Goal: Task Accomplishment & Management: Use online tool/utility

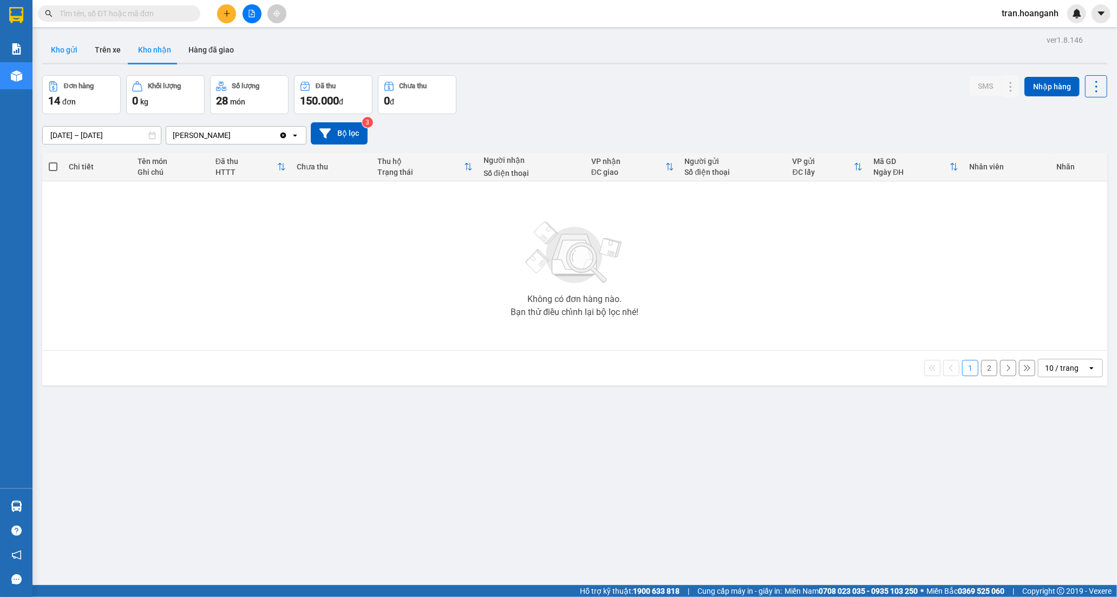
click at [63, 51] on button "Kho gửi" at bounding box center [64, 50] width 44 height 26
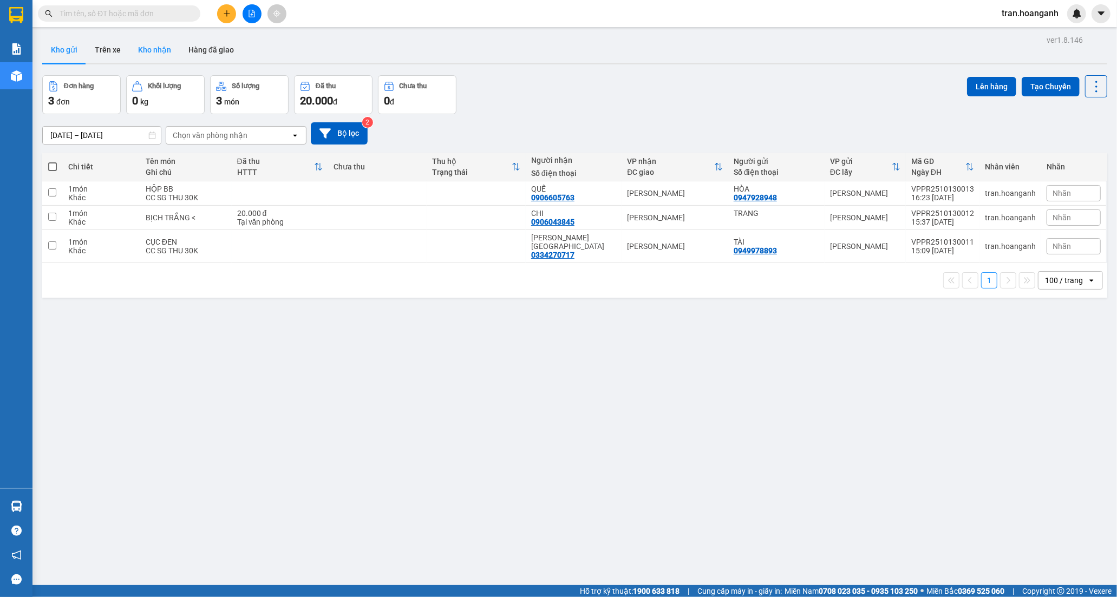
click at [146, 49] on button "Kho nhận" at bounding box center [154, 50] width 50 height 26
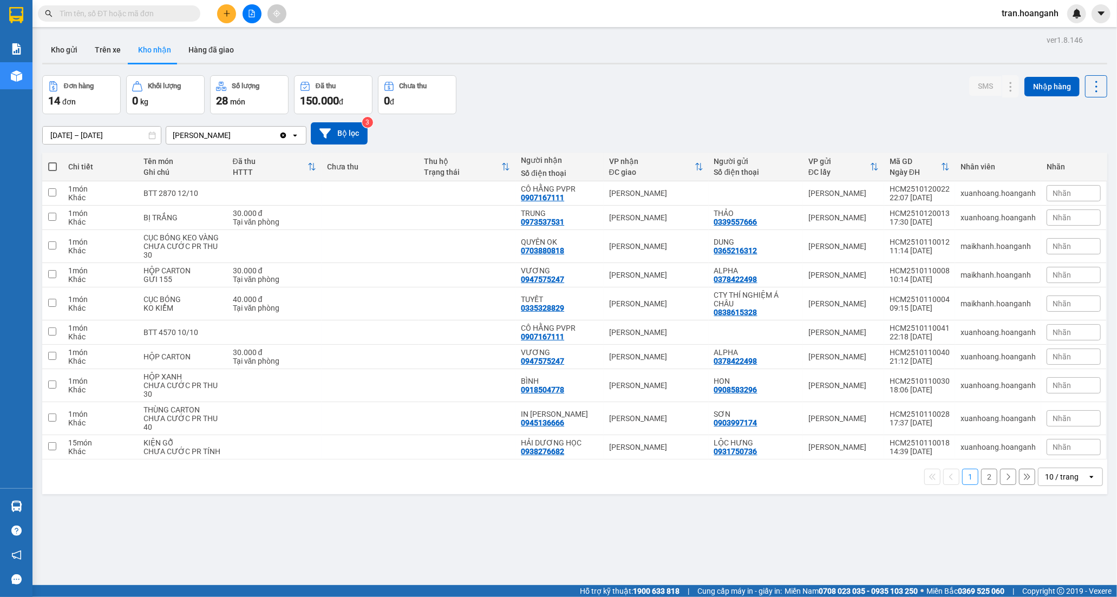
click at [983, 478] on button "2" at bounding box center [989, 477] width 16 height 16
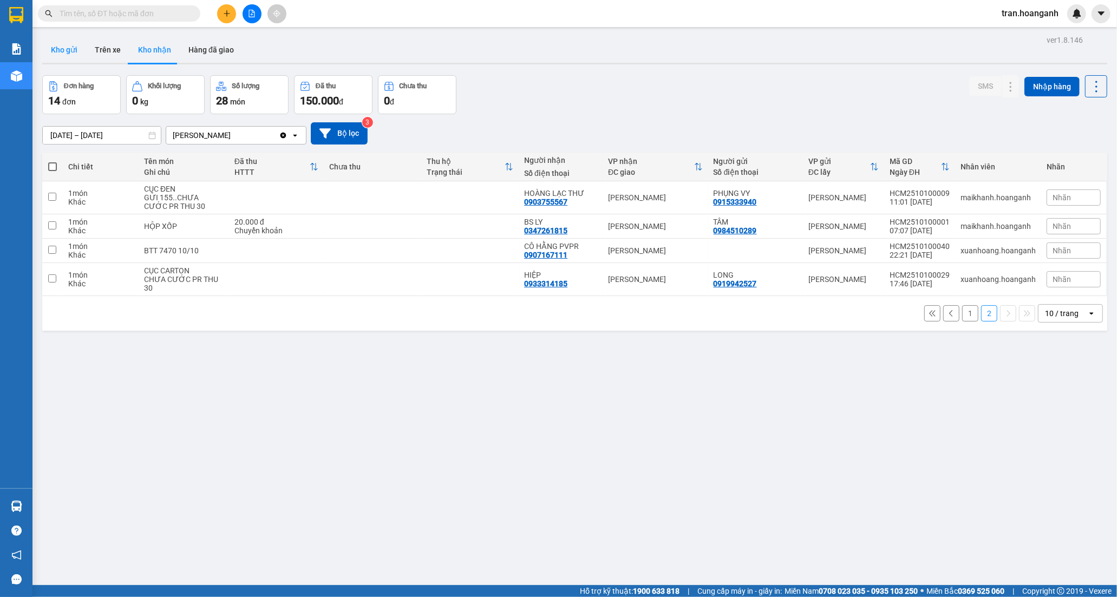
click at [76, 49] on button "Kho gửi" at bounding box center [64, 50] width 44 height 26
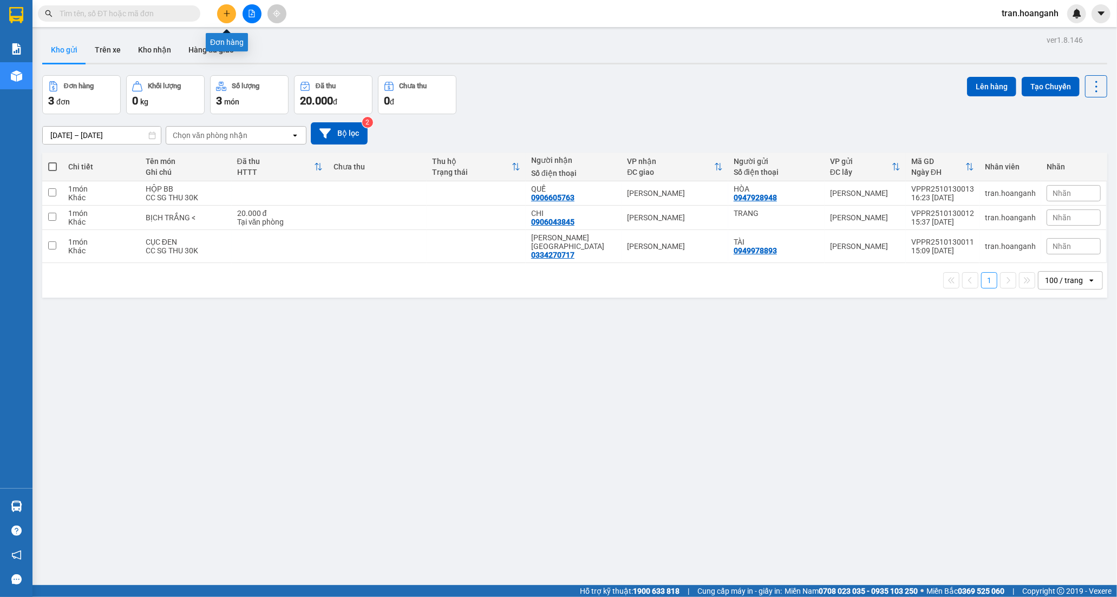
click at [230, 14] on icon "plus" at bounding box center [227, 14] width 8 height 8
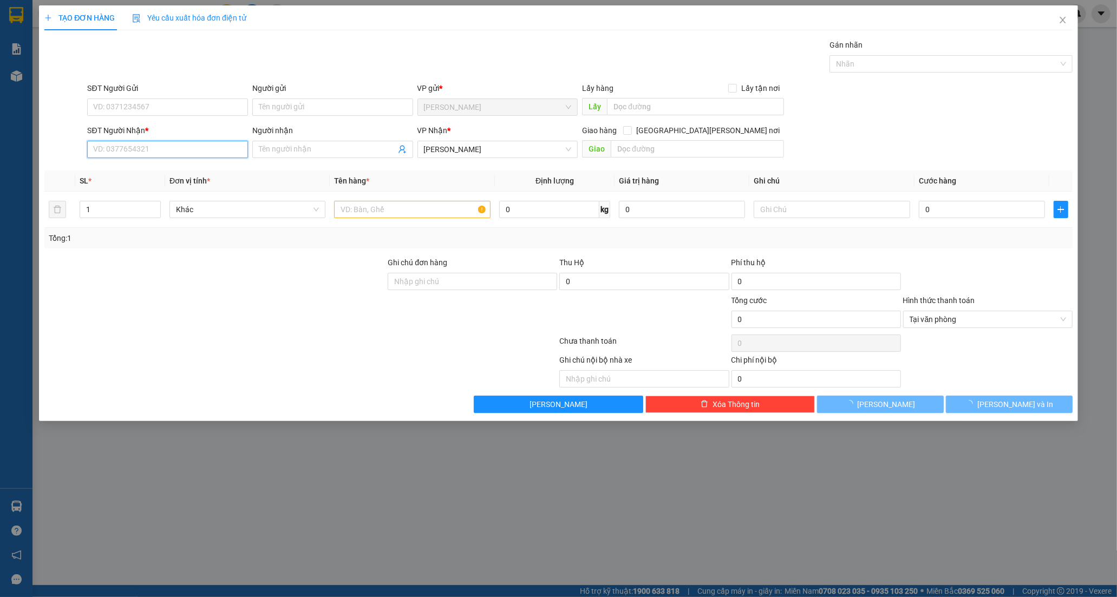
drag, startPoint x: 123, startPoint y: 147, endPoint x: 217, endPoint y: 107, distance: 102.4
click at [125, 147] on input "SĐT Người Nhận *" at bounding box center [167, 149] width 161 height 17
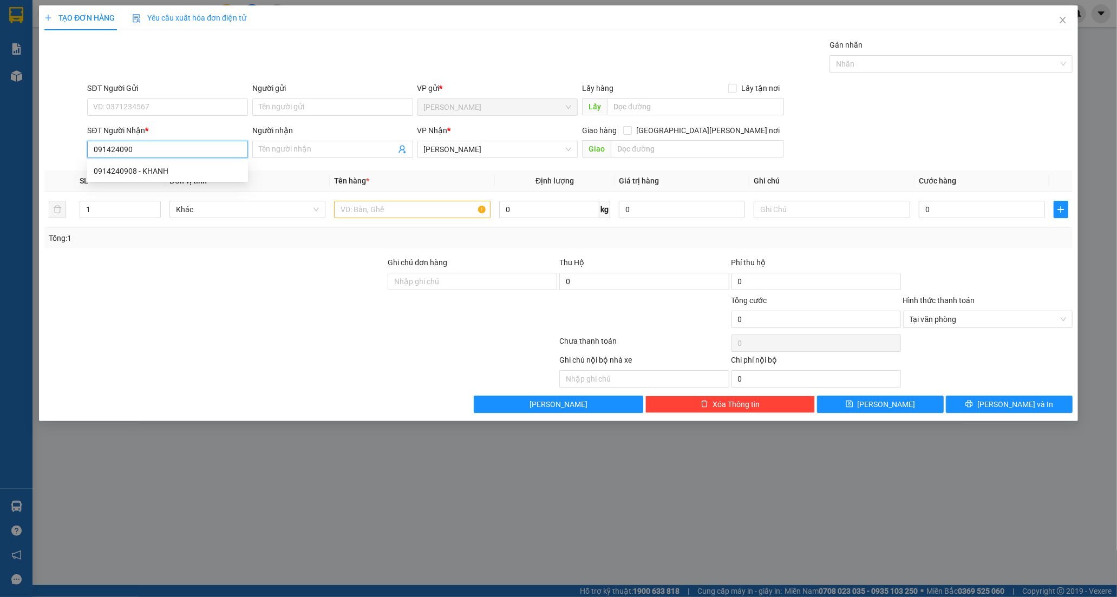
type input "0914240908"
drag, startPoint x: 128, startPoint y: 170, endPoint x: 144, endPoint y: 112, distance: 59.5
click at [128, 169] on div "0914240908 - KHANH" at bounding box center [168, 171] width 148 height 12
type input "KHANH"
type input "MĐ MỚI"
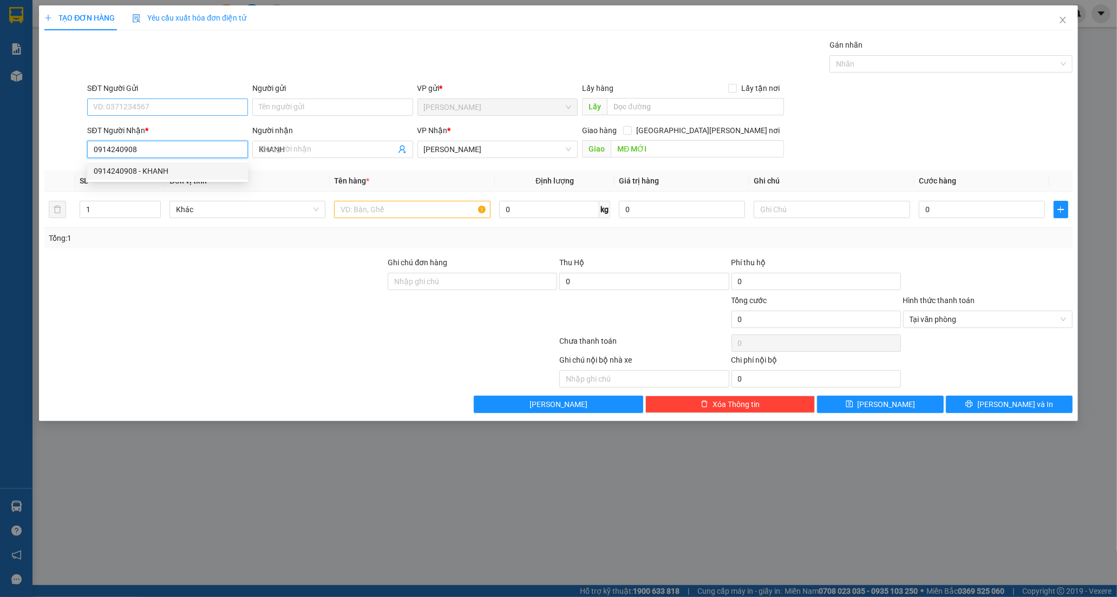
type input "80.000"
type input "0914240908"
click at [152, 109] on input "SĐT Người Gửi" at bounding box center [167, 107] width 161 height 17
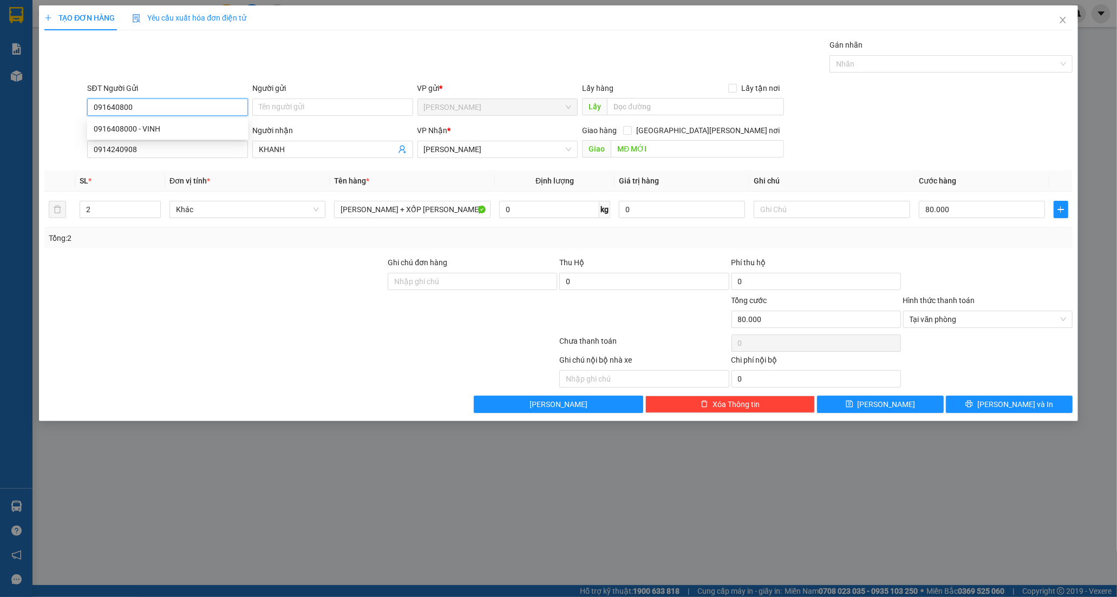
type input "0916408000"
click at [165, 129] on div "0916408000 - VINH" at bounding box center [168, 129] width 148 height 12
type input "VINH"
type input "40.000"
type input "0916408000"
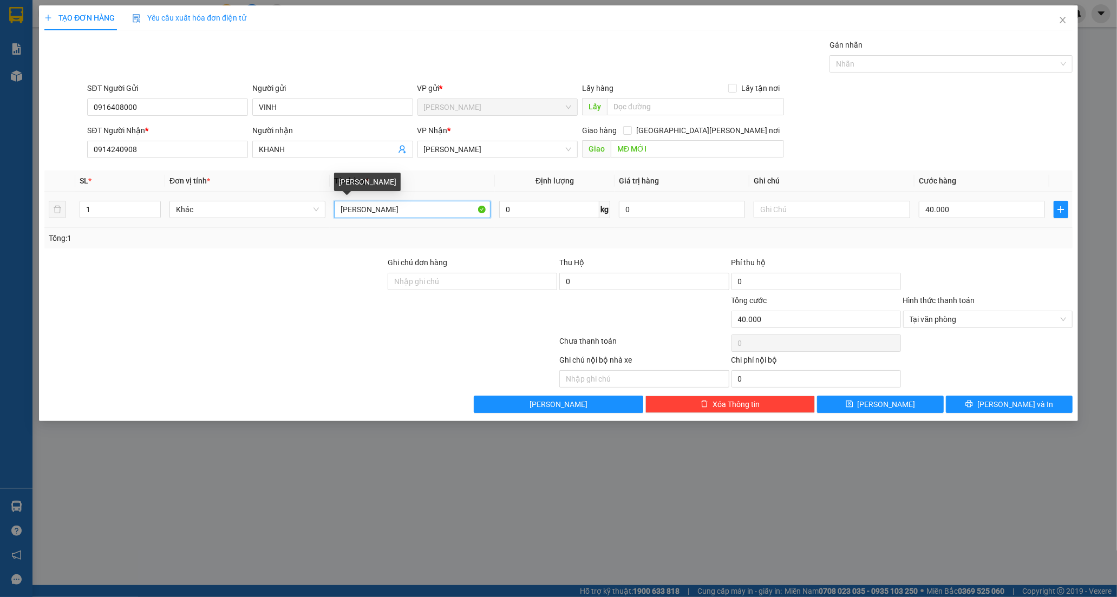
click at [433, 213] on input "[PERSON_NAME]" at bounding box center [412, 209] width 156 height 17
type input "[PERSON_NAME]"
click at [959, 201] on input "40.000" at bounding box center [982, 209] width 126 height 17
type input "3"
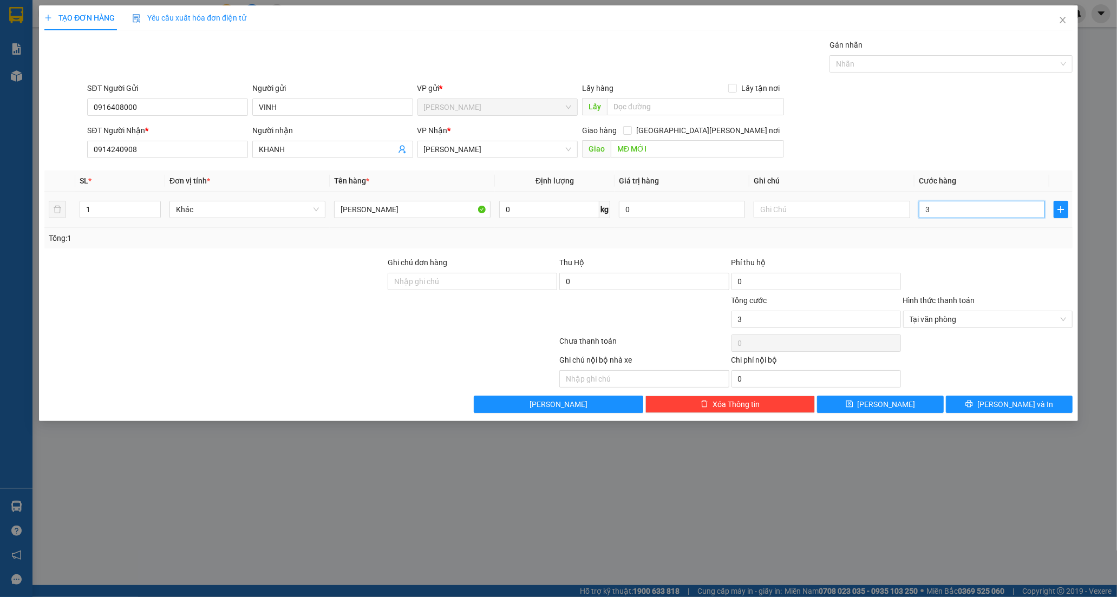
type input "30"
type input "30.000"
click at [997, 409] on button "[PERSON_NAME] và In" at bounding box center [1009, 404] width 127 height 17
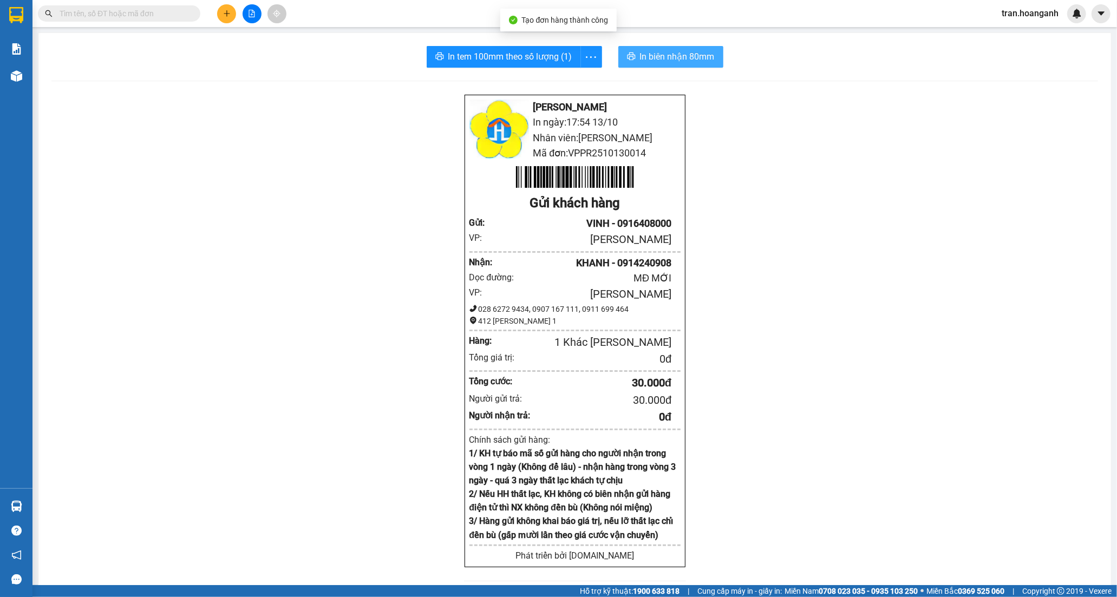
click at [655, 62] on span "In biên nhận 80mm" at bounding box center [677, 57] width 75 height 14
click at [488, 60] on span "In tem 100mm theo số lượng (1)" at bounding box center [510, 57] width 124 height 14
click at [249, 14] on icon "file-add" at bounding box center [252, 14] width 6 height 8
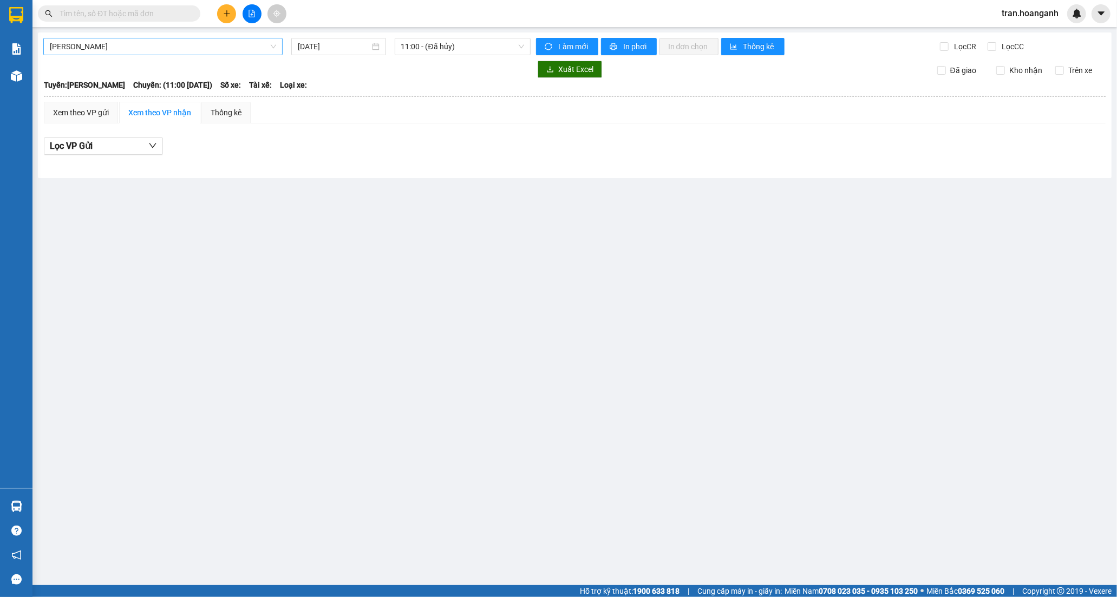
click at [91, 47] on span "[PERSON_NAME]" at bounding box center [163, 46] width 226 height 16
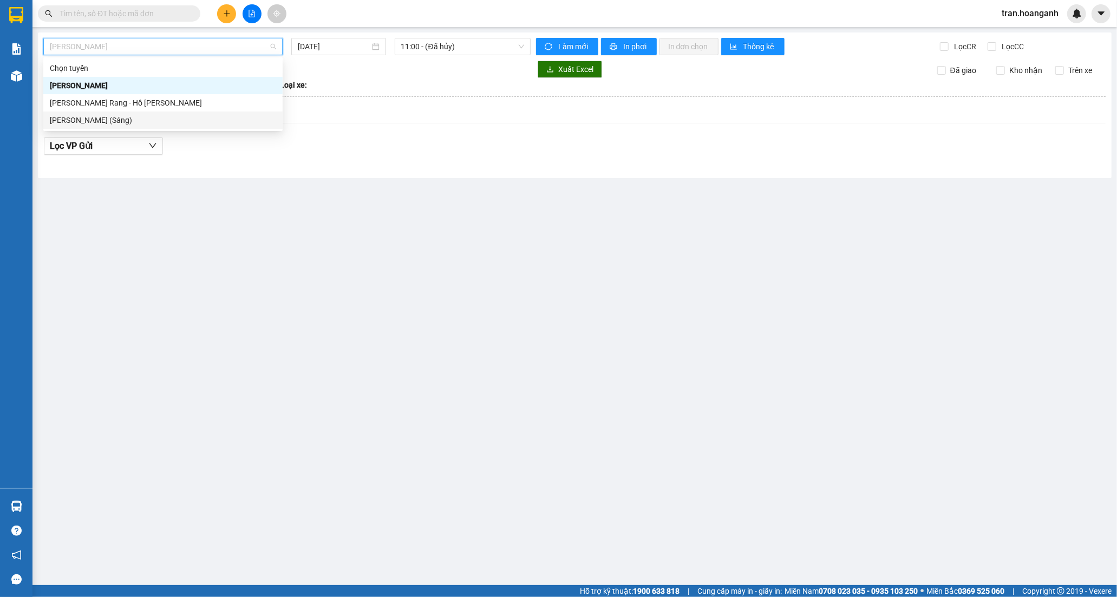
click at [115, 117] on div "[PERSON_NAME] (Sáng)" at bounding box center [163, 120] width 226 height 12
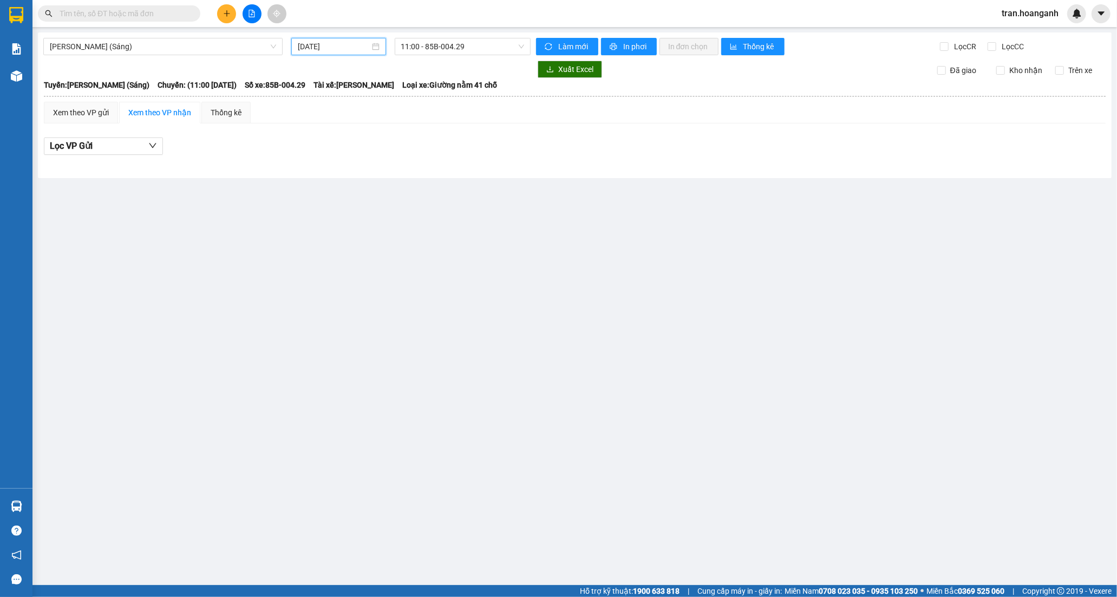
click at [316, 43] on input "[DATE]" at bounding box center [334, 47] width 72 height 12
click at [422, 129] on div "11" at bounding box center [424, 125] width 13 height 13
type input "[DATE]"
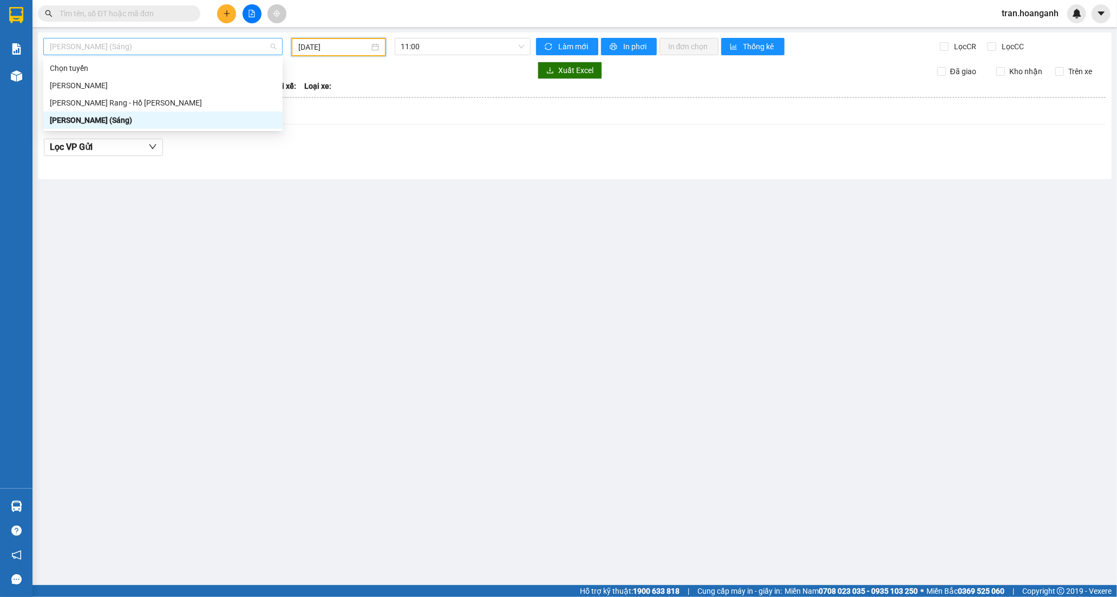
click at [167, 47] on span "[PERSON_NAME] (Sáng)" at bounding box center [163, 46] width 226 height 16
click at [116, 105] on div "[PERSON_NAME] Rang - Hồ [PERSON_NAME]" at bounding box center [163, 103] width 226 height 12
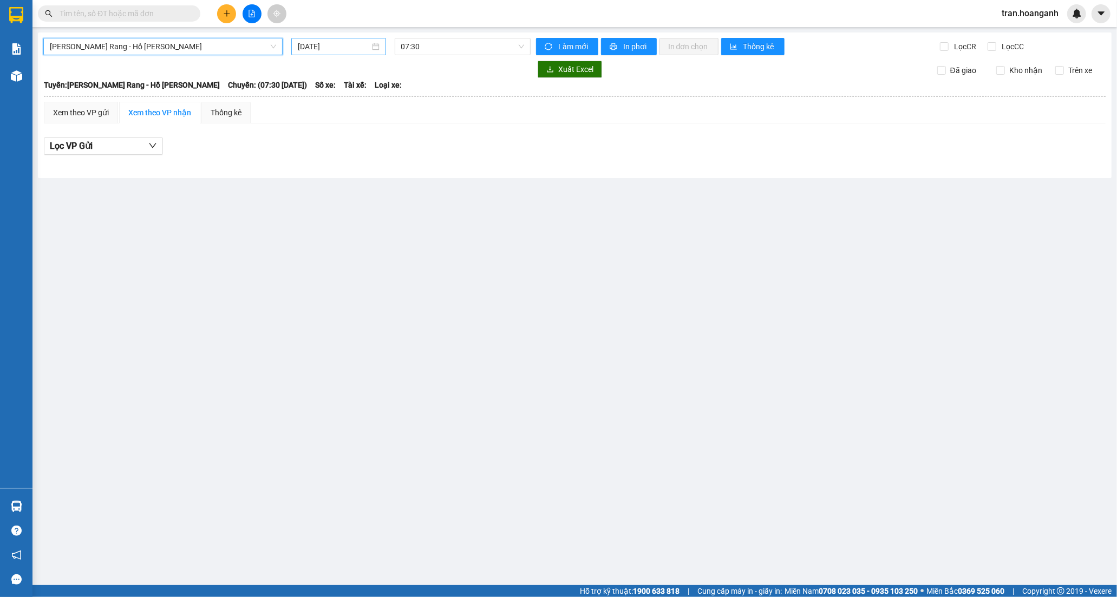
click at [322, 46] on input "[DATE]" at bounding box center [334, 47] width 72 height 12
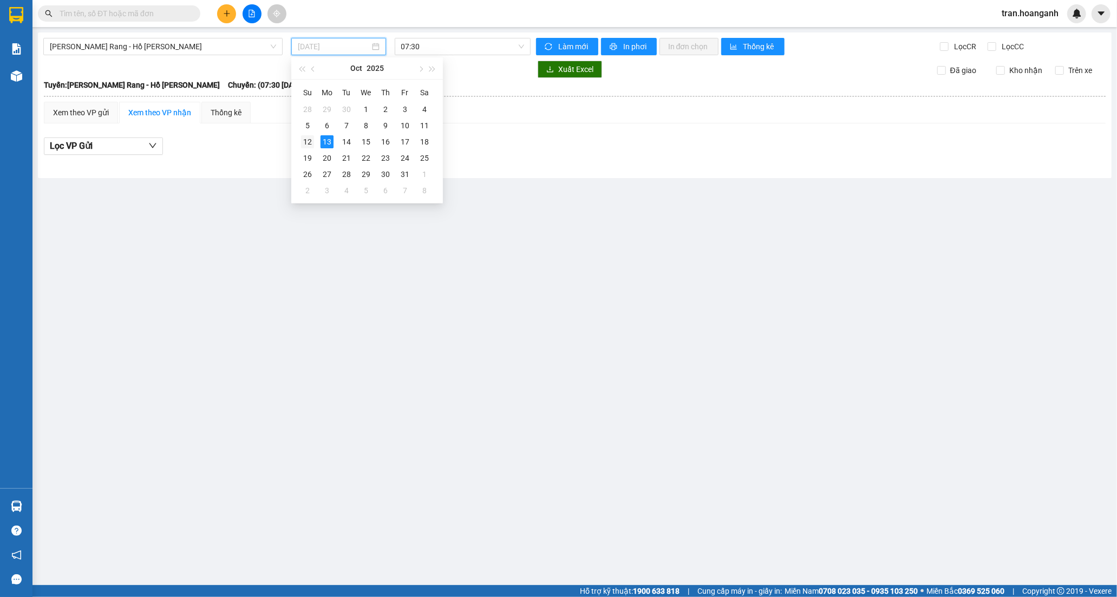
click at [309, 144] on div "12" at bounding box center [307, 141] width 13 height 13
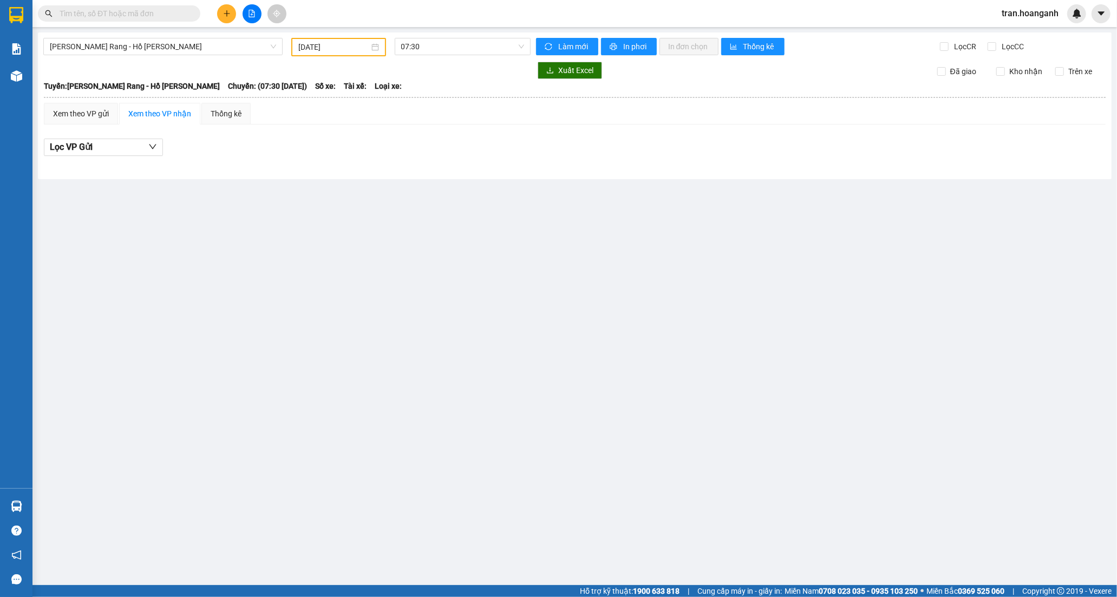
click at [420, 55] on div "[PERSON_NAME] Rang - Hồ [PERSON_NAME] [DATE] 07:30 [PERSON_NAME] mới In phơi In…" at bounding box center [575, 105] width 1074 height 147
click at [412, 47] on span "07:30" at bounding box center [462, 46] width 123 height 16
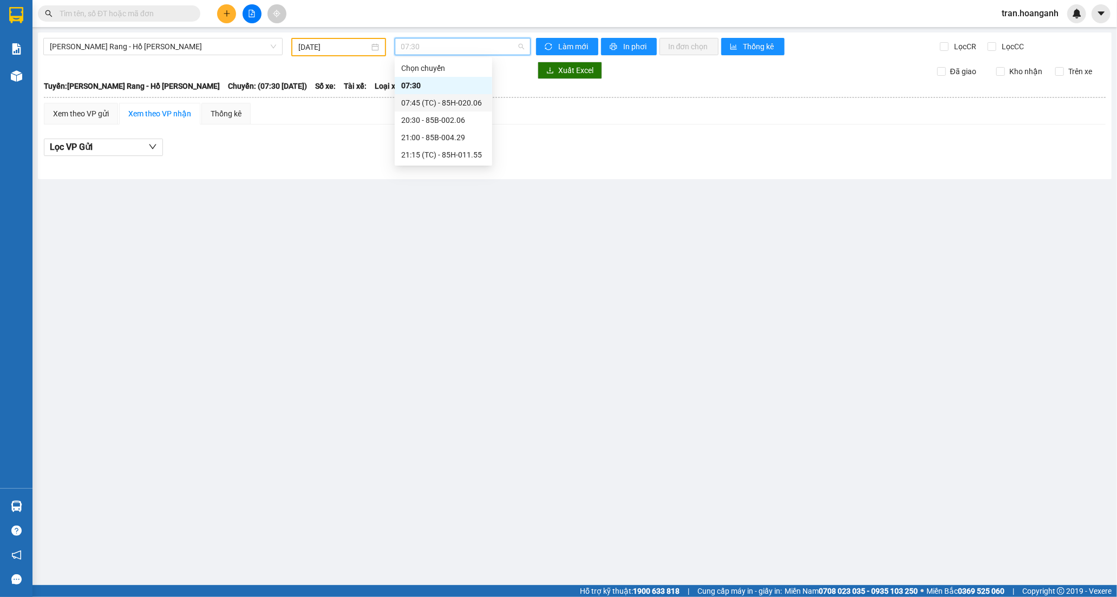
click at [428, 107] on div "07:45 (TC) - 85H-020.06" at bounding box center [443, 103] width 84 height 12
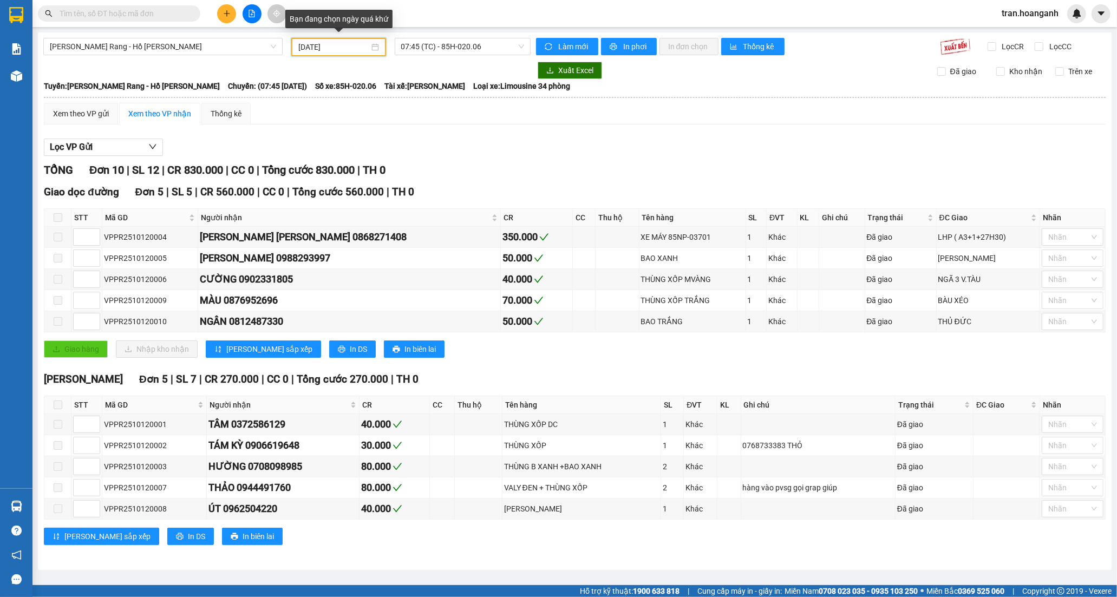
click at [323, 44] on input "[DATE]" at bounding box center [333, 47] width 71 height 12
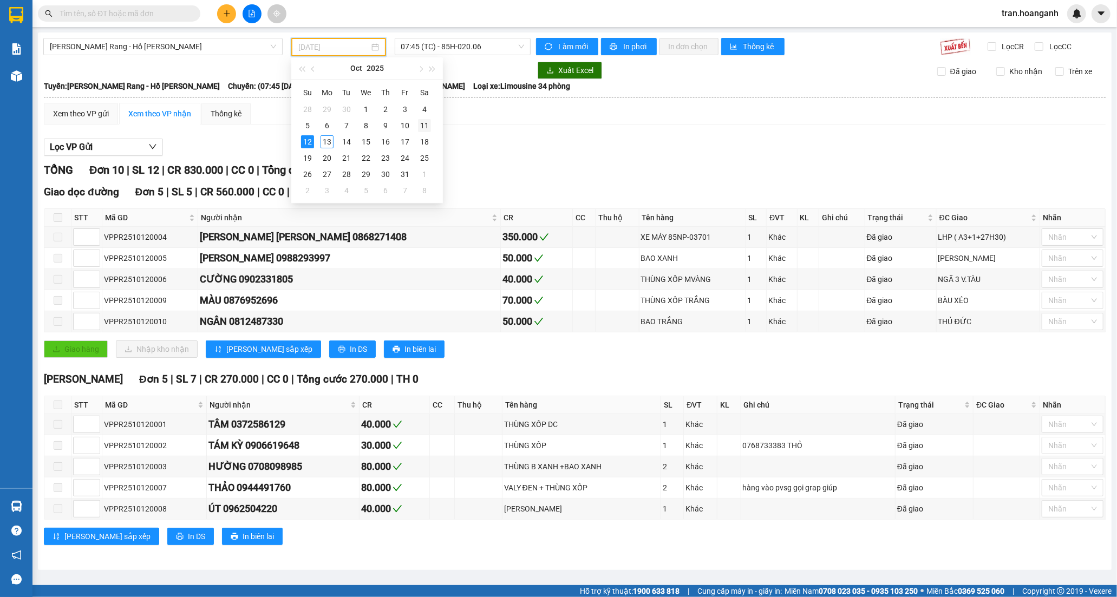
click at [423, 125] on div "11" at bounding box center [424, 125] width 13 height 13
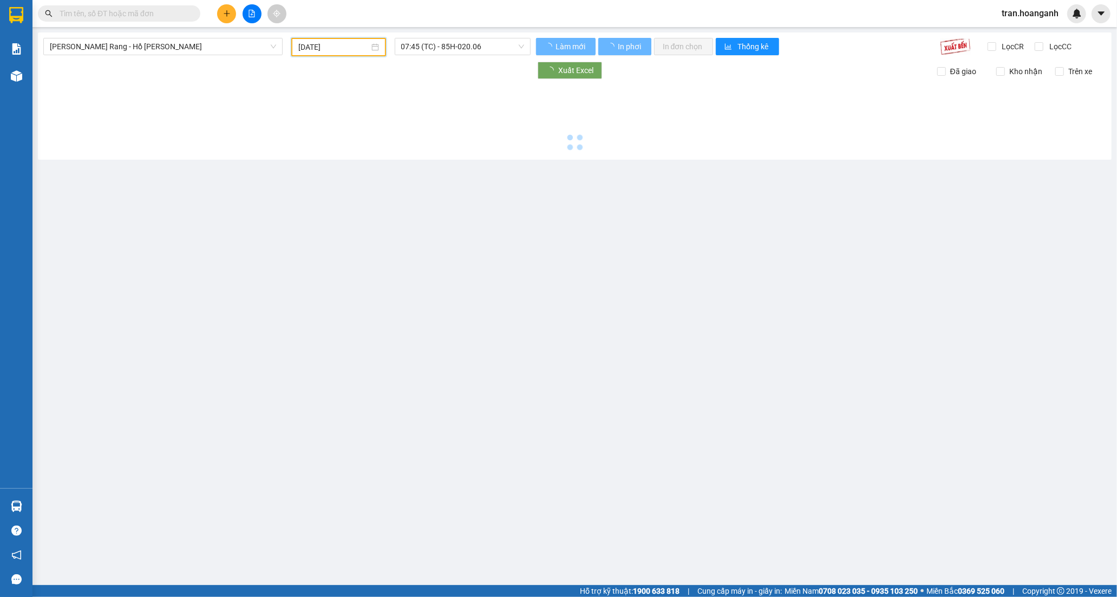
type input "[DATE]"
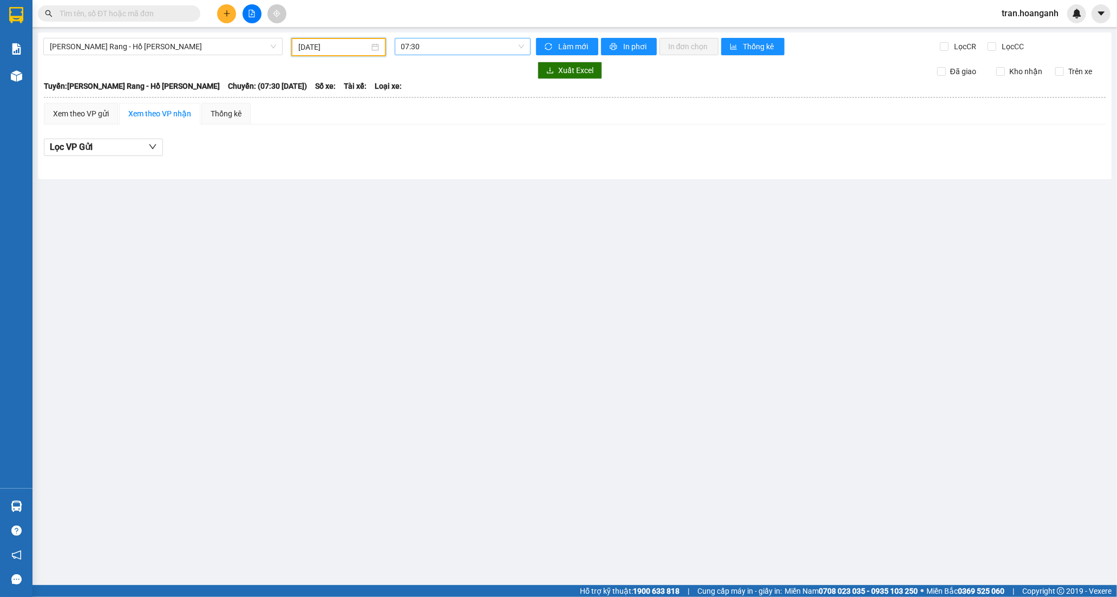
click at [408, 46] on span "07:30" at bounding box center [462, 46] width 123 height 16
click at [417, 104] on div "07:45 (TC) - 85H-020.06" at bounding box center [443, 103] width 84 height 12
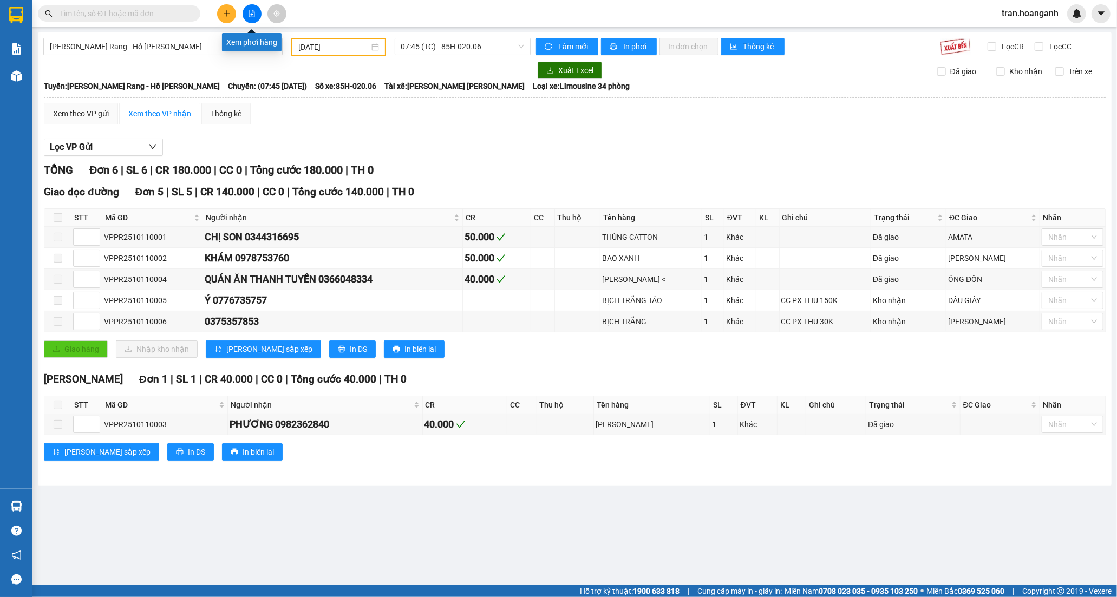
click at [248, 10] on icon "file-add" at bounding box center [252, 14] width 8 height 8
click at [230, 12] on icon "plus" at bounding box center [227, 14] width 8 height 8
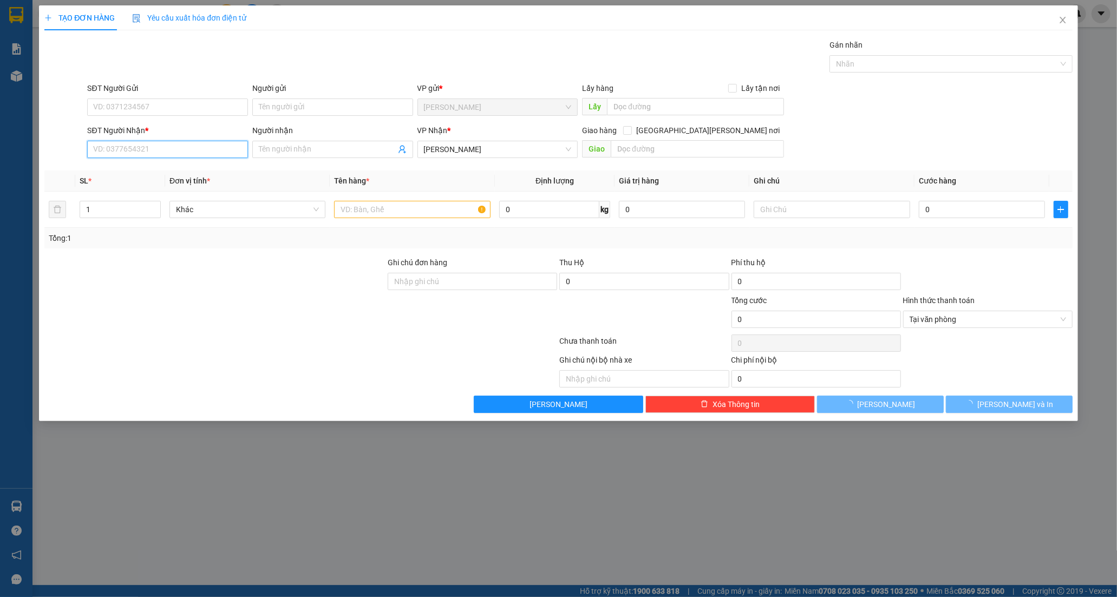
click at [171, 146] on input "SĐT Người Nhận *" at bounding box center [167, 149] width 161 height 17
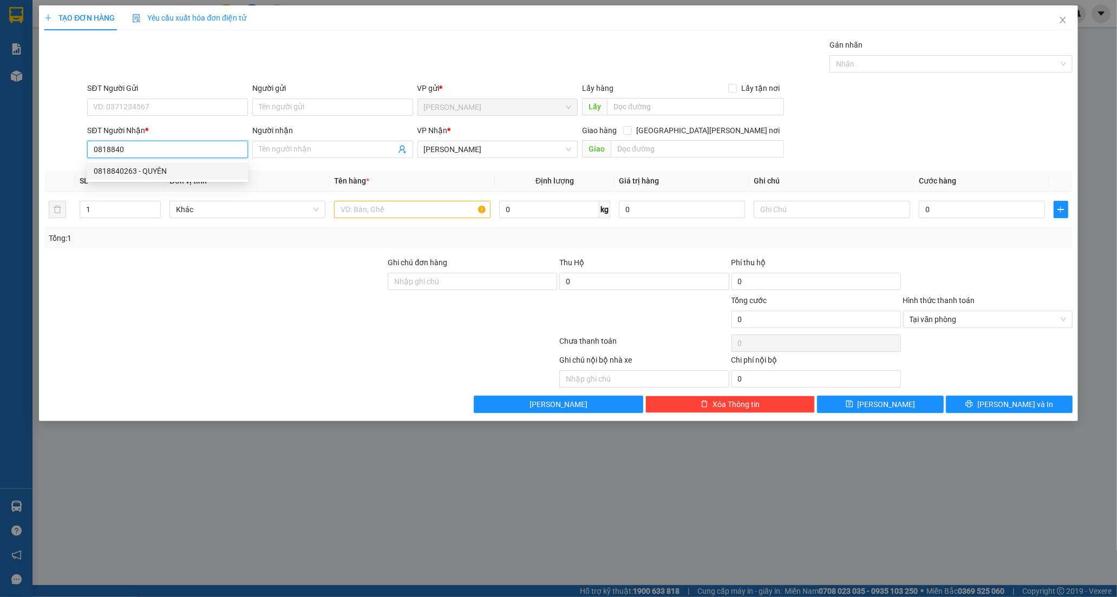
click at [127, 170] on div "0818840263 - QUYÊN" at bounding box center [168, 171] width 148 height 12
type input "0818840263"
type input "QUYÊN"
type input "60.000"
type input "0818840263"
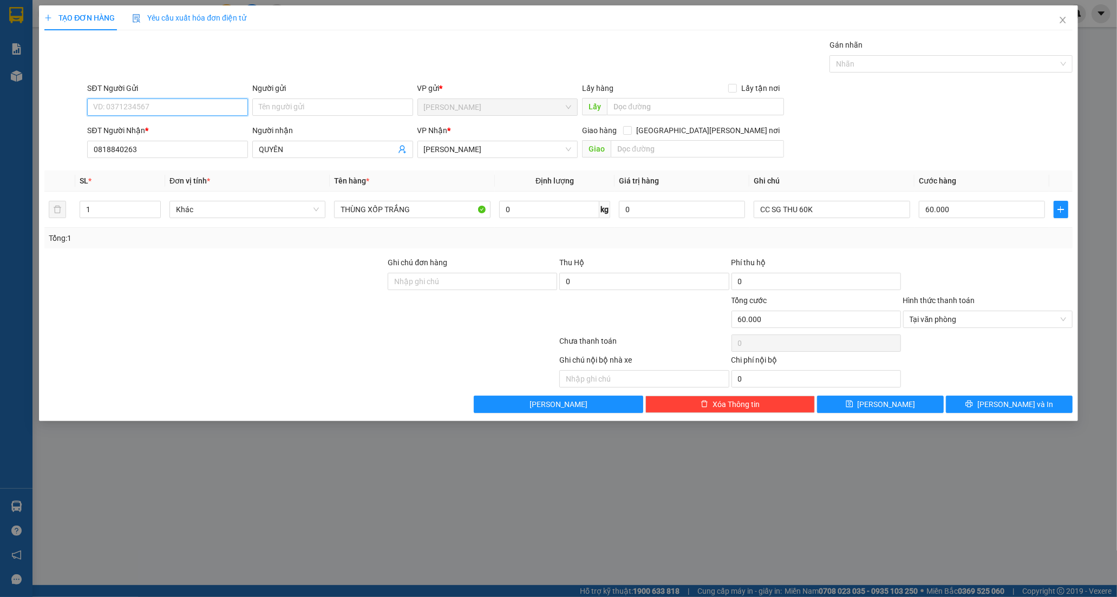
click at [194, 99] on input "SĐT Người Gửi" at bounding box center [167, 107] width 161 height 17
type input "0828469764"
click at [258, 107] on input "Người gửi" at bounding box center [332, 107] width 161 height 17
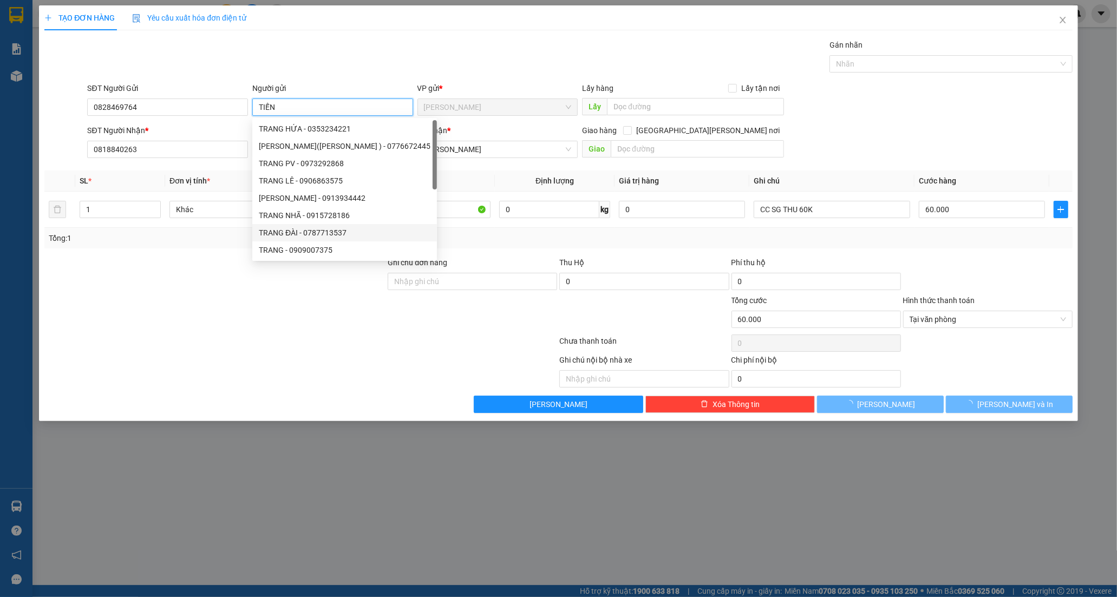
type input "TIẾN"
click at [234, 367] on div at bounding box center [193, 371] width 301 height 34
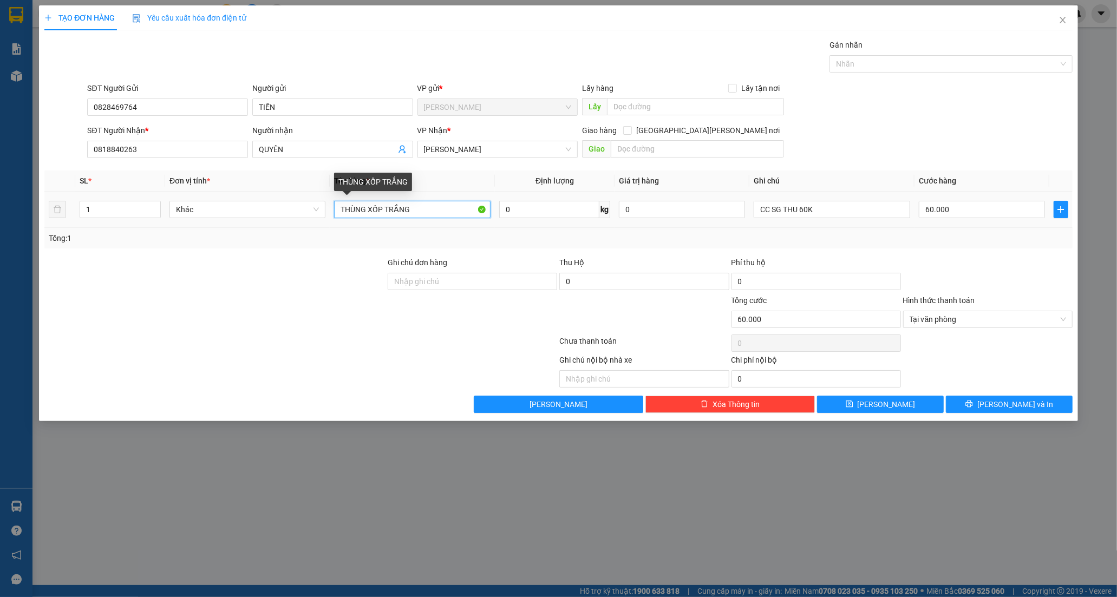
click at [436, 207] on input "THÙNG XỐP TRẮNG" at bounding box center [412, 209] width 156 height 17
type input "THÙNG XỐP TRẮNG DC"
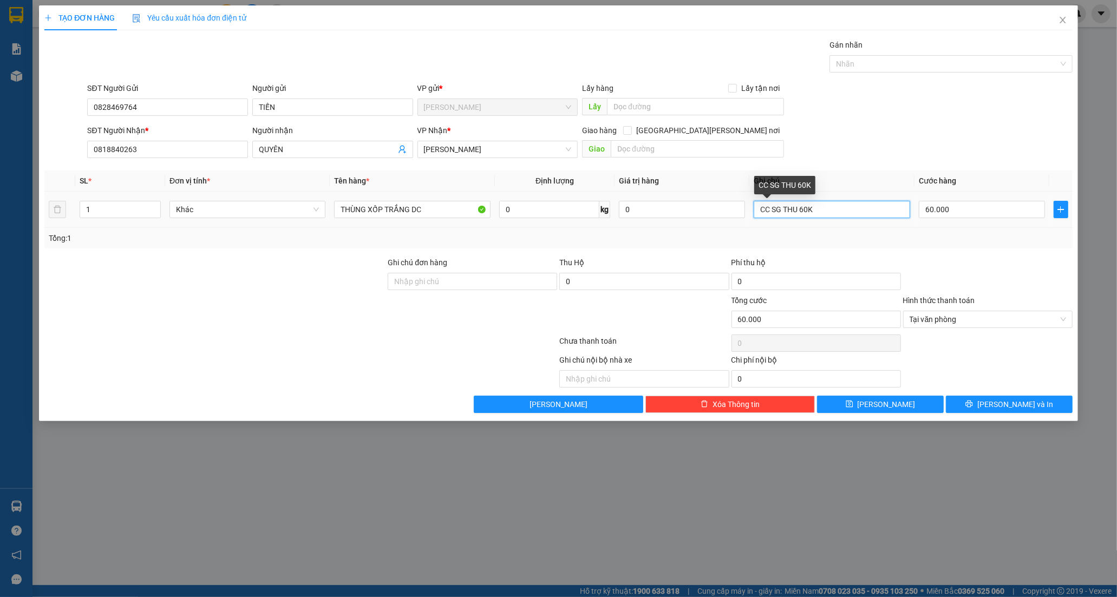
click at [835, 211] on input "CC SG THU 60K" at bounding box center [832, 209] width 156 height 17
type input "C"
click at [990, 214] on input "60.000" at bounding box center [982, 209] width 126 height 17
type input "7"
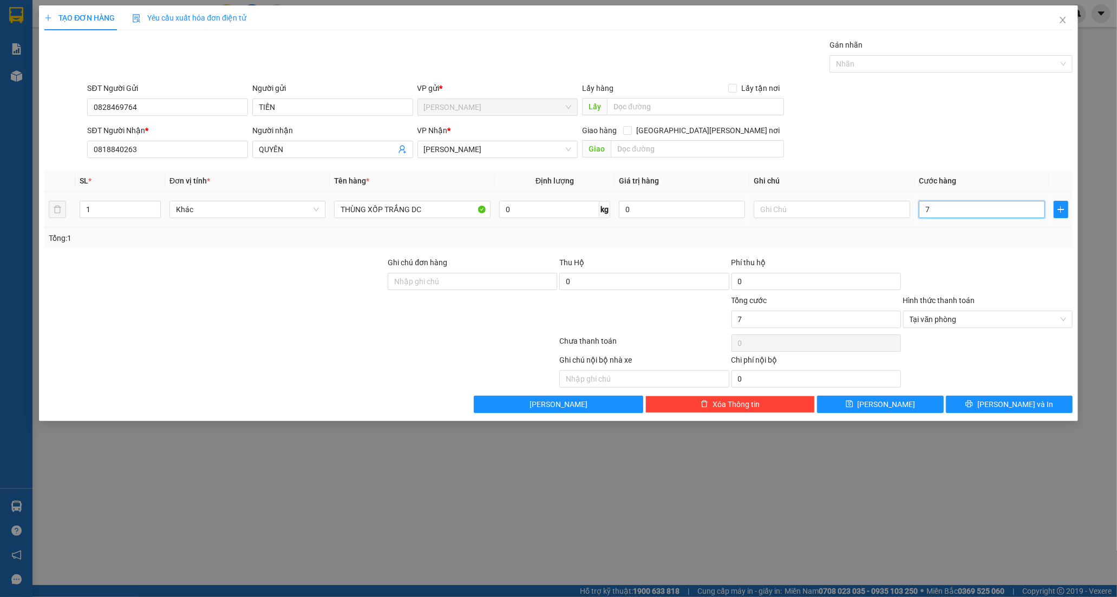
type input "70"
type input "70.000"
click at [983, 402] on button "[PERSON_NAME] và In" at bounding box center [1009, 404] width 127 height 17
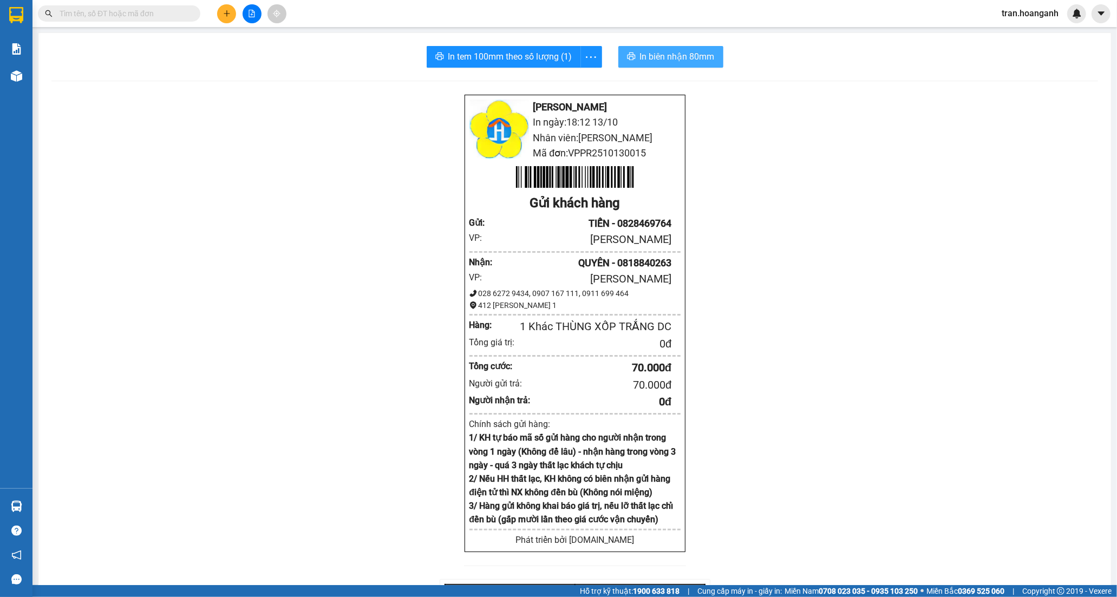
click at [651, 57] on span "In biên nhận 80mm" at bounding box center [677, 57] width 75 height 14
click at [463, 60] on span "In tem 100mm theo số lượng (1)" at bounding box center [510, 57] width 124 height 14
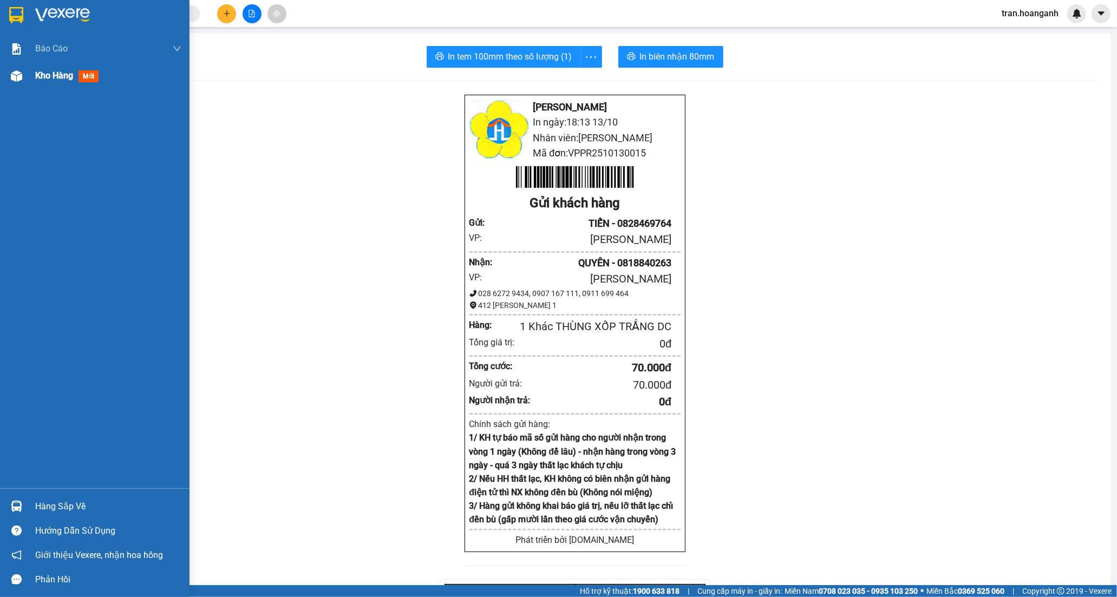
click at [58, 74] on span "Kho hàng" at bounding box center [54, 75] width 38 height 10
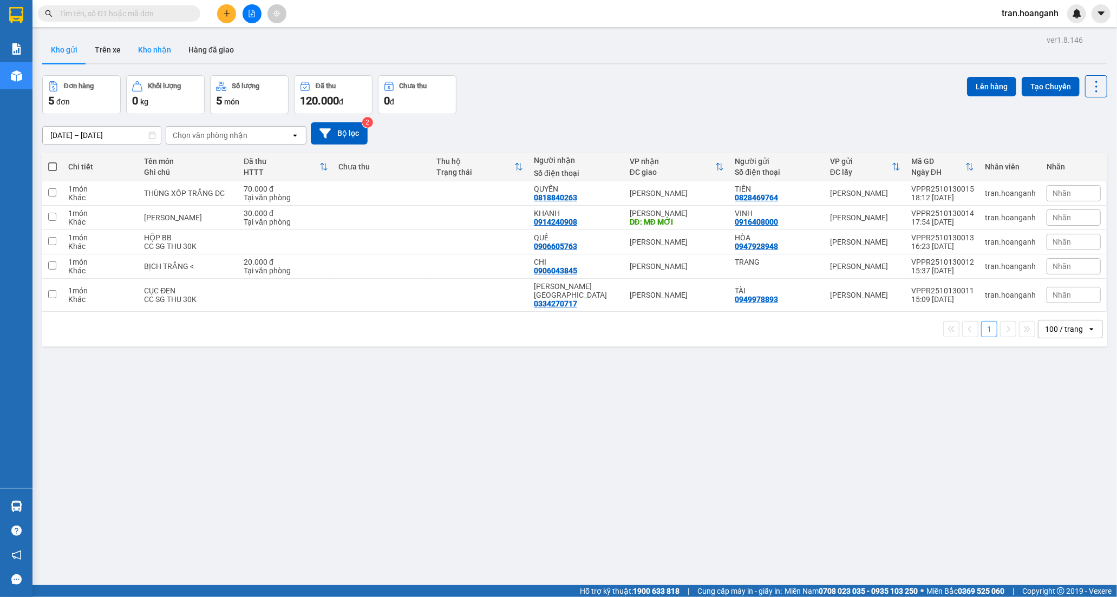
click at [141, 51] on button "Kho nhận" at bounding box center [154, 50] width 50 height 26
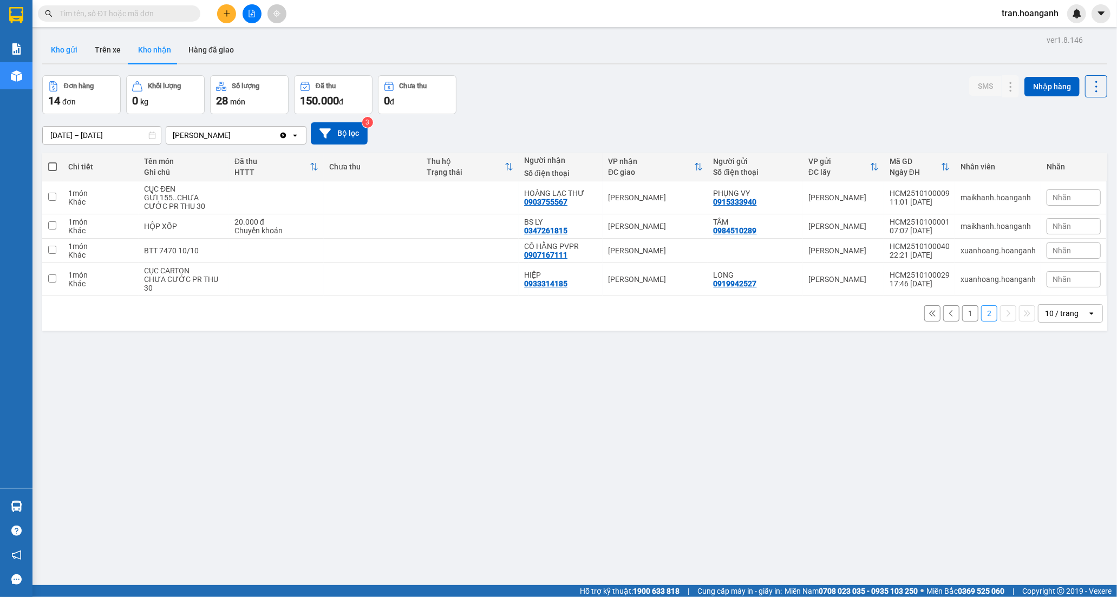
click at [66, 46] on button "Kho gửi" at bounding box center [64, 50] width 44 height 26
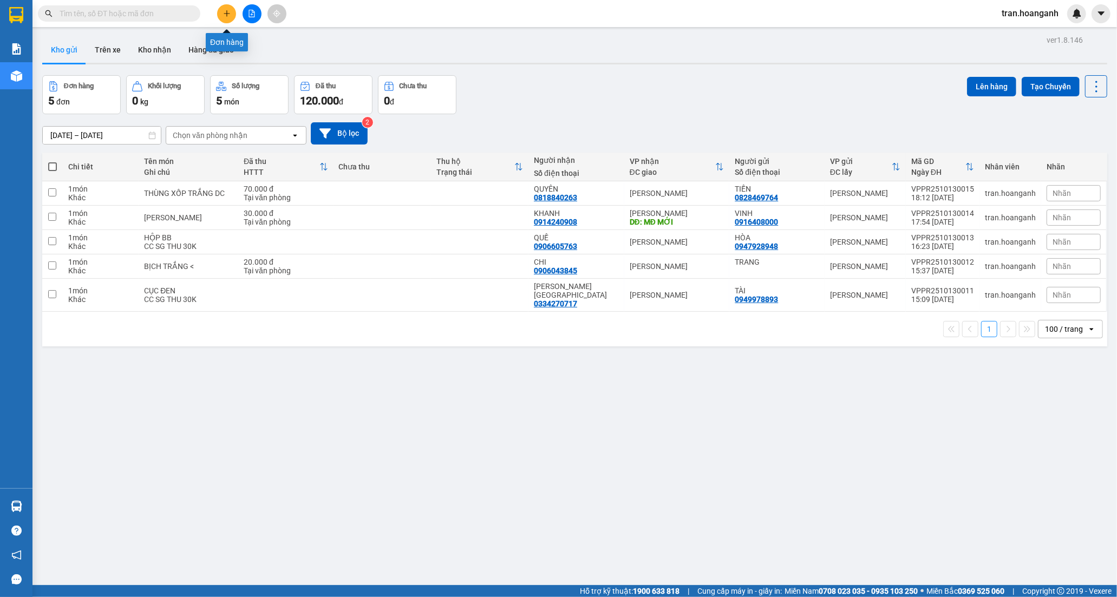
click at [226, 19] on button at bounding box center [226, 13] width 19 height 19
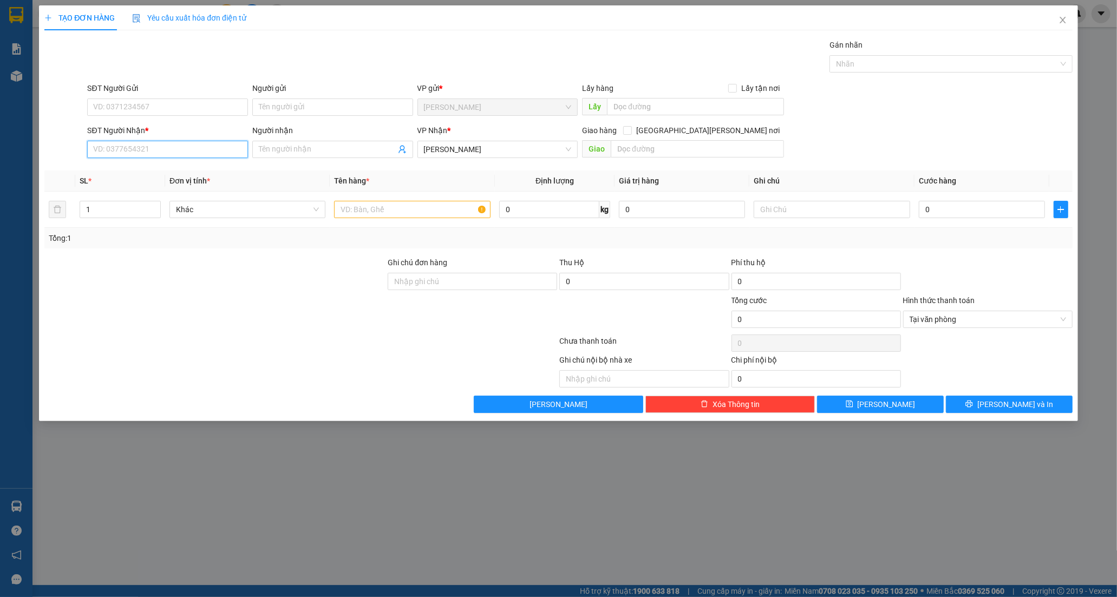
click at [162, 148] on input "SĐT Người Nhận *" at bounding box center [167, 149] width 161 height 17
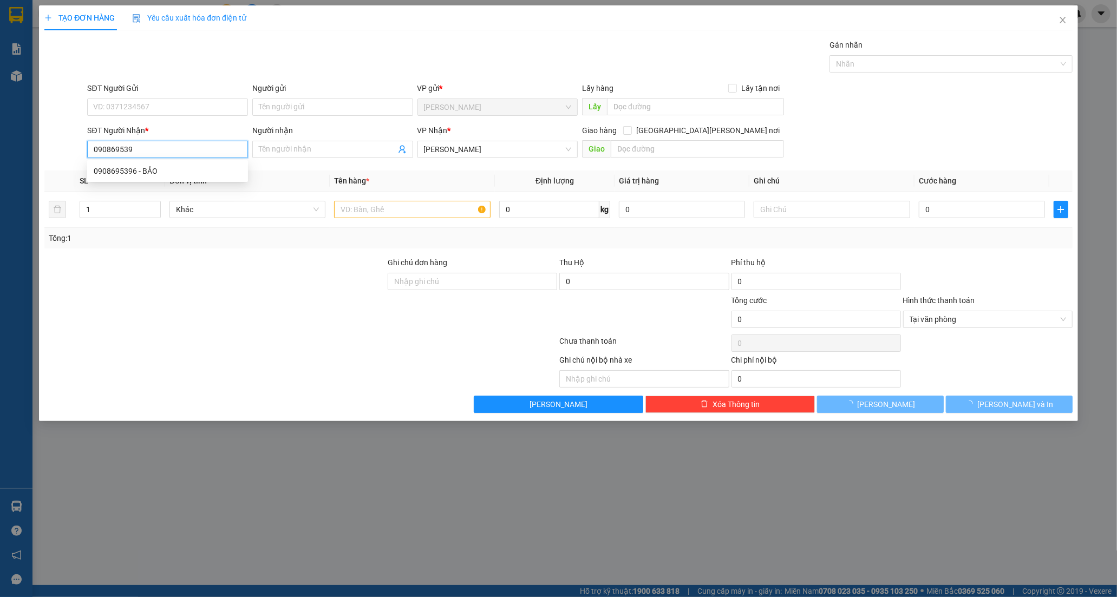
type input "0908695396"
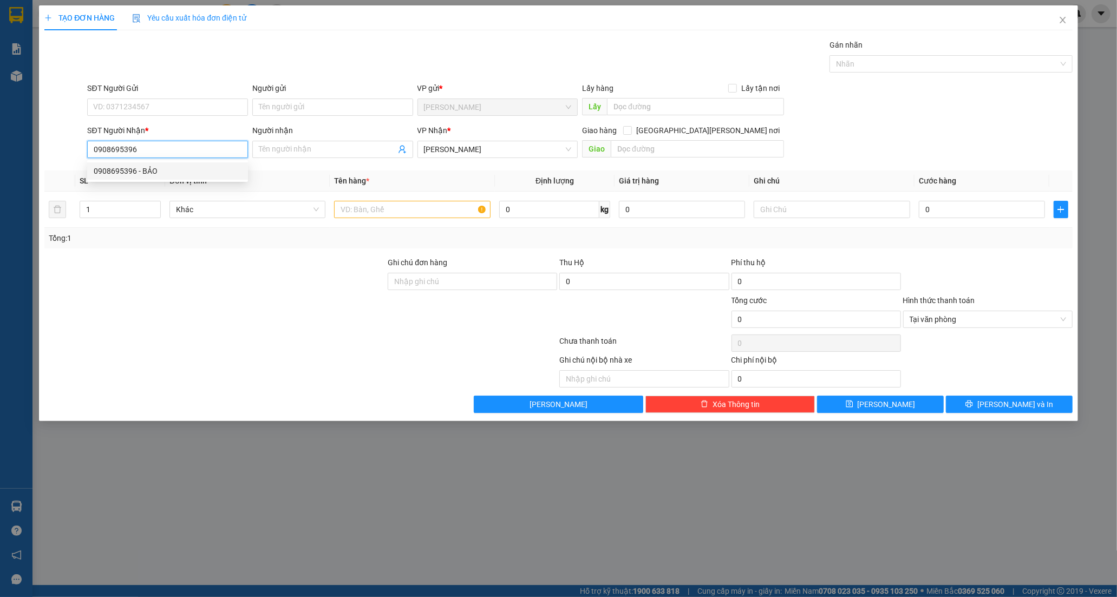
drag, startPoint x: 140, startPoint y: 174, endPoint x: 140, endPoint y: 164, distance: 9.7
click at [140, 173] on div "0908695396 - BẢO" at bounding box center [168, 171] width 148 height 12
type input "BẢO"
type input "20.000"
type input "0908695396"
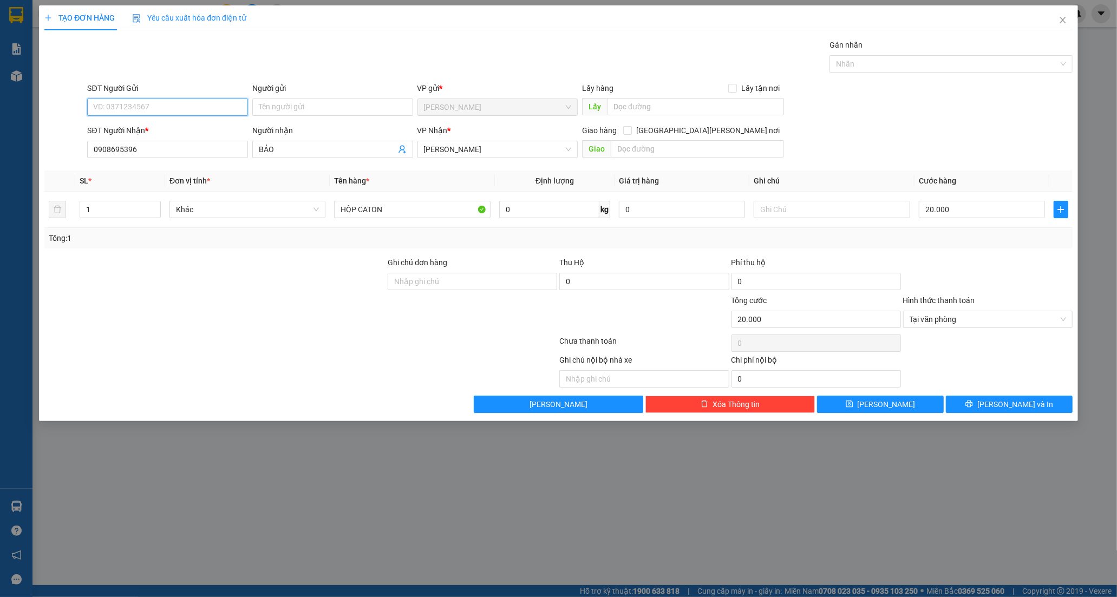
click at [143, 105] on input "SĐT Người Gửi" at bounding box center [167, 107] width 161 height 17
click at [142, 131] on div "0786747689 - TRÂN" at bounding box center [168, 129] width 148 height 12
type input "0786747689"
type input "TRÂN"
click at [440, 217] on input "HỘP CATON" at bounding box center [412, 209] width 156 height 17
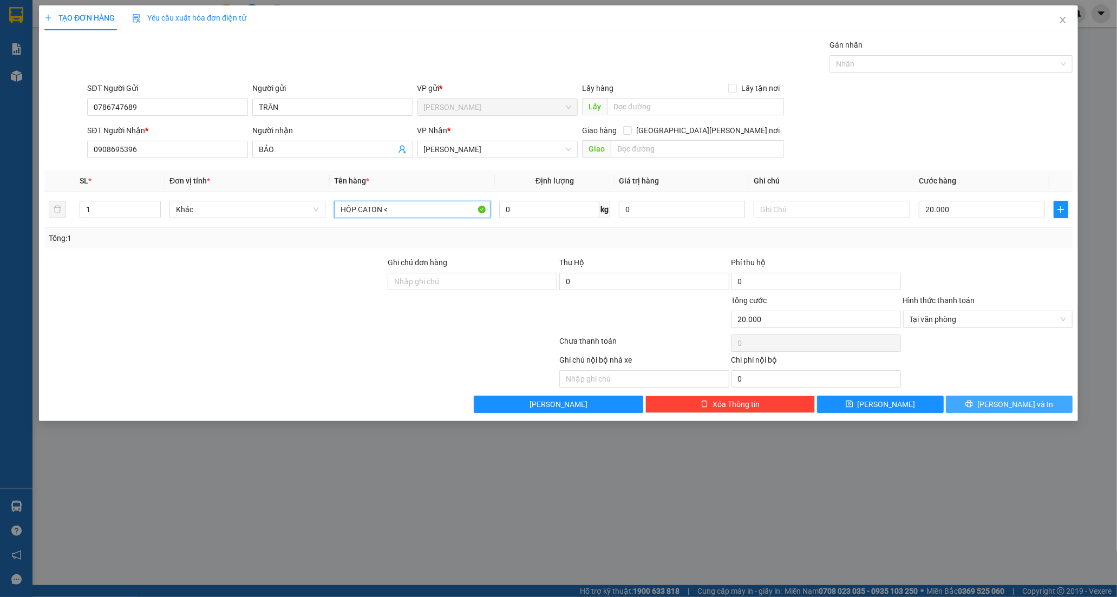
type input "HỘP CATON <"
click at [1026, 409] on span "[PERSON_NAME] và In" at bounding box center [1016, 405] width 76 height 12
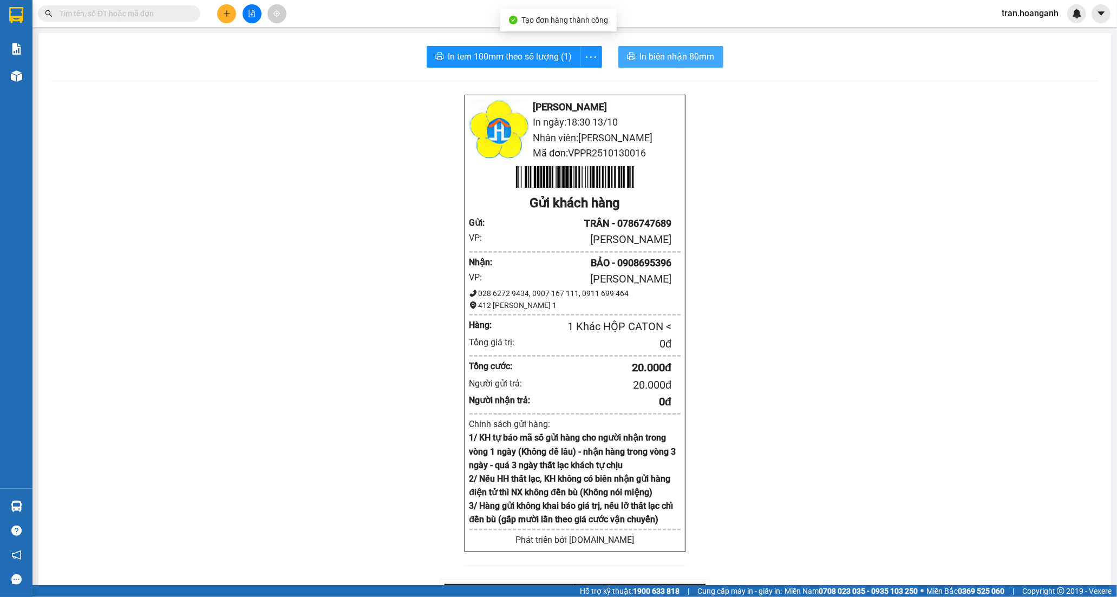
click at [642, 63] on span "In biên nhận 80mm" at bounding box center [677, 57] width 75 height 14
click at [505, 60] on span "In tem 100mm theo số lượng (1)" at bounding box center [510, 57] width 124 height 14
click at [251, 14] on icon "file-add" at bounding box center [252, 14] width 6 height 8
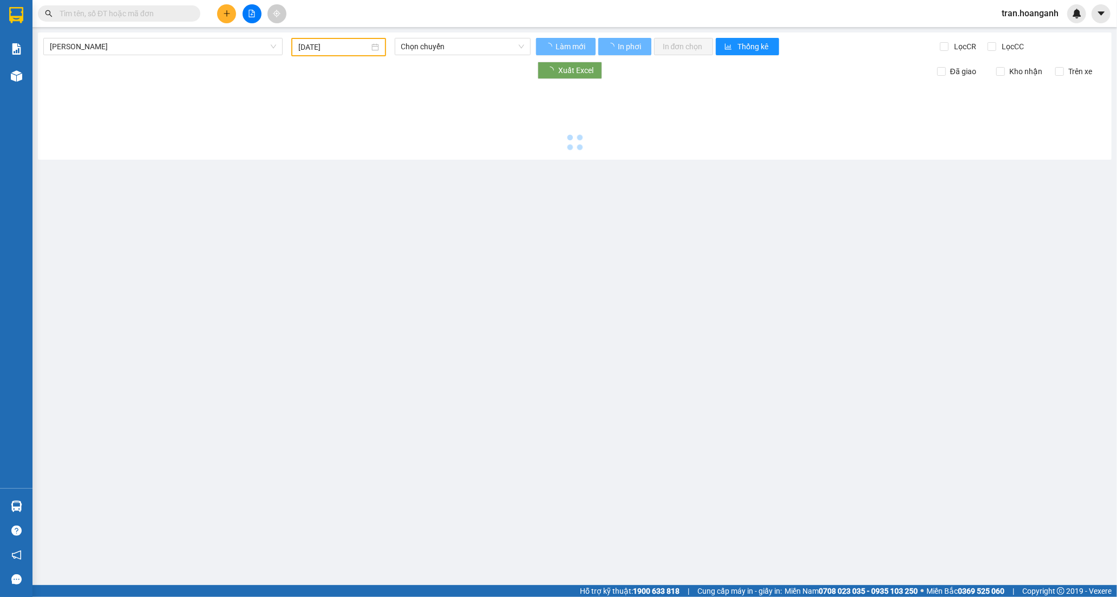
type input "[DATE]"
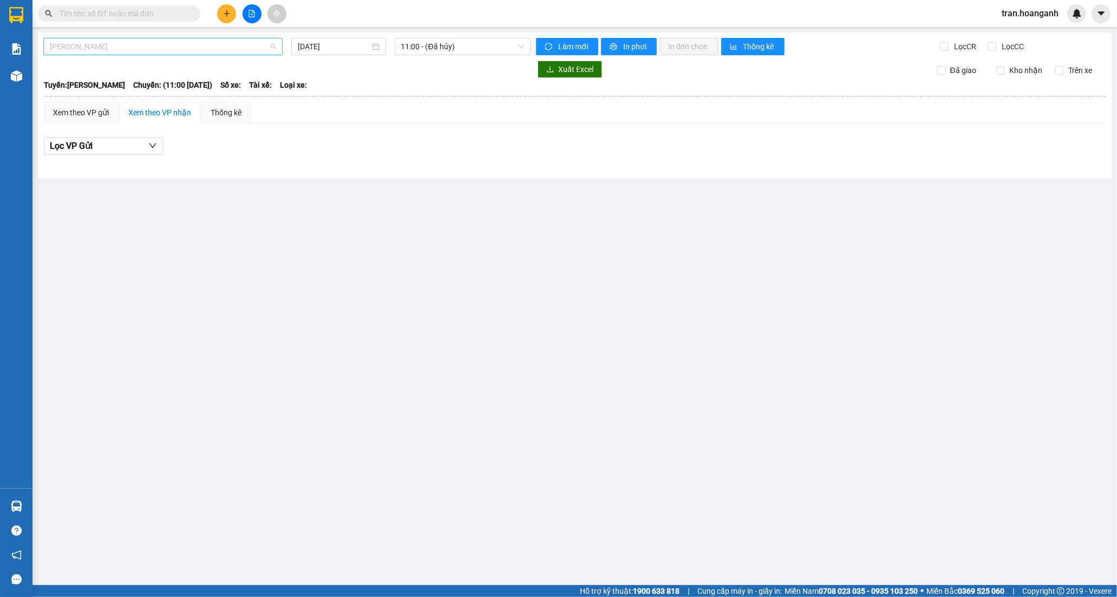
click at [116, 45] on span "[PERSON_NAME]" at bounding box center [163, 46] width 226 height 16
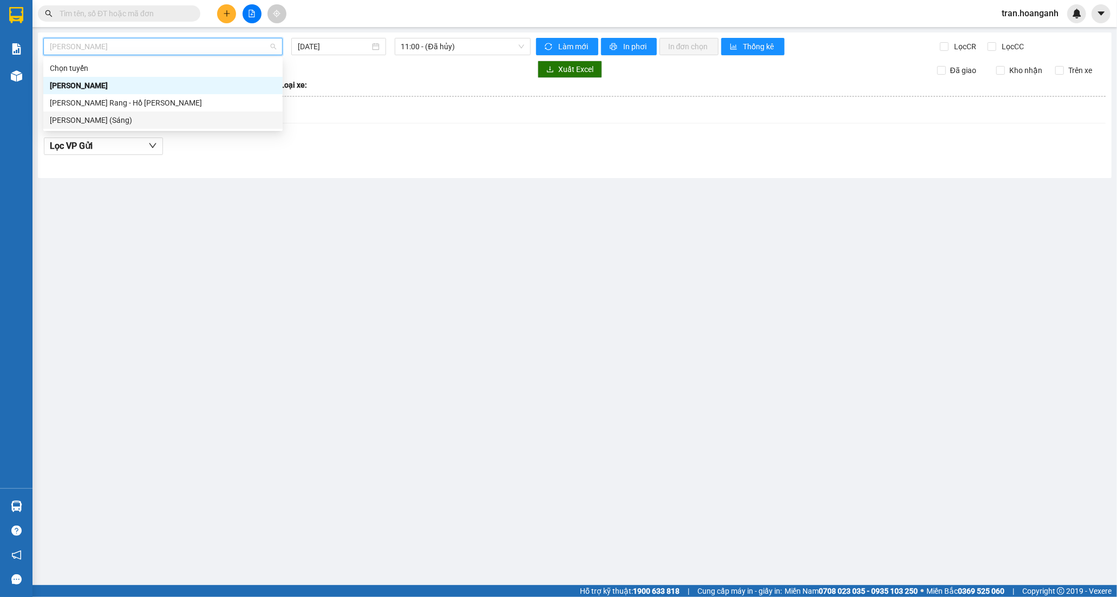
click at [114, 120] on div "[PERSON_NAME] (Sáng)" at bounding box center [163, 120] width 226 height 12
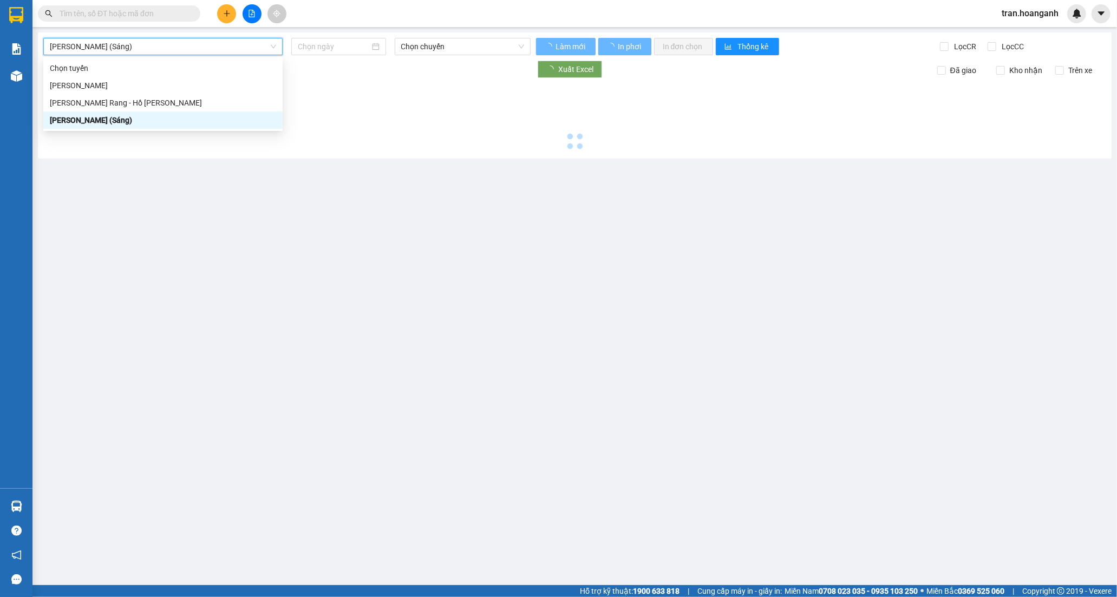
type input "[DATE]"
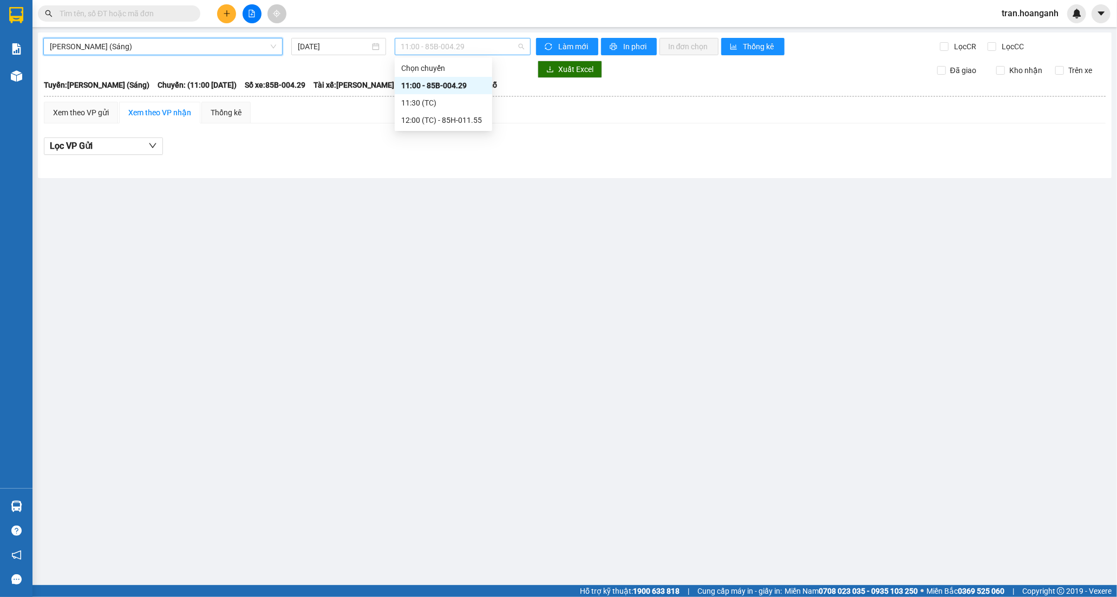
drag, startPoint x: 415, startPoint y: 49, endPoint x: 411, endPoint y: 102, distance: 53.3
click at [415, 53] on span "11:00 - 85B-004.29" at bounding box center [462, 46] width 123 height 16
click at [430, 118] on div "12:00 (TC) - 85H-011.55" at bounding box center [443, 120] width 84 height 12
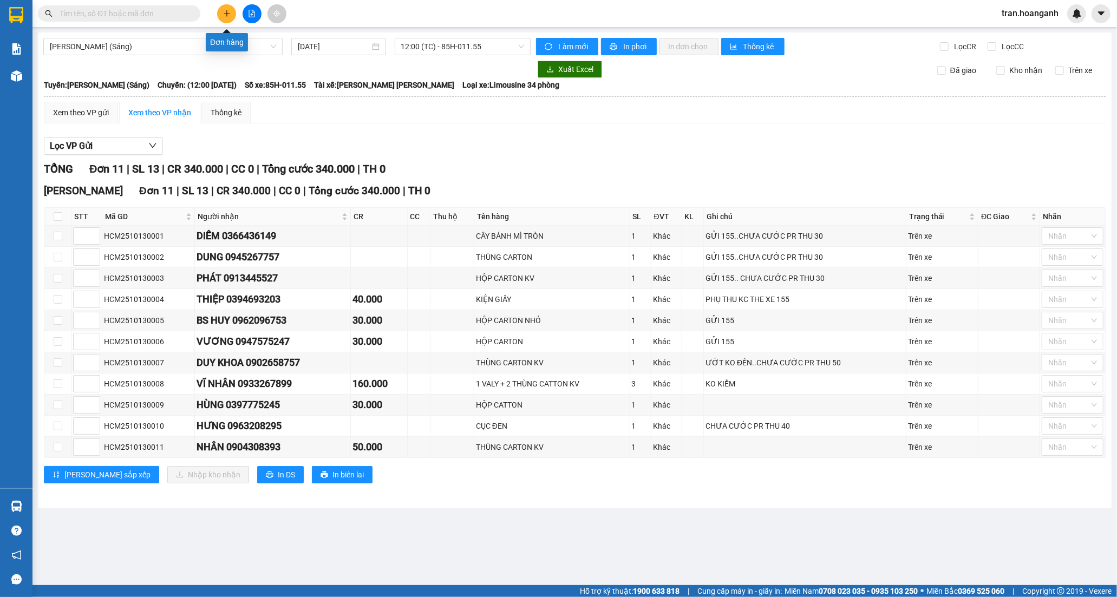
click at [226, 15] on icon "plus" at bounding box center [227, 14] width 8 height 8
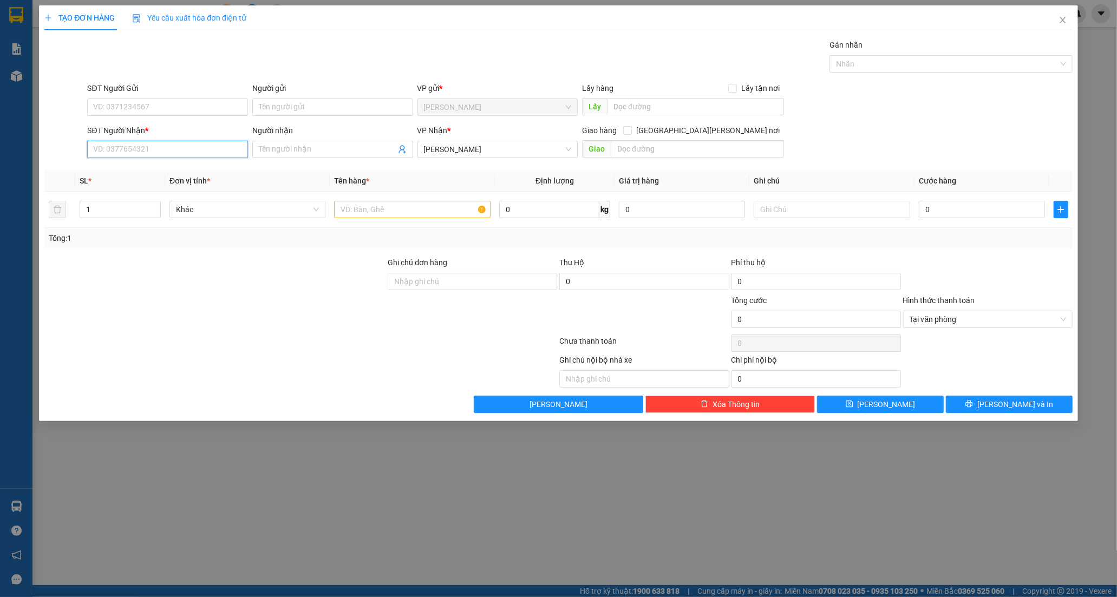
click at [172, 155] on input "SĐT Người Nhận *" at bounding box center [167, 149] width 161 height 17
click at [156, 172] on div "0987378678 - ĐÔNG" at bounding box center [168, 171] width 148 height 12
type input "0987378678"
type input "ĐÔNG"
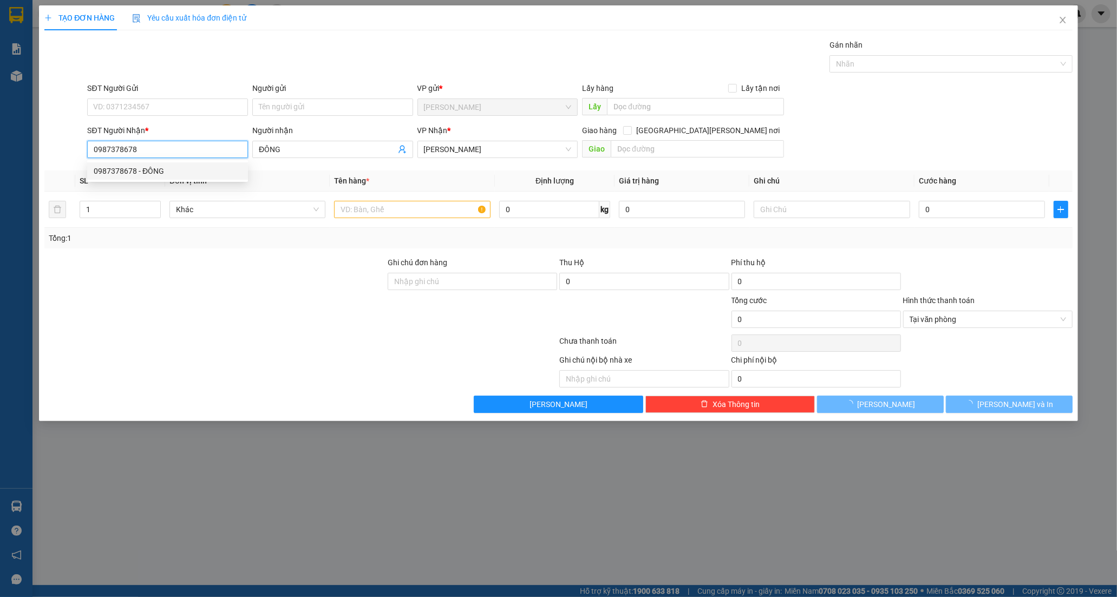
type input "20.000"
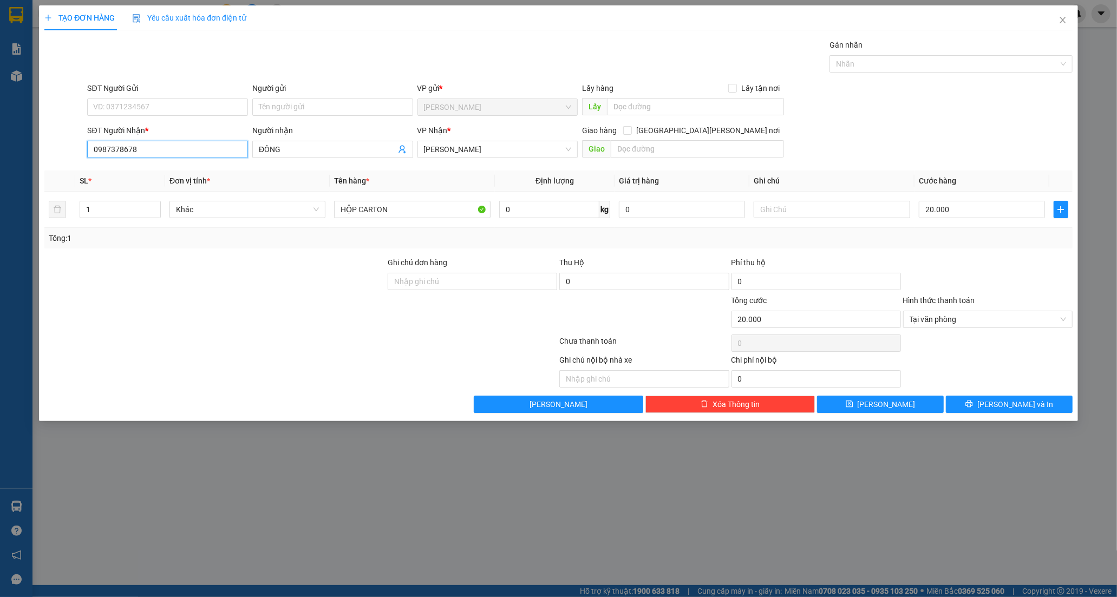
type input "0987378678"
click at [278, 97] on div "Người gửi" at bounding box center [332, 90] width 161 height 16
click at [278, 99] on input "Người gửi" at bounding box center [332, 107] width 161 height 17
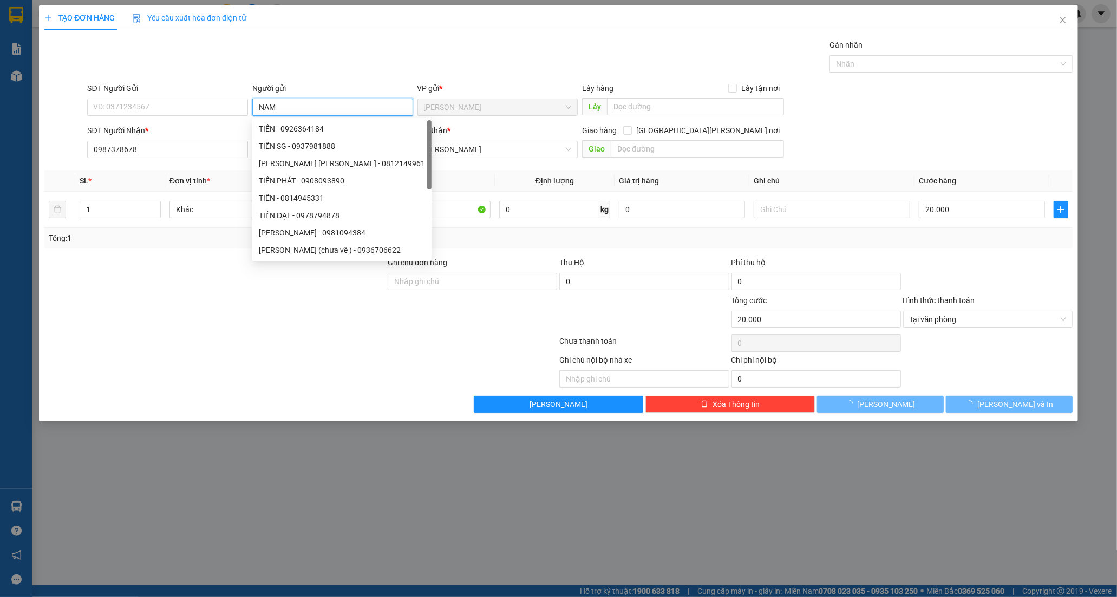
type input "NAM"
drag, startPoint x: 181, startPoint y: 284, endPoint x: 342, endPoint y: 235, distance: 168.1
click at [186, 284] on div at bounding box center [214, 276] width 343 height 38
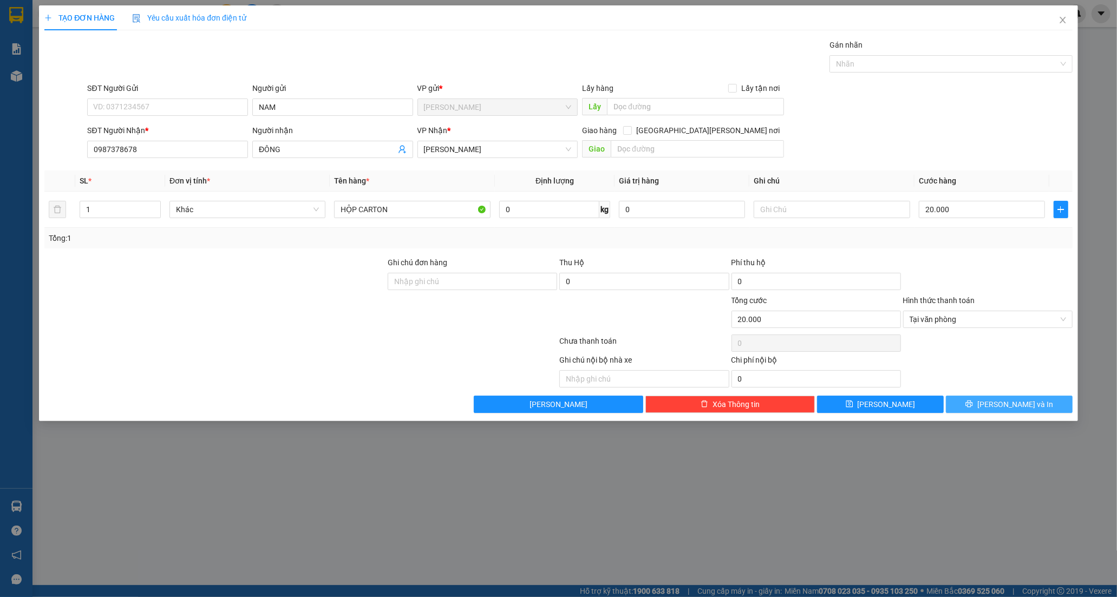
click at [1006, 401] on span "[PERSON_NAME] và In" at bounding box center [1016, 405] width 76 height 12
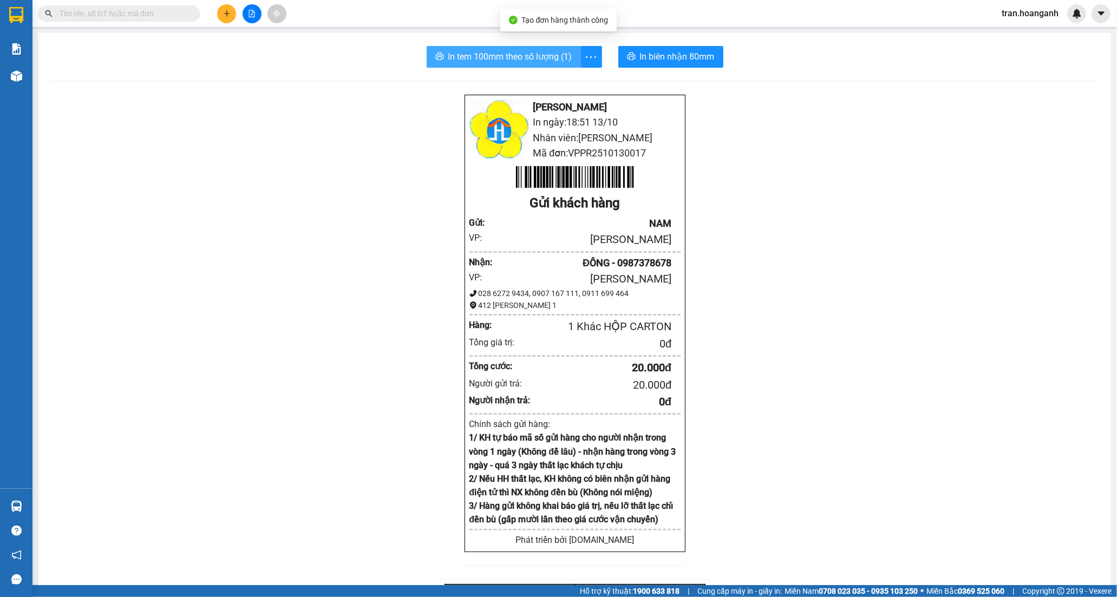
click at [483, 58] on span "In tem 100mm theo số lượng (1)" at bounding box center [510, 57] width 124 height 14
click at [253, 13] on icon "file-add" at bounding box center [252, 14] width 8 height 8
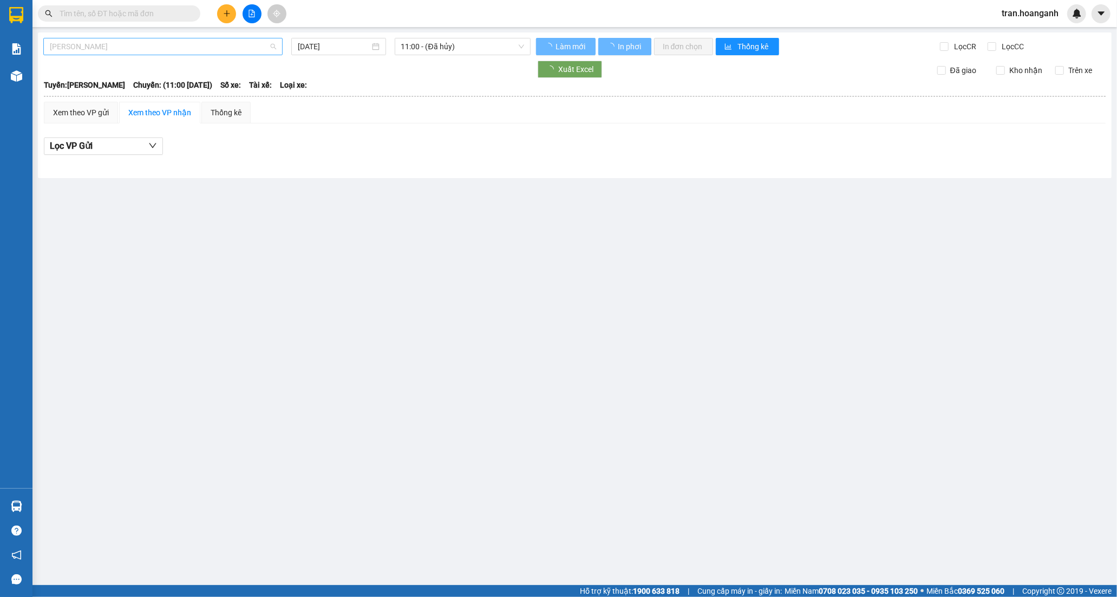
click at [123, 42] on span "[PERSON_NAME]" at bounding box center [163, 46] width 226 height 16
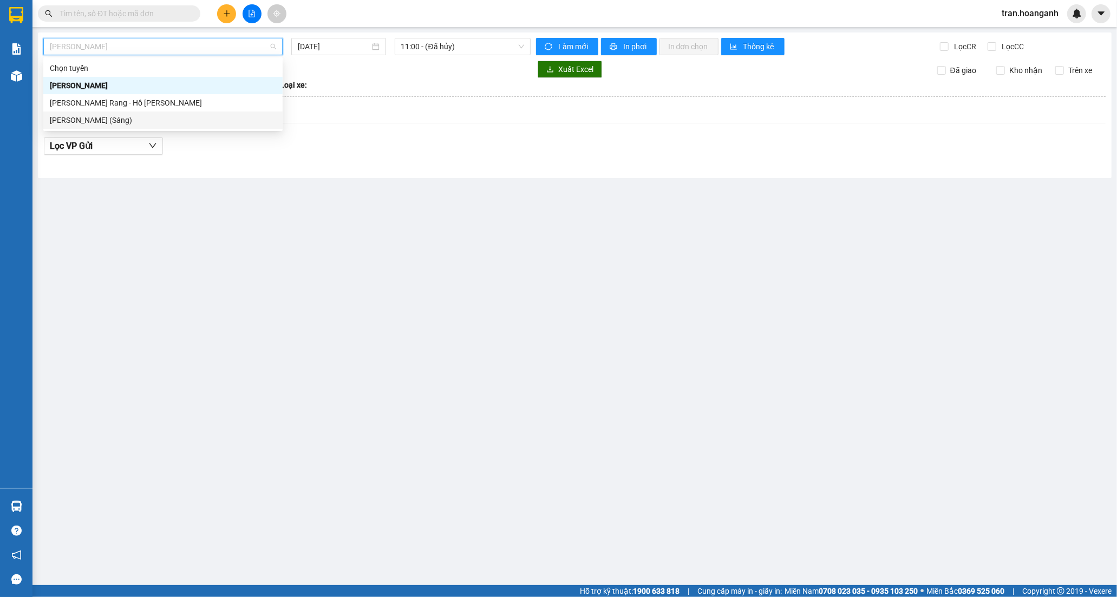
click at [134, 120] on div "[PERSON_NAME] (Sáng)" at bounding box center [163, 120] width 226 height 12
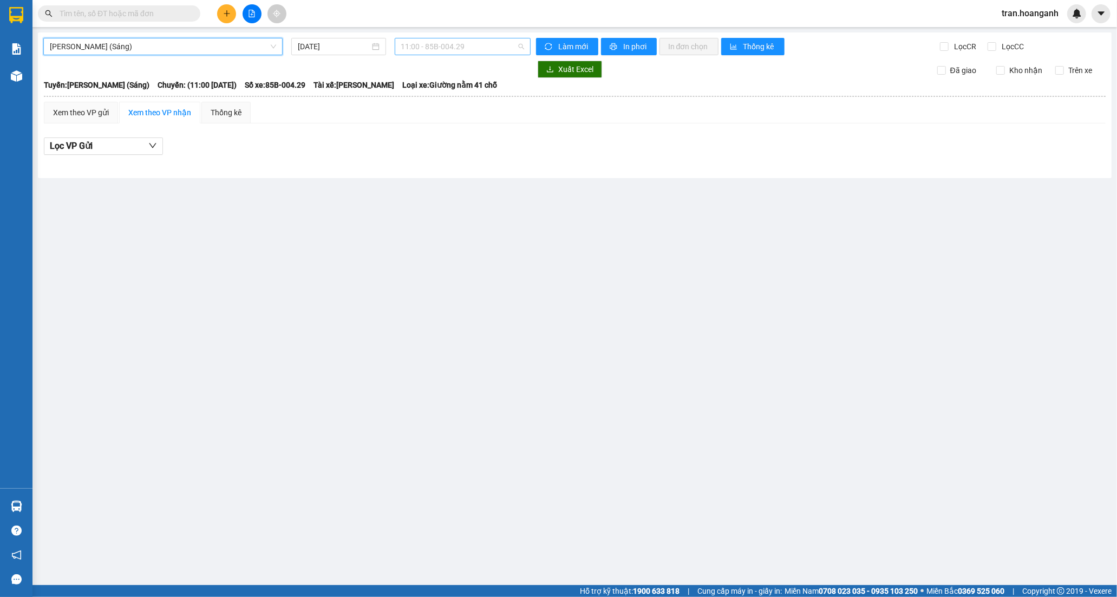
click at [413, 50] on span "11:00 - 85B-004.29" at bounding box center [462, 46] width 123 height 16
click at [432, 120] on div "12:00 (TC) - 85H-011.55" at bounding box center [443, 120] width 84 height 12
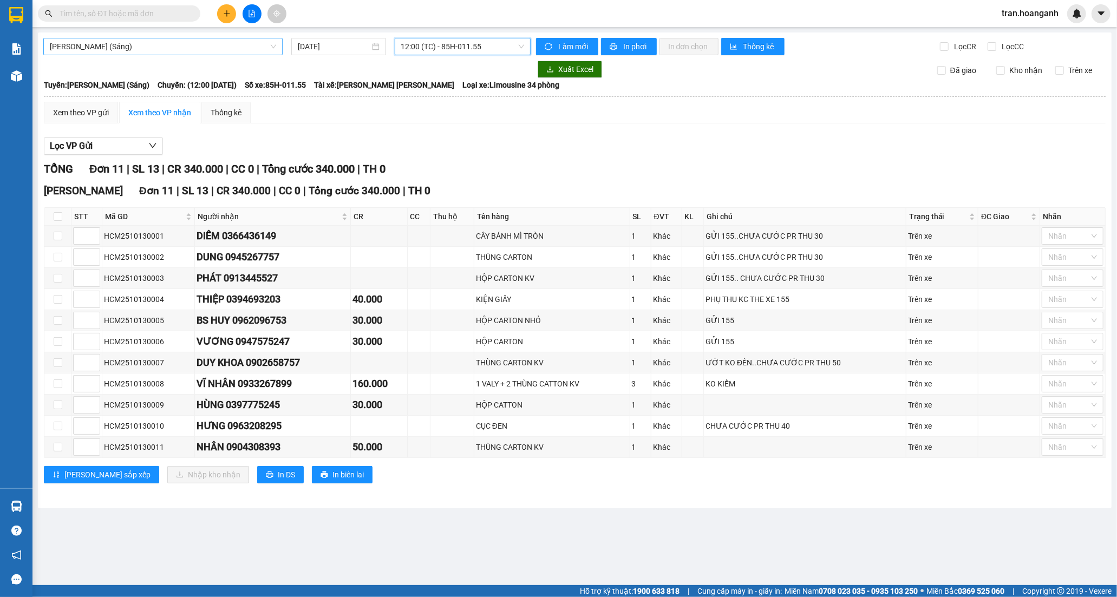
click at [154, 48] on span "[PERSON_NAME] (Sáng)" at bounding box center [163, 46] width 226 height 16
click at [311, 48] on input "[DATE]" at bounding box center [334, 47] width 72 height 12
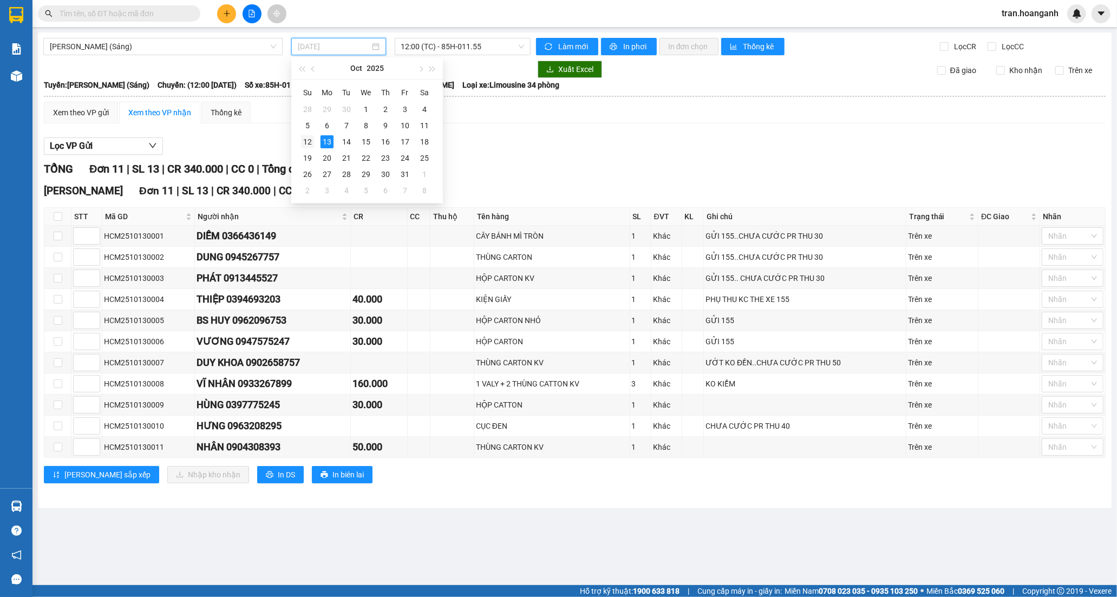
click at [310, 142] on div "12" at bounding box center [307, 141] width 13 height 13
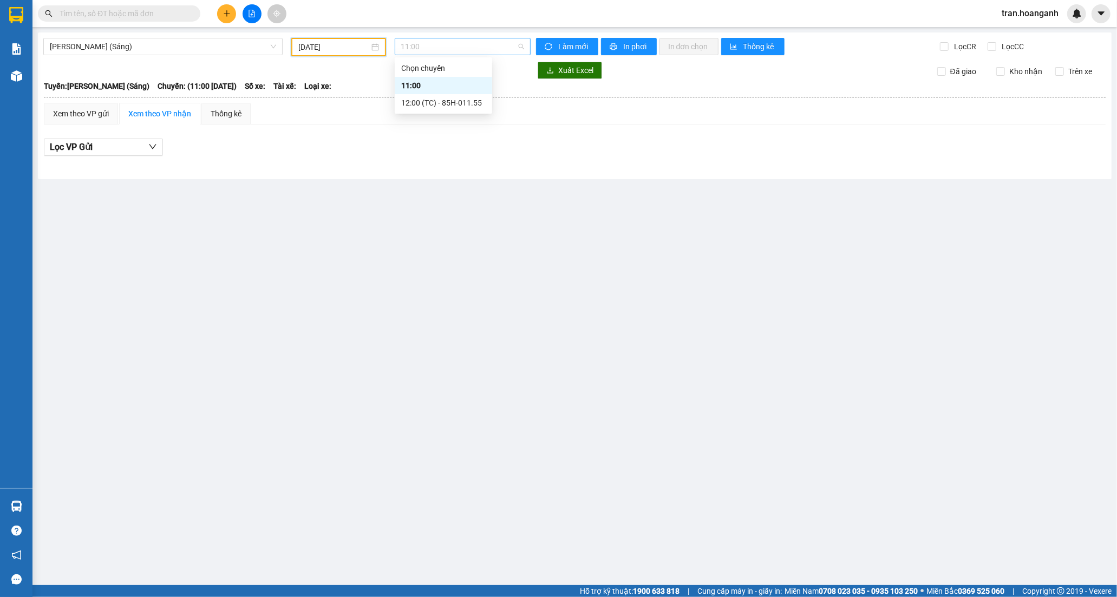
click at [412, 47] on span "11:00" at bounding box center [462, 46] width 123 height 16
click at [421, 100] on div "12:00 (TC) - 85H-011.55" at bounding box center [443, 103] width 84 height 12
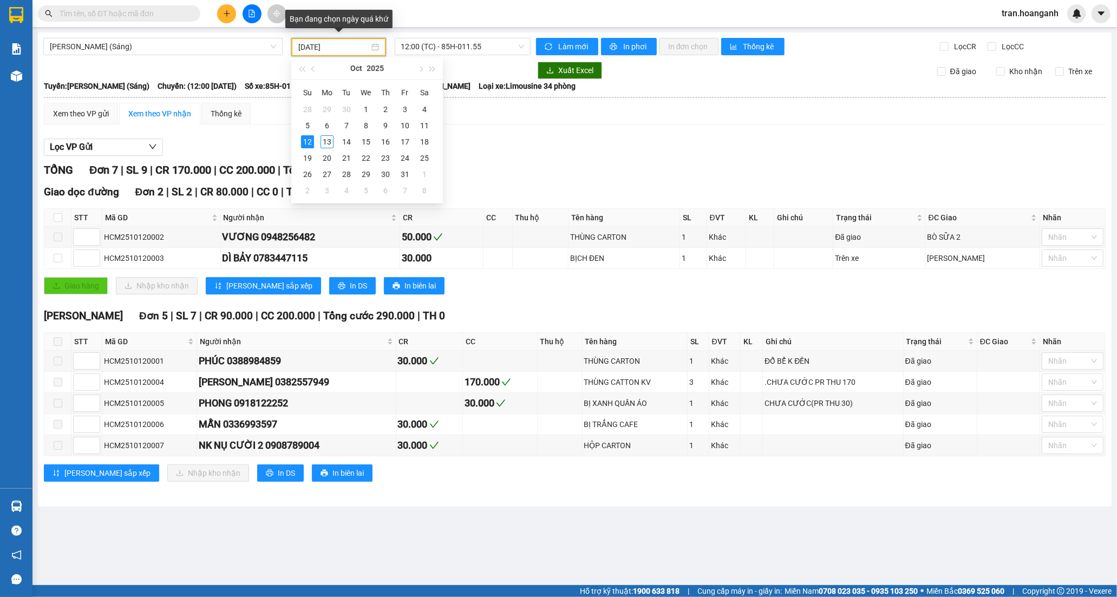
click at [333, 42] on input "[DATE]" at bounding box center [333, 47] width 71 height 12
click at [425, 122] on div "11" at bounding box center [424, 125] width 13 height 13
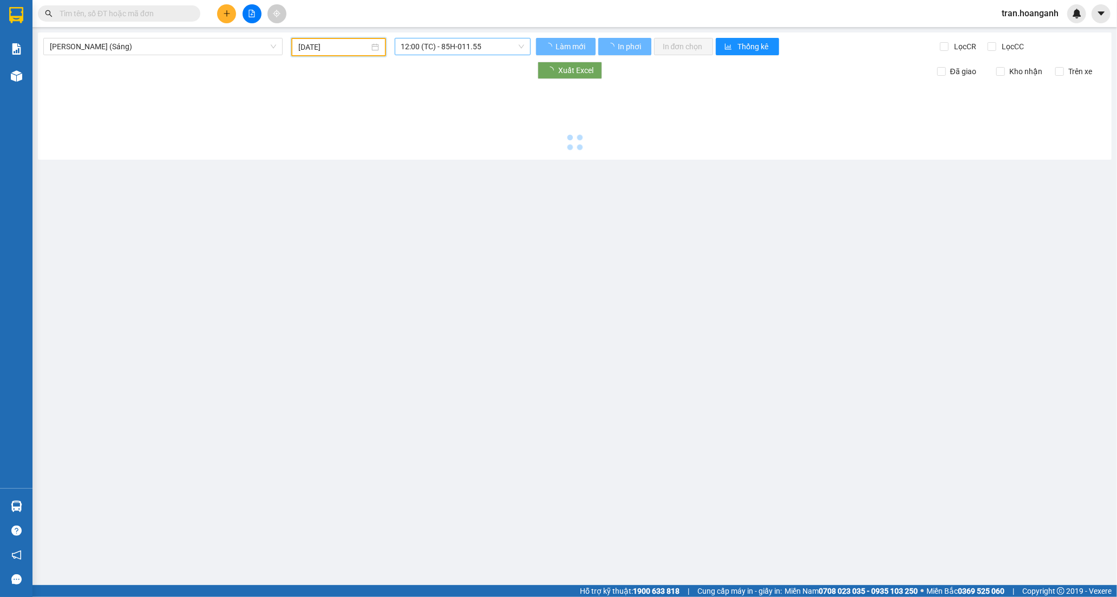
type input "[DATE]"
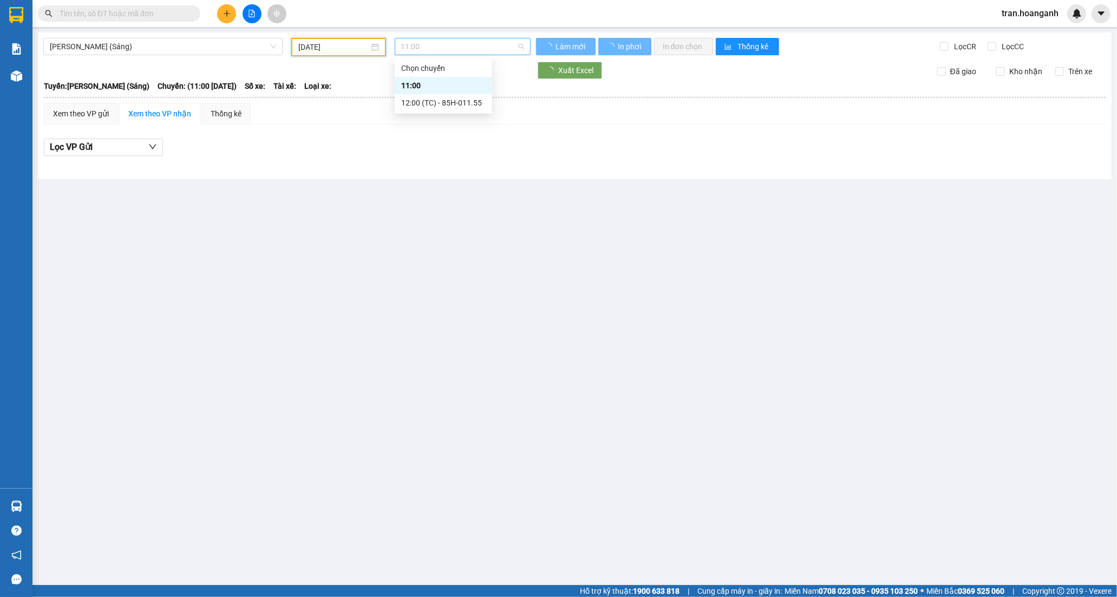
click at [421, 51] on span "11:00" at bounding box center [462, 46] width 123 height 16
click at [432, 103] on div "12:00 (TC) - 85H-011.55" at bounding box center [443, 103] width 84 height 12
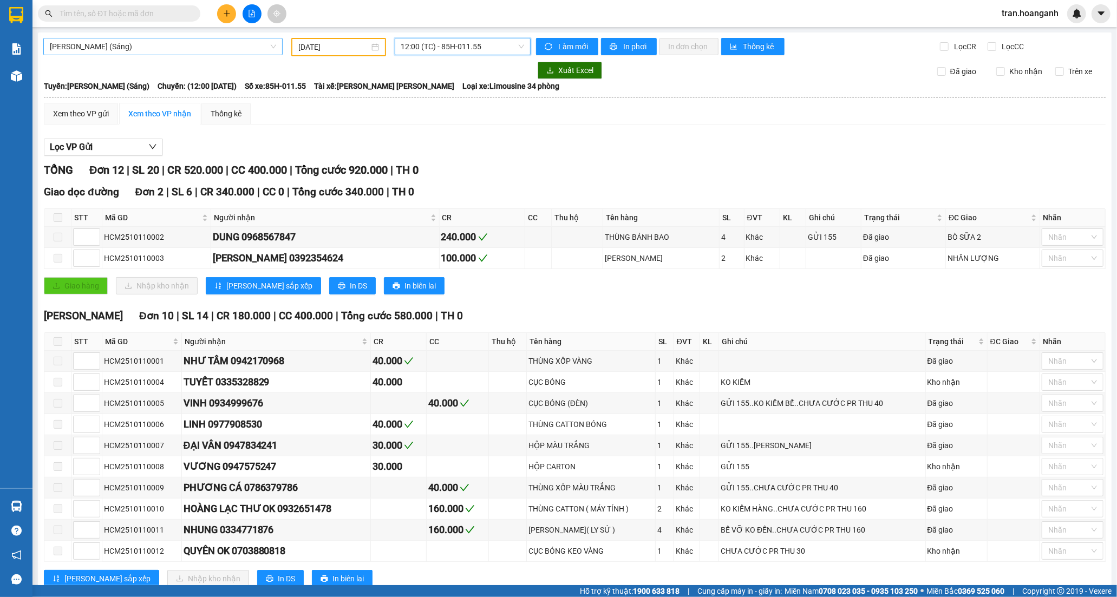
click at [106, 46] on span "[PERSON_NAME] (Sáng)" at bounding box center [163, 46] width 226 height 16
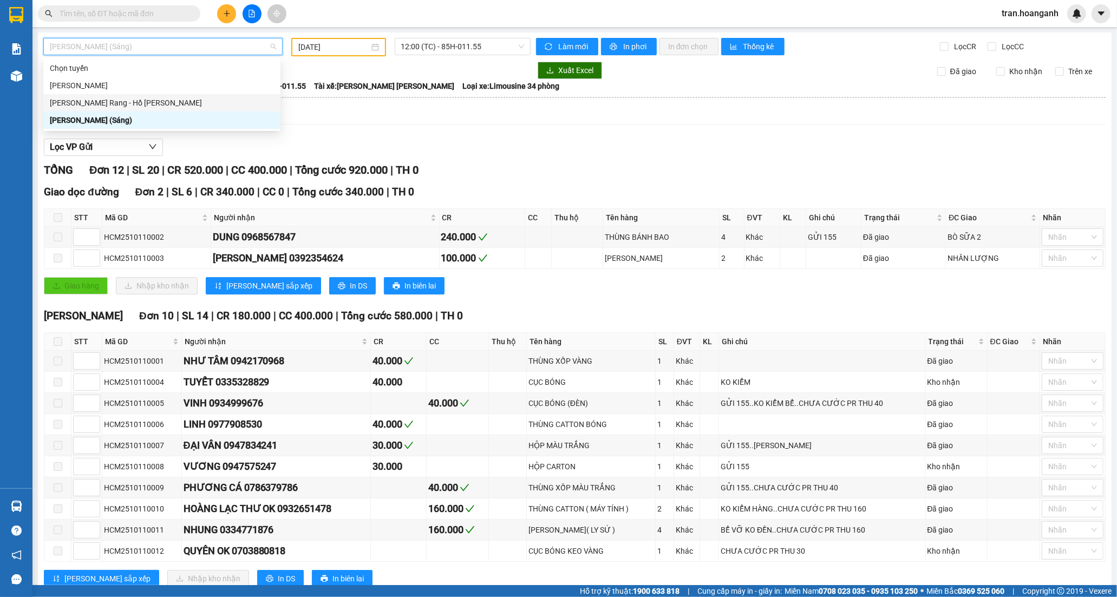
click at [106, 100] on div "[PERSON_NAME] Rang - Hồ [PERSON_NAME]" at bounding box center [162, 103] width 224 height 12
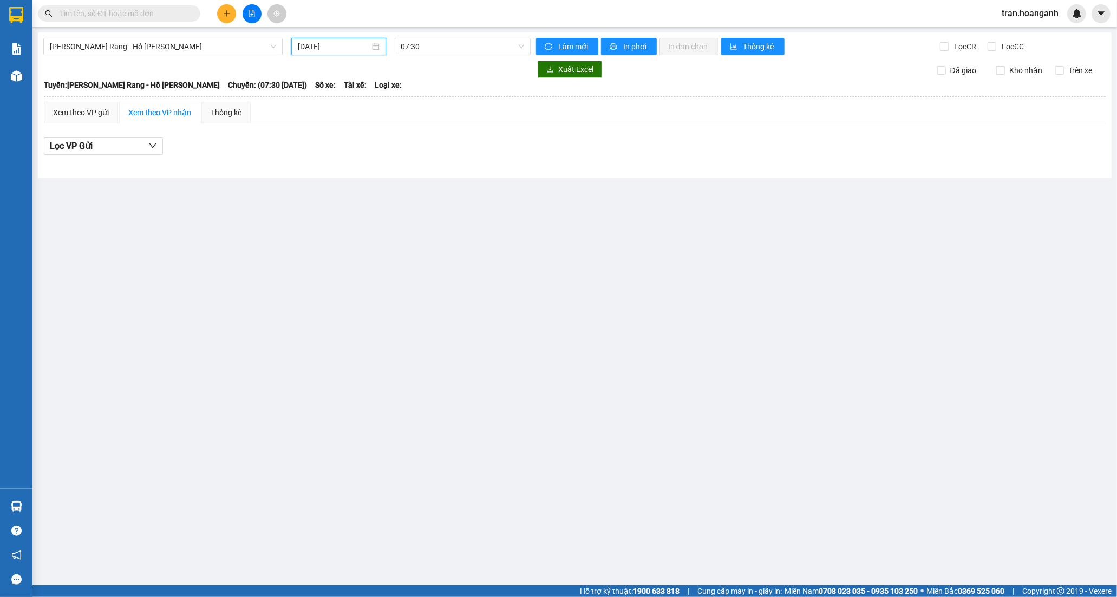
click at [342, 48] on input "[DATE]" at bounding box center [334, 47] width 72 height 12
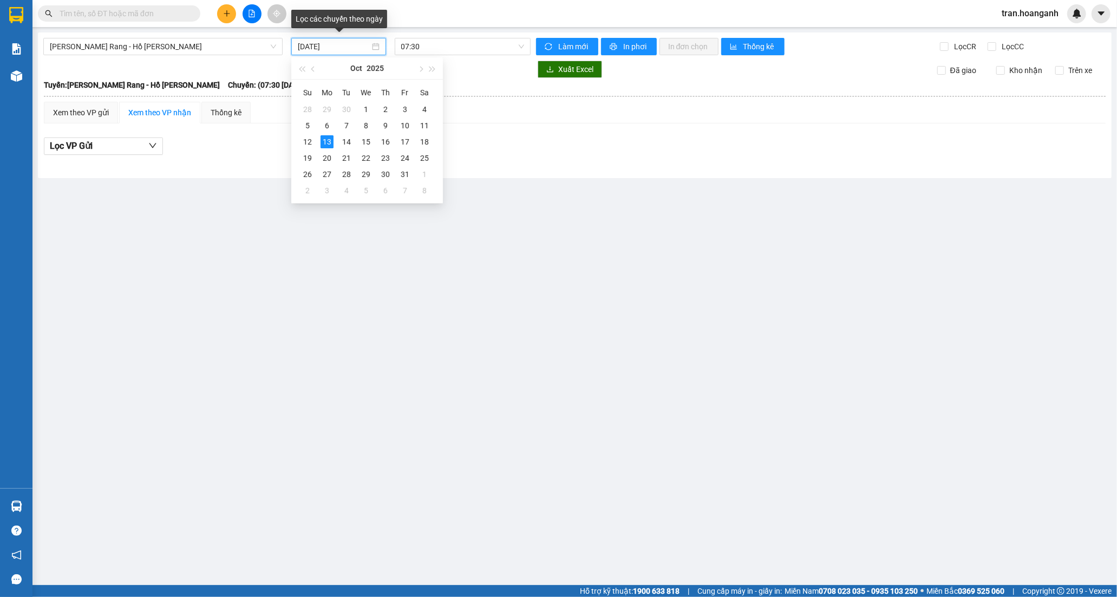
type input "[DATE]"
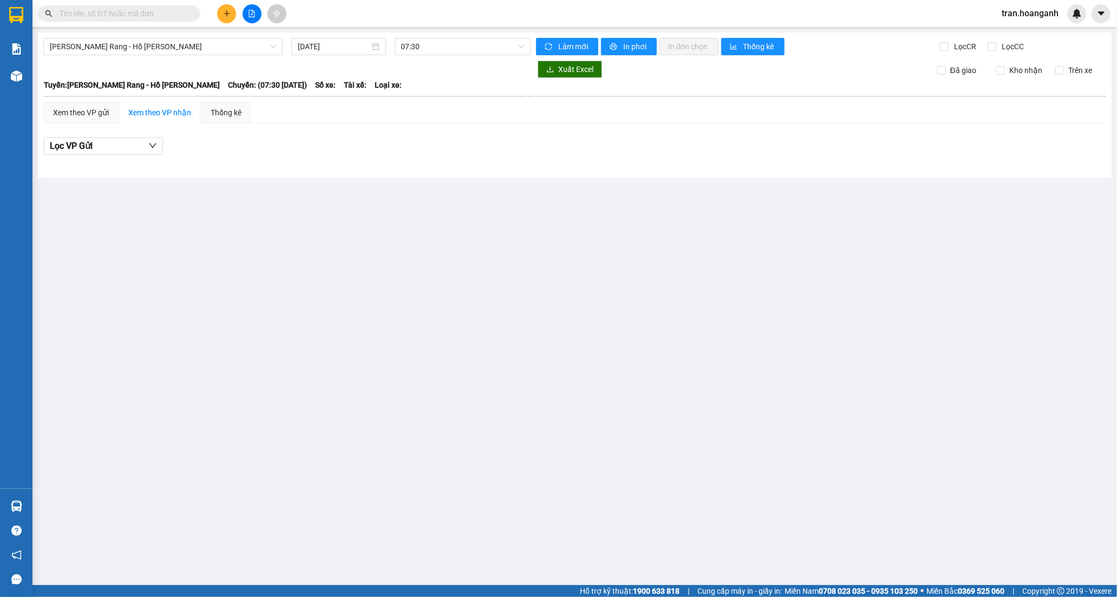
drag, startPoint x: 338, startPoint y: 313, endPoint x: 322, endPoint y: 295, distance: 24.2
click at [334, 313] on main "[PERSON_NAME] Rang - Hồ [PERSON_NAME] [DATE] 07:30 [PERSON_NAME] mới In phơi In…" at bounding box center [558, 293] width 1117 height 586
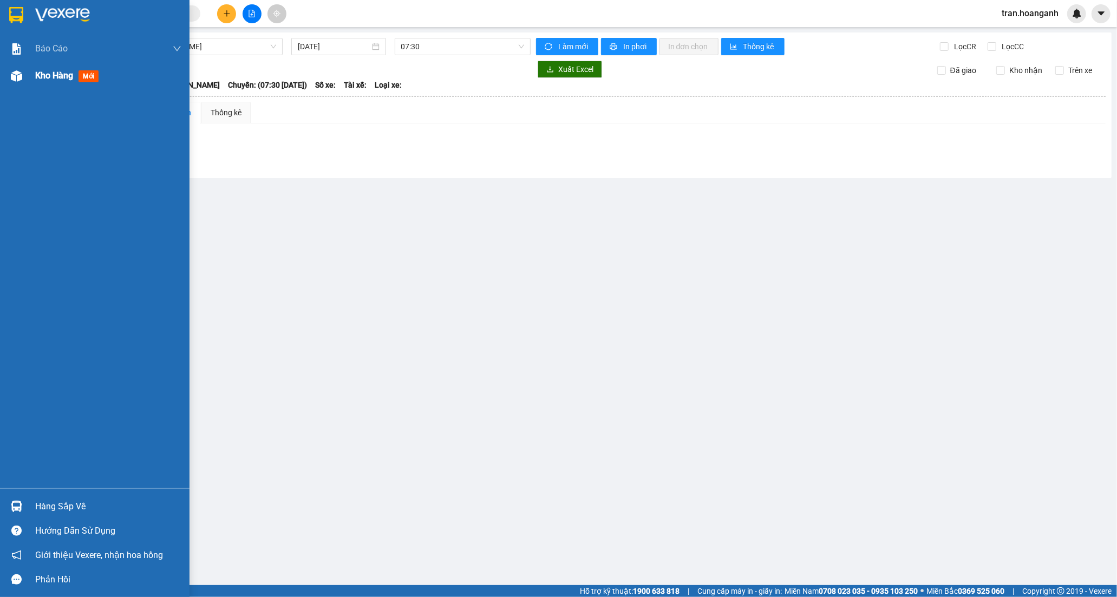
click at [65, 73] on span "Kho hàng" at bounding box center [54, 75] width 38 height 10
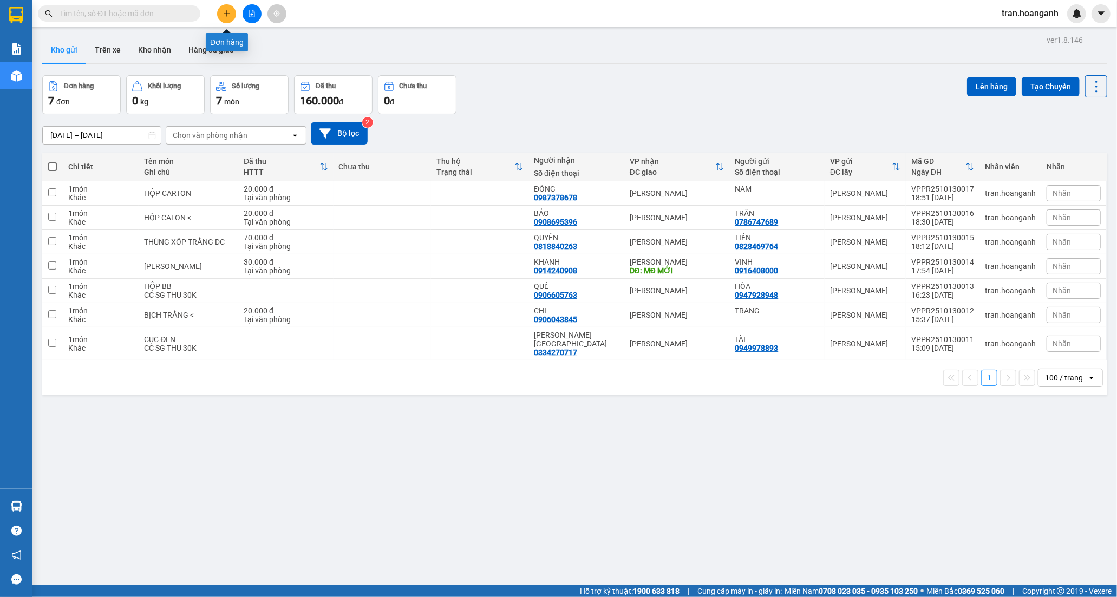
click at [223, 17] on button at bounding box center [226, 13] width 19 height 19
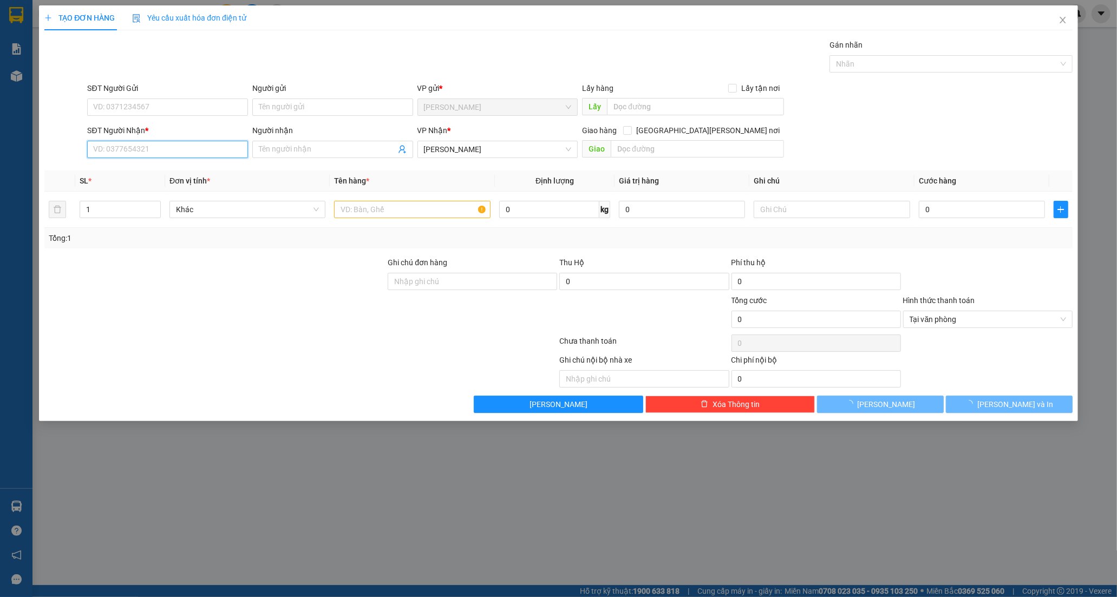
click at [132, 147] on input "SĐT Người Nhận *" at bounding box center [167, 149] width 161 height 17
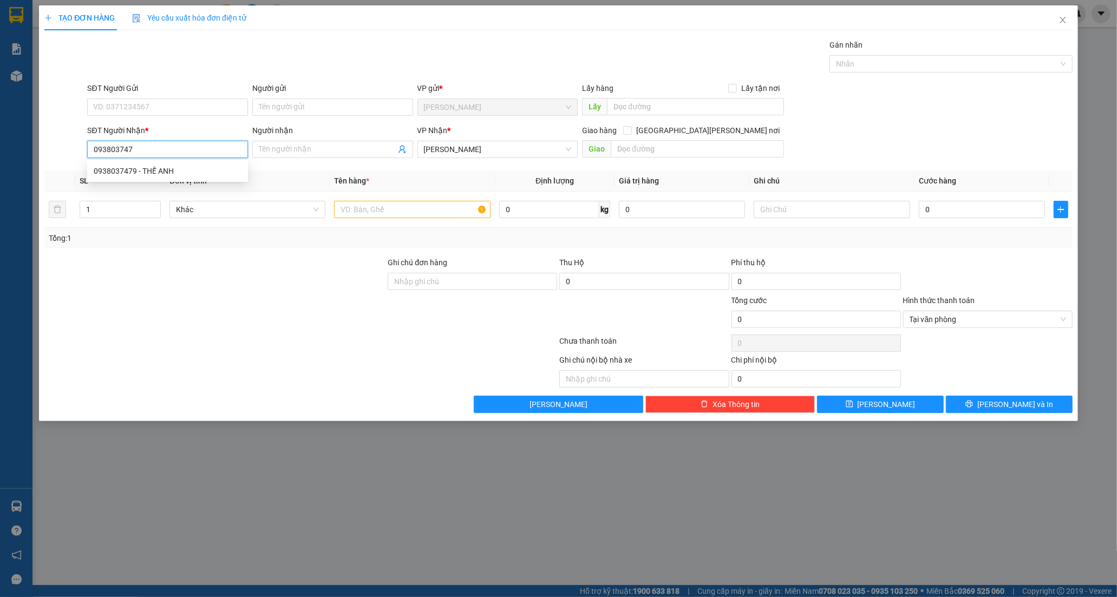
type input "0938037479"
click at [153, 165] on div "0938037479 - THẾ ANH" at bounding box center [168, 171] width 148 height 12
type input "THẾ ANH"
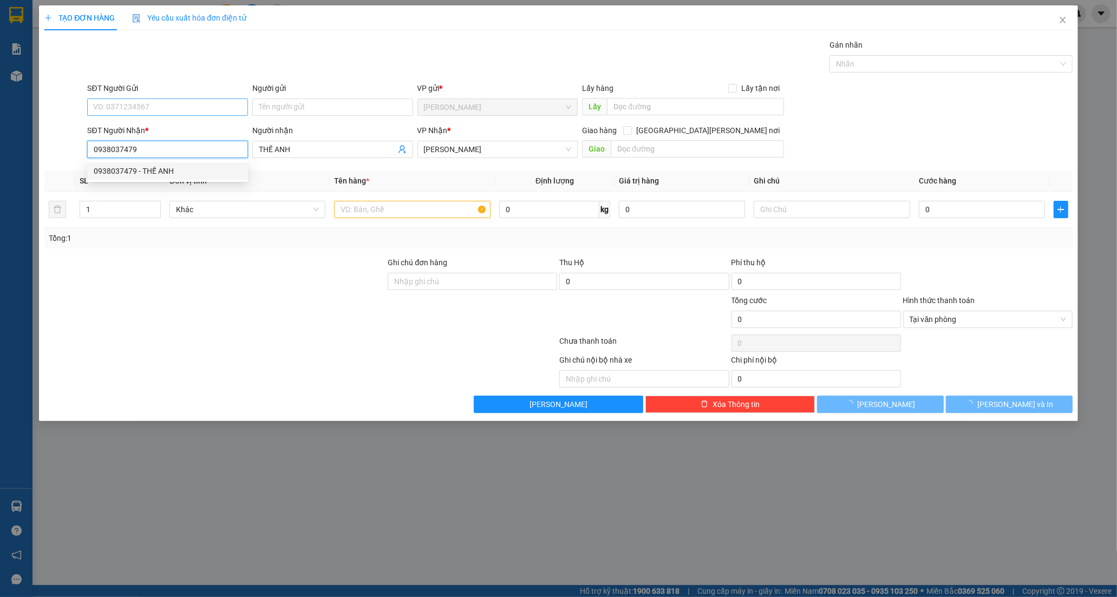
type input "30.000"
type input "0938037479"
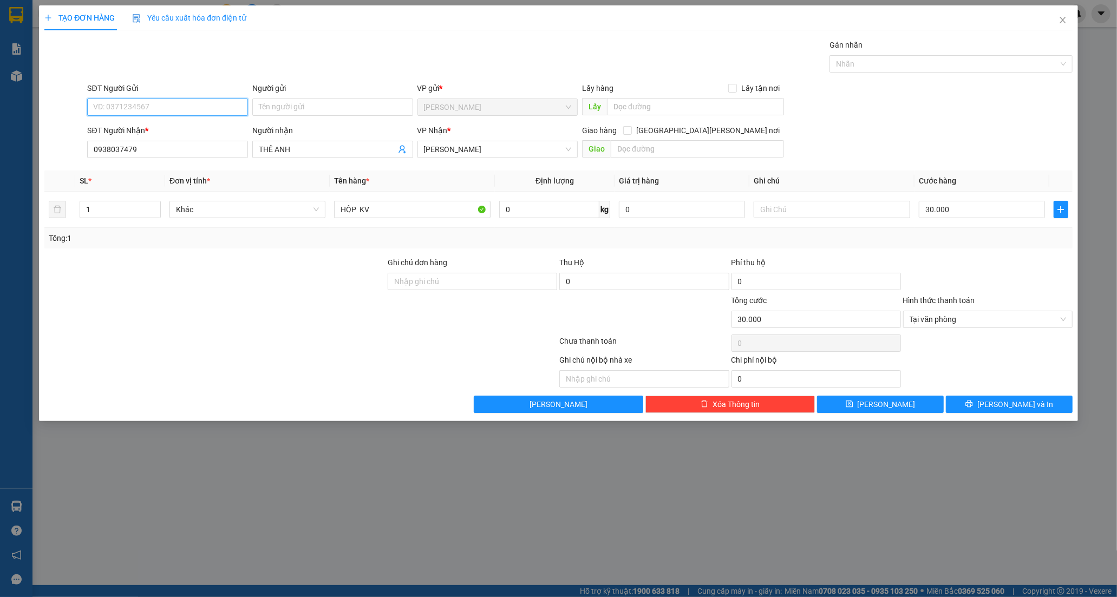
click at [182, 112] on input "SĐT Người Gửi" at bounding box center [167, 107] width 161 height 17
click at [284, 106] on input "Người gửi" at bounding box center [332, 107] width 161 height 17
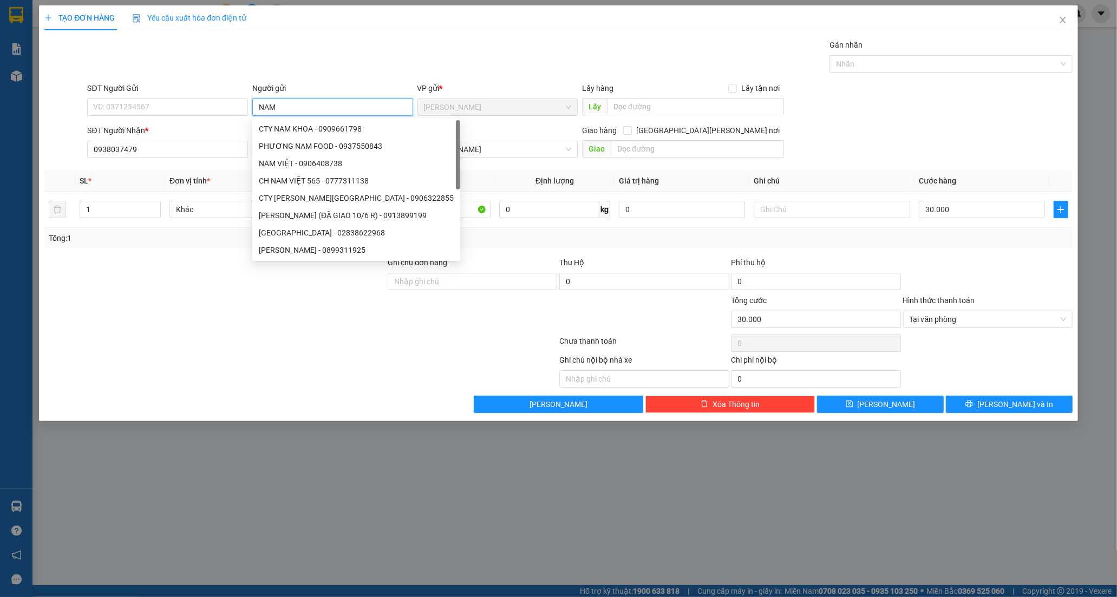
type input "NAM"
click at [199, 336] on div at bounding box center [300, 344] width 515 height 22
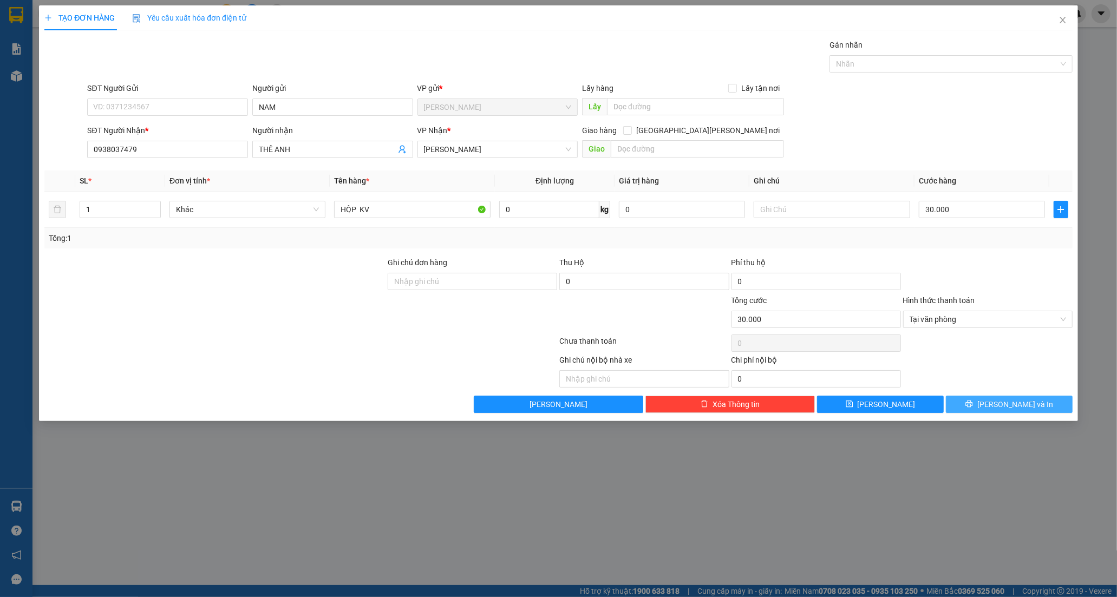
click at [997, 402] on button "[PERSON_NAME] và In" at bounding box center [1009, 404] width 127 height 17
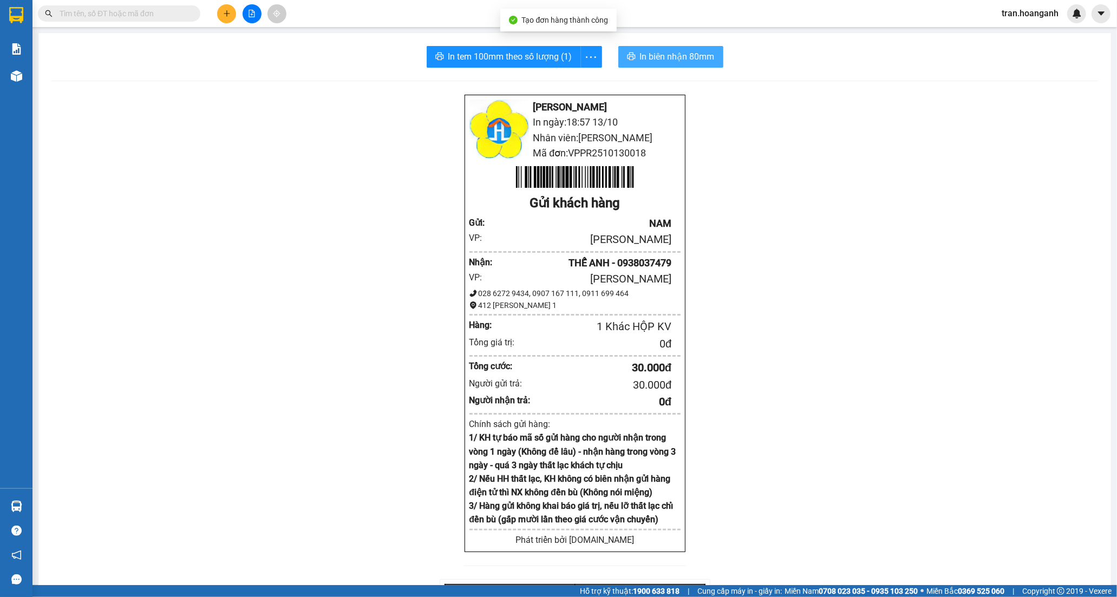
click at [659, 52] on span "In biên nhận 80mm" at bounding box center [677, 57] width 75 height 14
click at [518, 53] on span "In tem 100mm theo số lượng (1)" at bounding box center [510, 57] width 124 height 14
click at [227, 15] on icon "plus" at bounding box center [227, 14] width 8 height 8
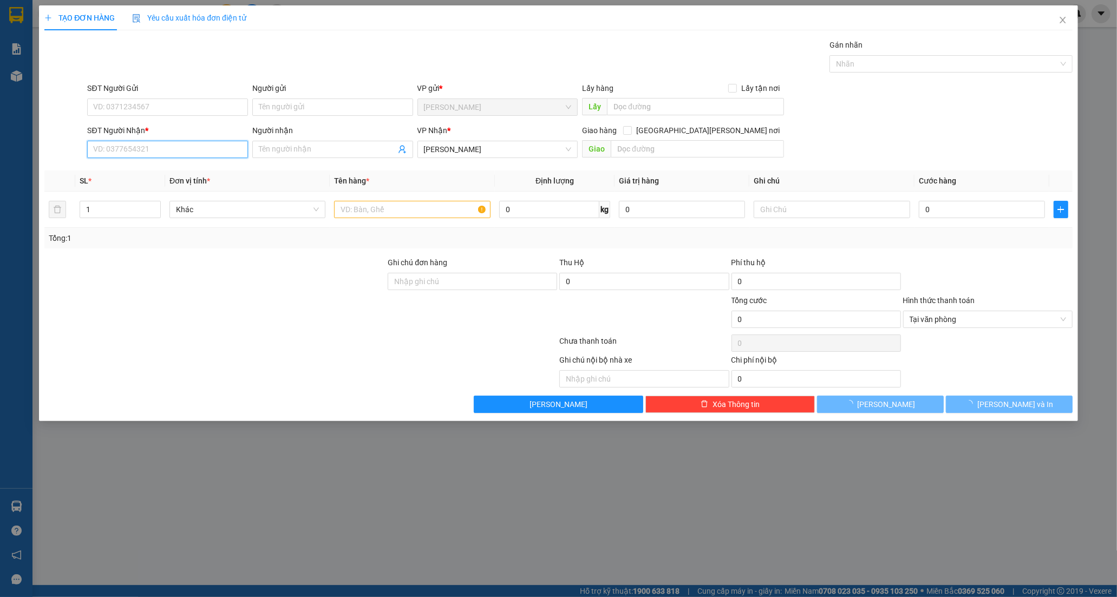
click at [192, 150] on input "SĐT Người Nhận *" at bounding box center [167, 149] width 161 height 17
type input "0977749513"
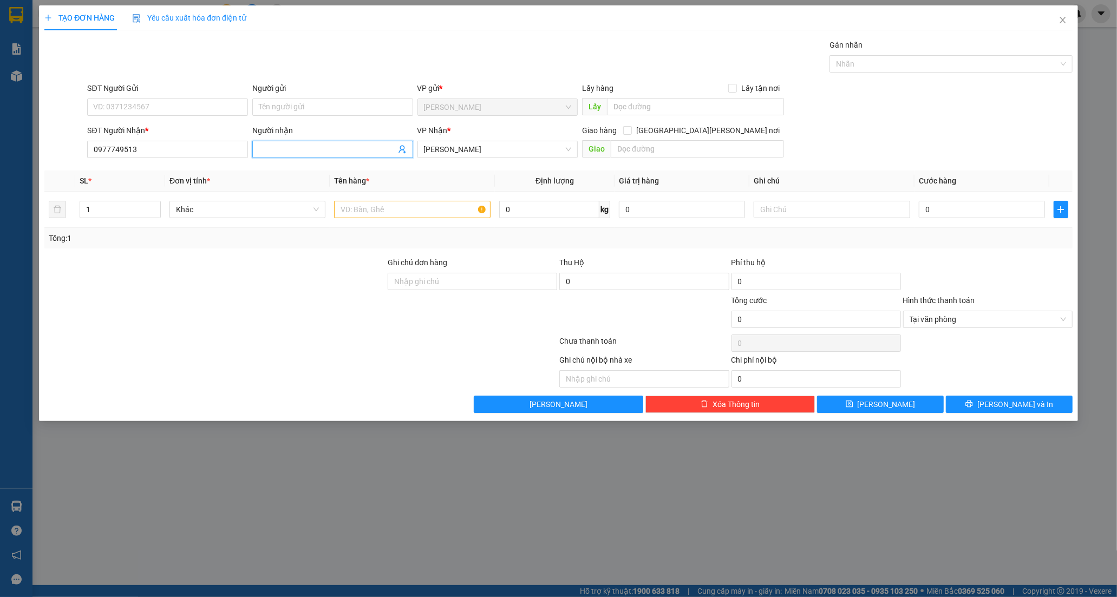
click at [291, 141] on span at bounding box center [332, 149] width 161 height 17
type input "DOE"
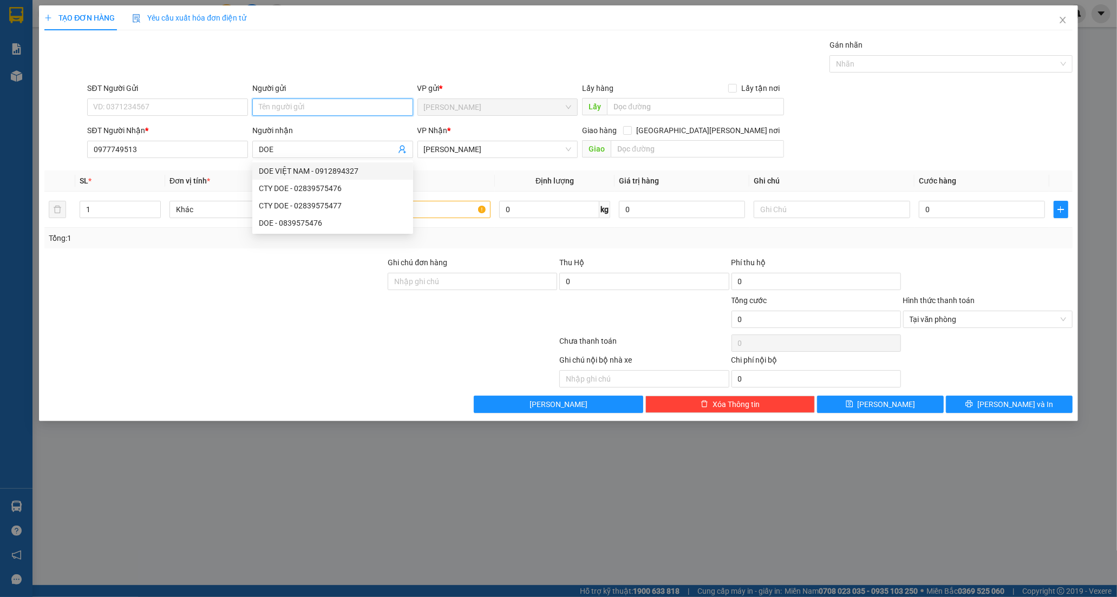
click at [289, 111] on input "Người gửi" at bounding box center [332, 107] width 161 height 17
type input "BS HUY"
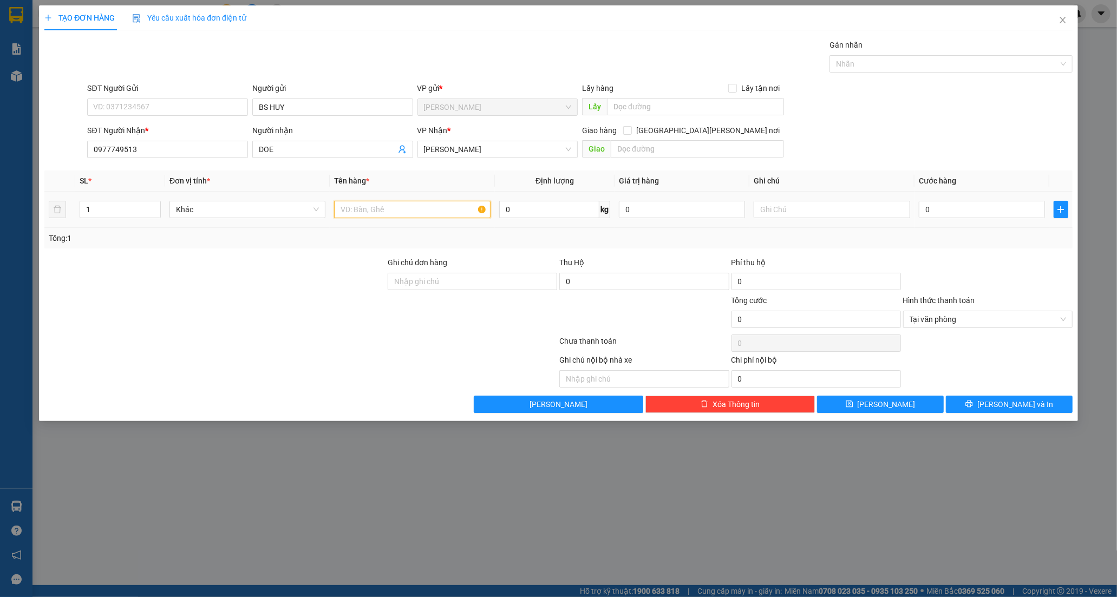
click at [378, 214] on input "text" at bounding box center [412, 209] width 156 height 17
type input "HỘP CATON"
click at [950, 204] on input "0" at bounding box center [982, 209] width 126 height 17
type input "3"
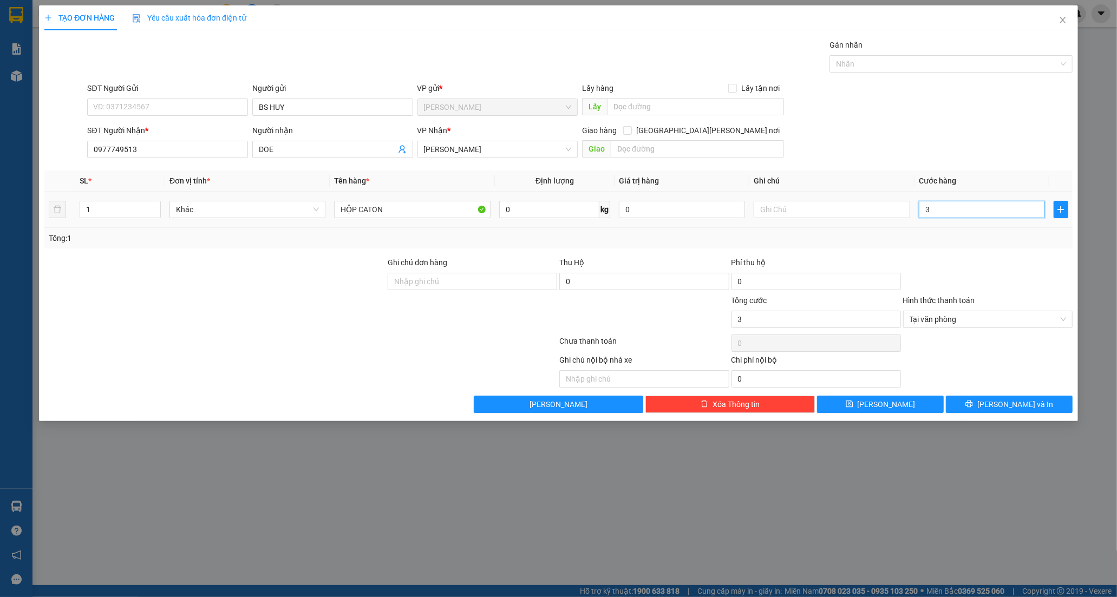
type input "30"
type input "30.000"
click at [986, 404] on button "[PERSON_NAME] và In" at bounding box center [1009, 404] width 127 height 17
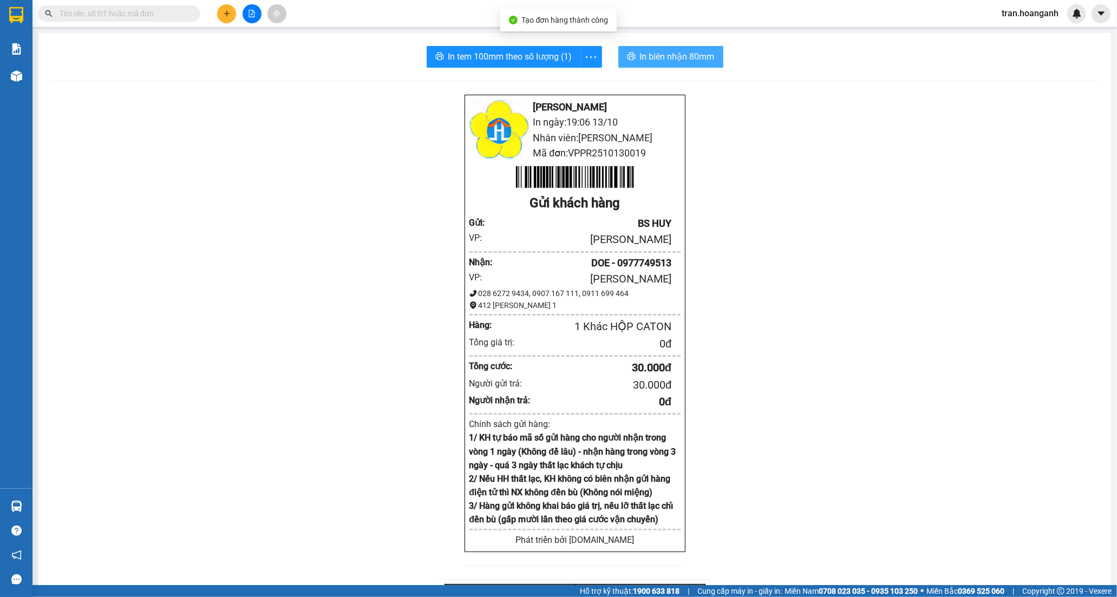
click at [680, 56] on span "In biên nhận 80mm" at bounding box center [677, 57] width 75 height 14
click at [506, 60] on span "In tem 100mm theo số lượng (1)" at bounding box center [510, 57] width 124 height 14
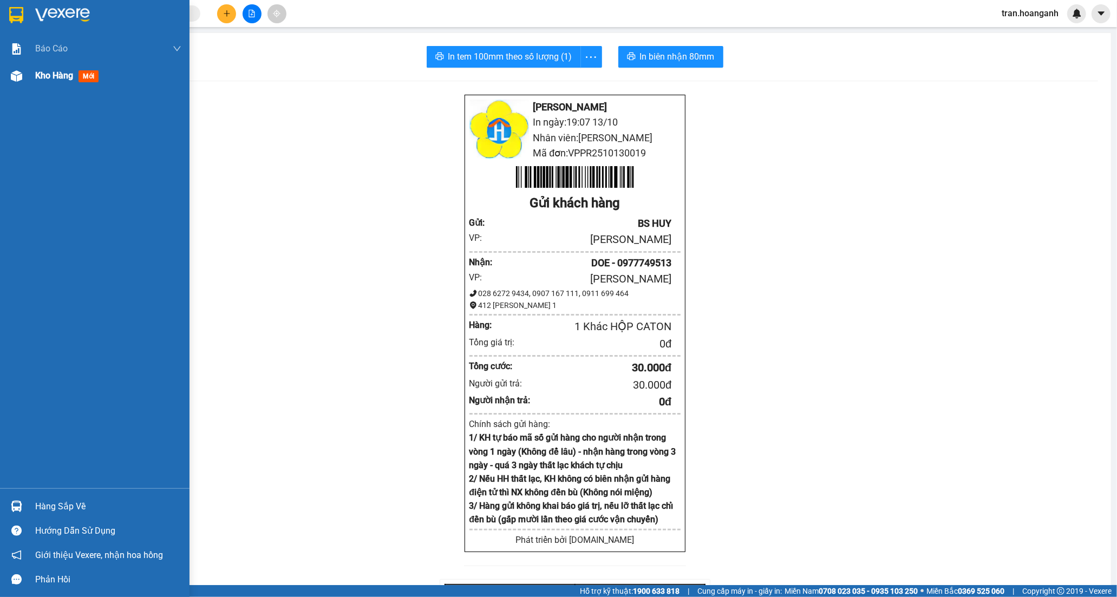
click at [57, 73] on span "Kho hàng" at bounding box center [54, 75] width 38 height 10
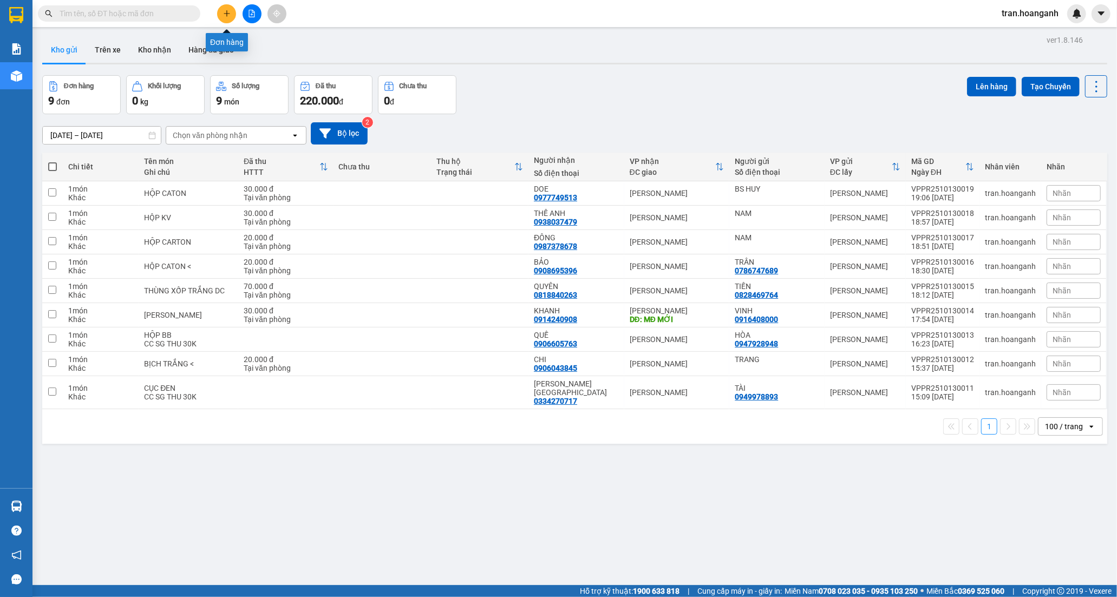
click at [221, 17] on button at bounding box center [226, 13] width 19 height 19
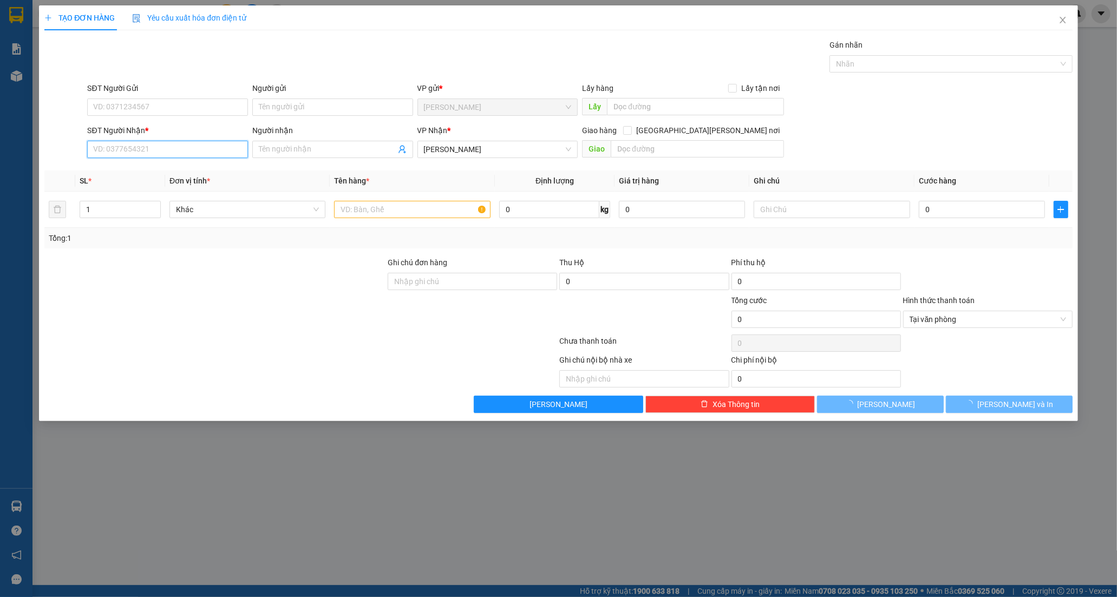
click at [164, 150] on input "SĐT Người Nhận *" at bounding box center [167, 149] width 161 height 17
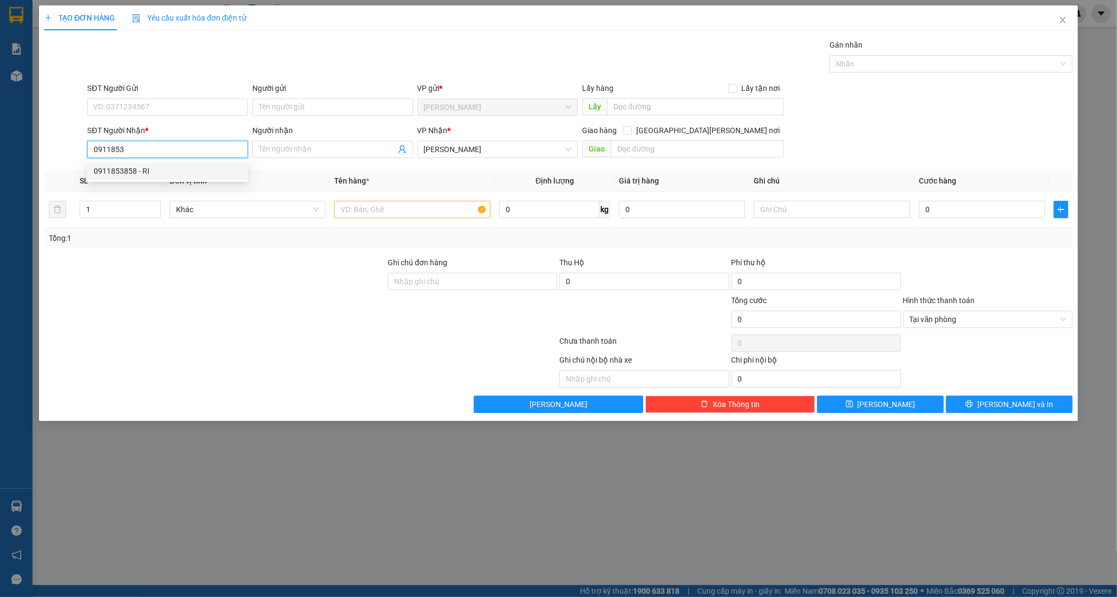
click at [132, 174] on div "0911853858 - RI" at bounding box center [168, 171] width 148 height 12
type input "0911853858"
type input "RI"
type input "30.000"
type input "0911853858"
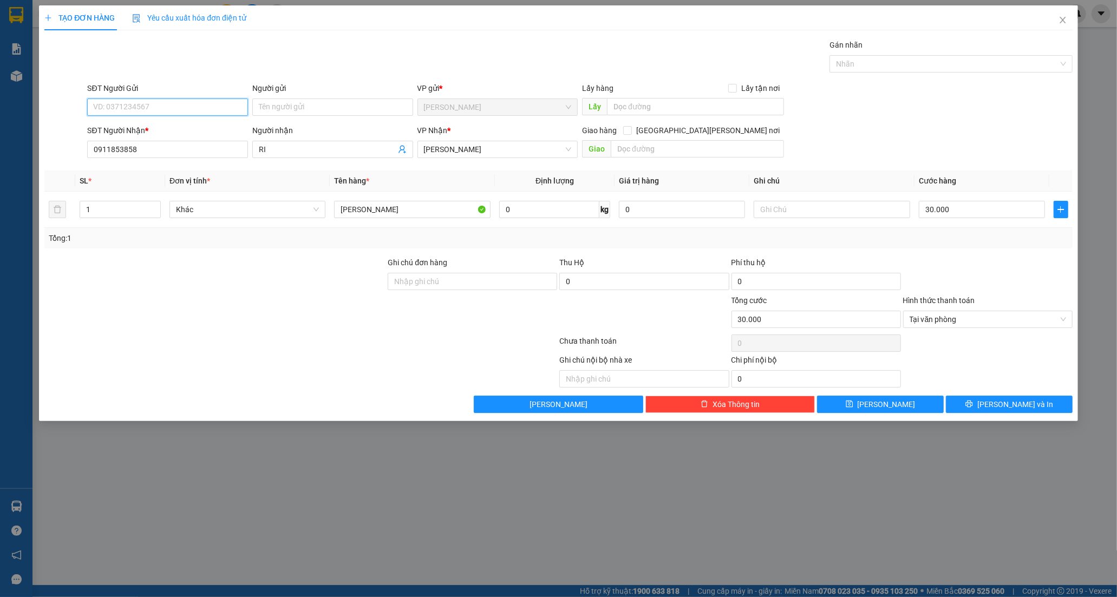
click at [157, 103] on input "SĐT Người Gửi" at bounding box center [167, 107] width 161 height 17
click at [143, 144] on div "0918721027 - NHIÊN" at bounding box center [168, 146] width 148 height 12
type input "0918721027"
type input "NHIÊN"
click at [379, 212] on input "BỊCH ĐỎ" at bounding box center [412, 209] width 156 height 17
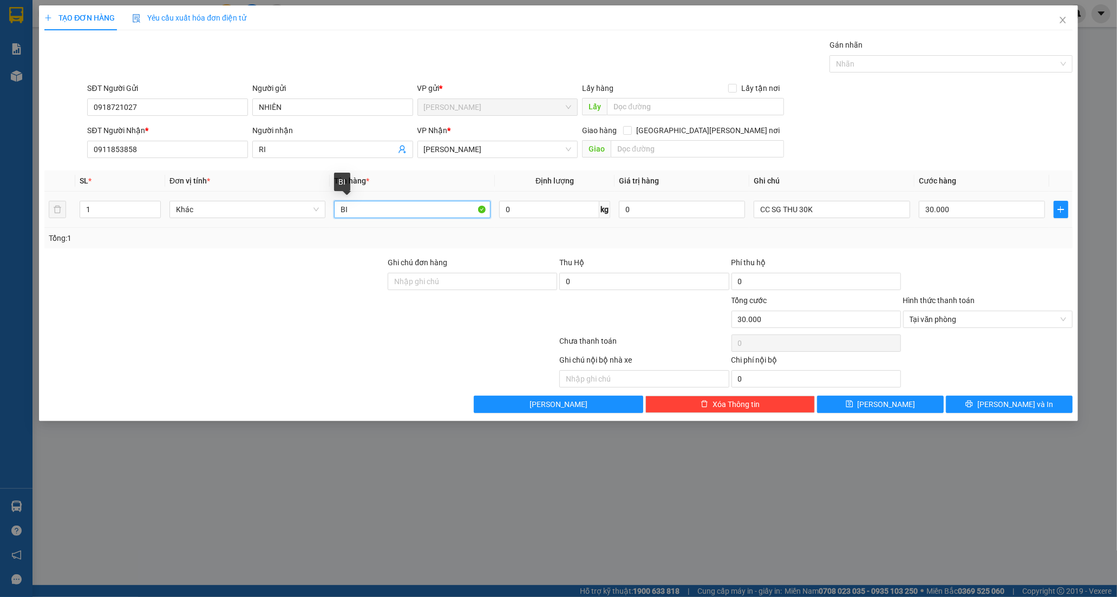
type input "B"
type input "[PERSON_NAME]"
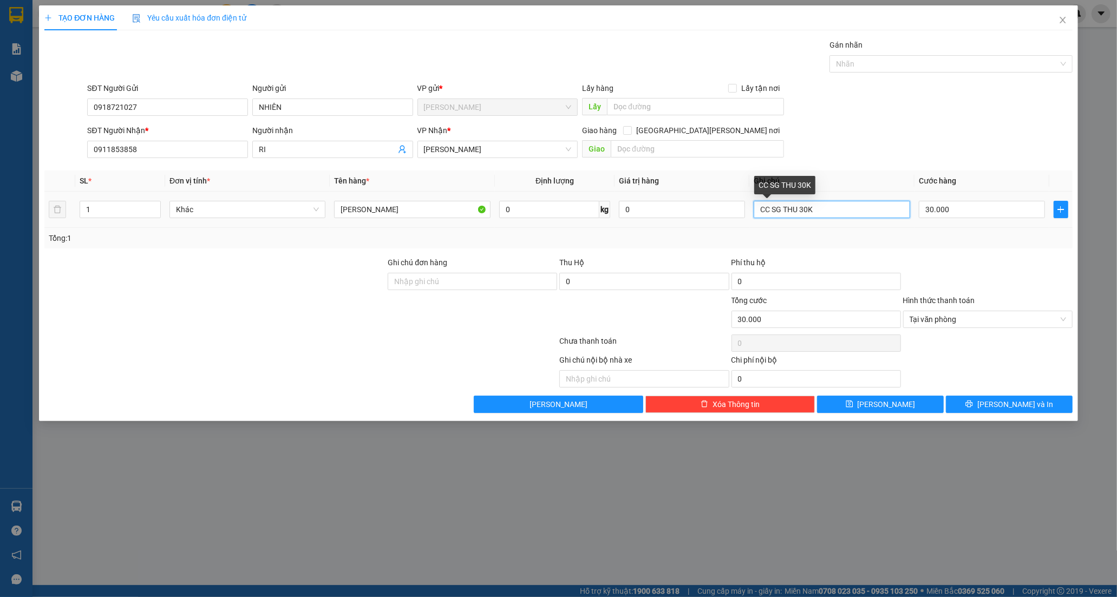
click at [855, 215] on input "CC SG THU 30K" at bounding box center [832, 209] width 156 height 17
type input "C"
type input "0"
click at [977, 214] on input "0" at bounding box center [982, 209] width 126 height 17
type input "0"
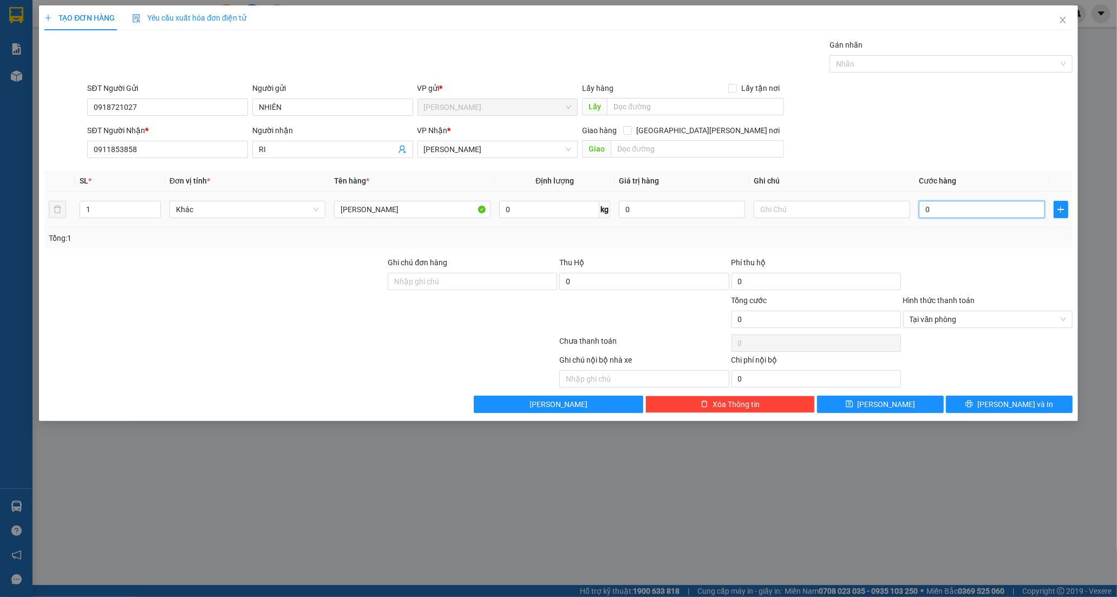
type input "40"
type input "40.000"
click at [973, 402] on icon "printer" at bounding box center [970, 404] width 8 height 8
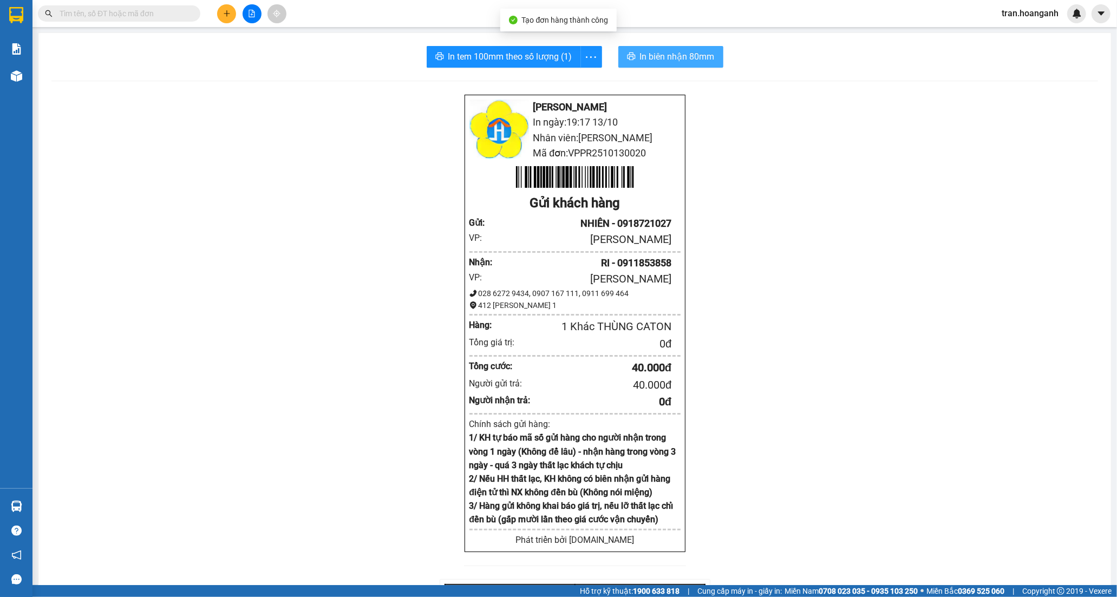
click at [629, 62] on span "printer" at bounding box center [631, 57] width 9 height 10
click at [510, 50] on span "In tem 100mm theo số lượng (1)" at bounding box center [510, 57] width 124 height 14
click at [225, 12] on icon "plus" at bounding box center [227, 14] width 8 height 8
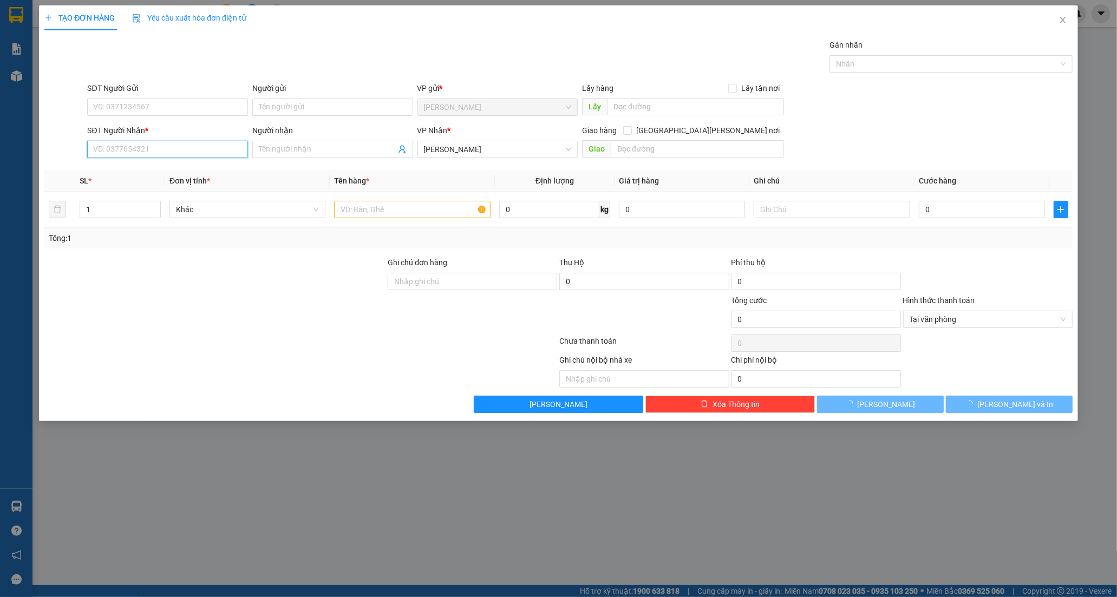
click at [130, 145] on input "SĐT Người Nhận *" at bounding box center [167, 149] width 161 height 17
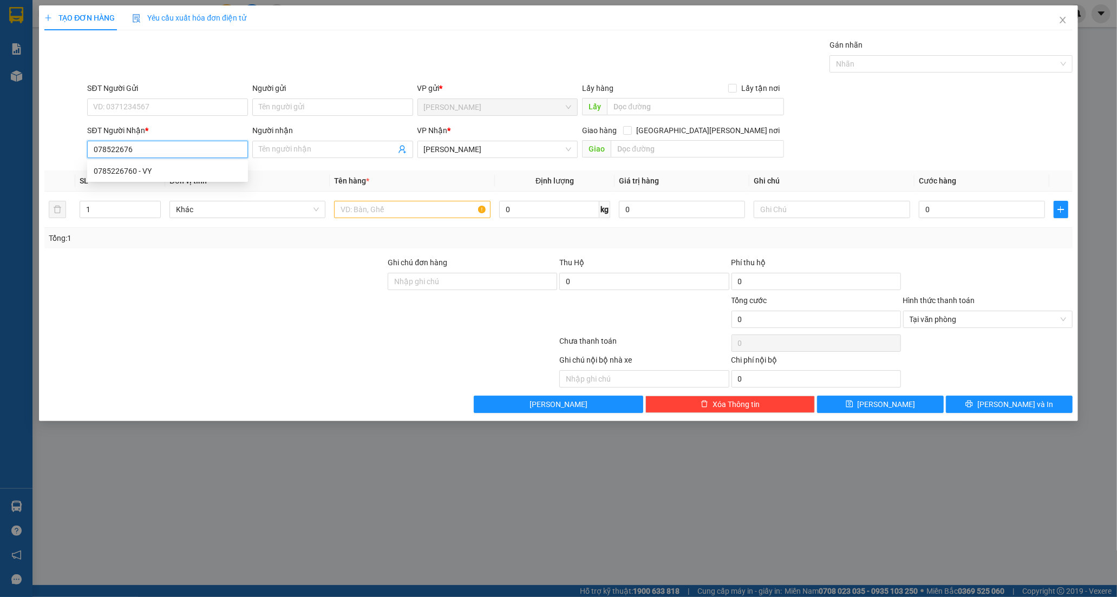
type input "0785226760"
click at [122, 168] on div "0785226760 - VY" at bounding box center [168, 171] width 148 height 12
type input "VY"
type input "40.000"
type input "0785226760"
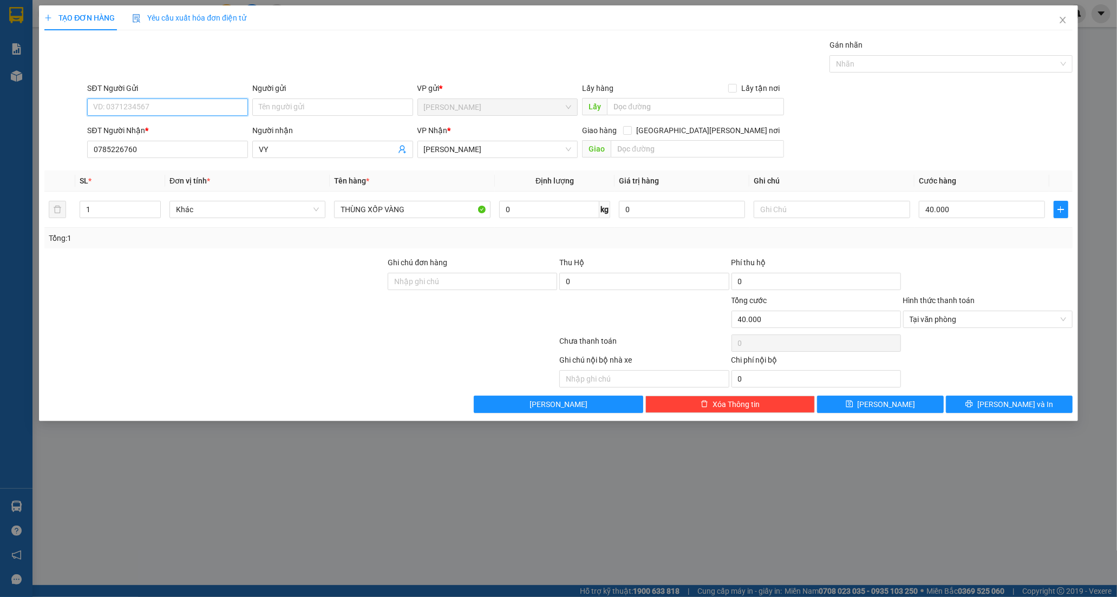
click at [141, 106] on input "SĐT Người Gửi" at bounding box center [167, 107] width 161 height 17
type input "0877786360"
click at [266, 106] on input "Người gửi" at bounding box center [332, 107] width 161 height 17
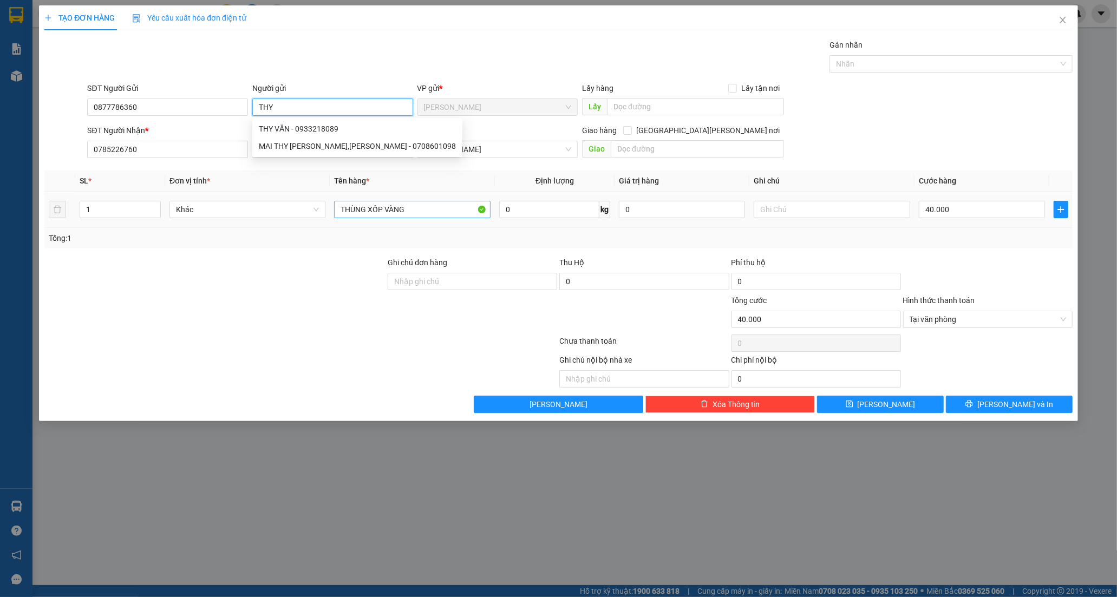
type input "THY"
click at [418, 215] on input "THÙNG XỐP VÀNG" at bounding box center [412, 209] width 156 height 17
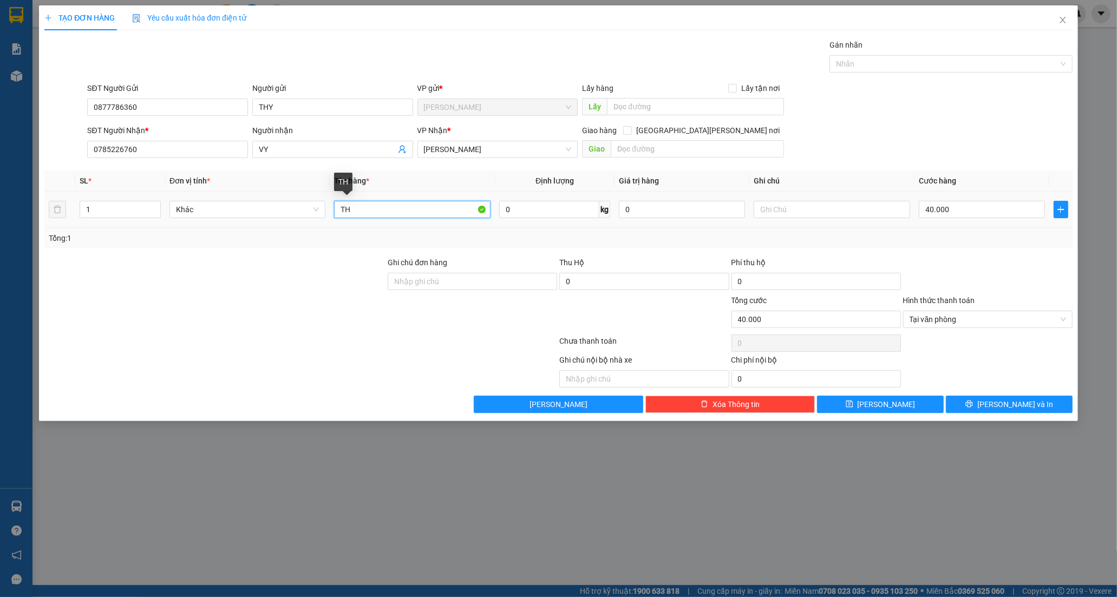
type input "T"
type input "CỤC B ĐEN"
click at [814, 206] on input "text" at bounding box center [832, 209] width 156 height 17
type input "KO KIỂM"
click at [982, 209] on input "40.000" at bounding box center [982, 209] width 126 height 17
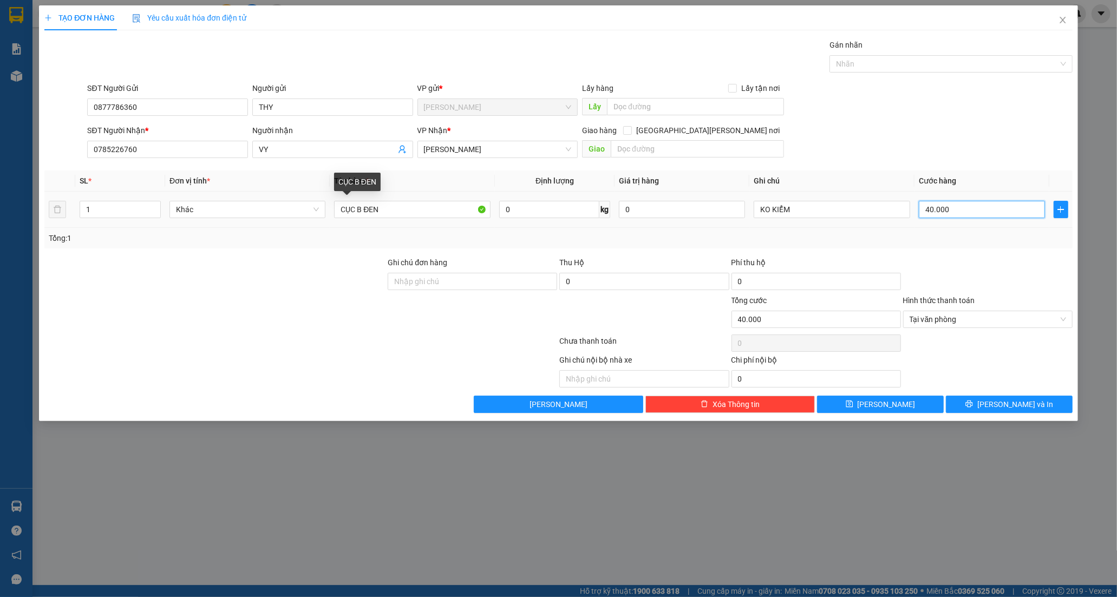
type input "5"
type input "50"
type input "50.000"
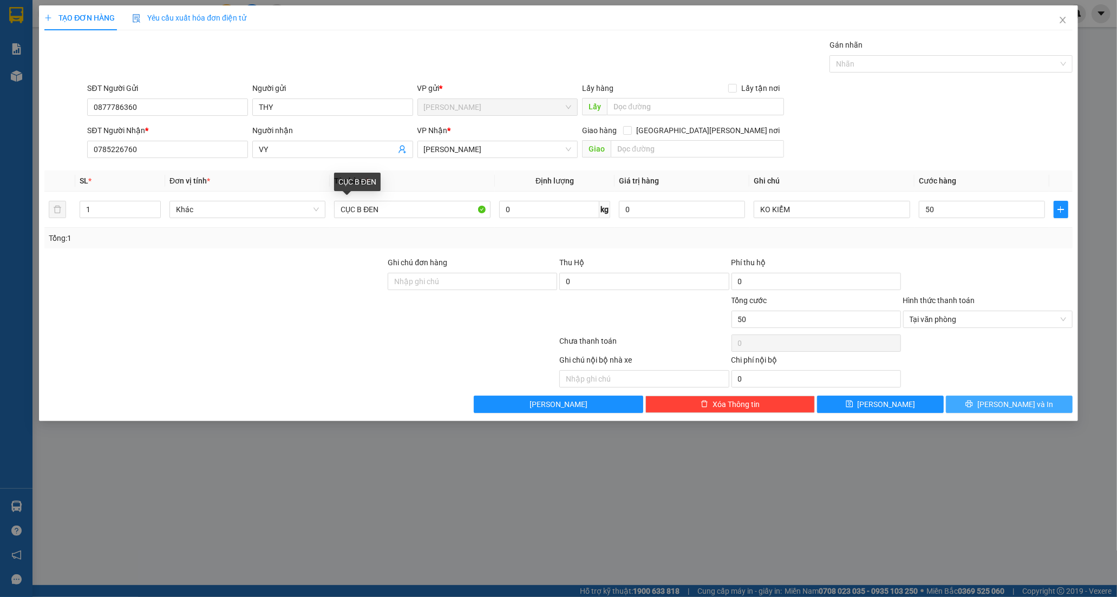
type input "50.000"
drag, startPoint x: 1013, startPoint y: 407, endPoint x: 998, endPoint y: 333, distance: 75.7
click at [1013, 407] on span "[PERSON_NAME] và In" at bounding box center [1016, 405] width 76 height 12
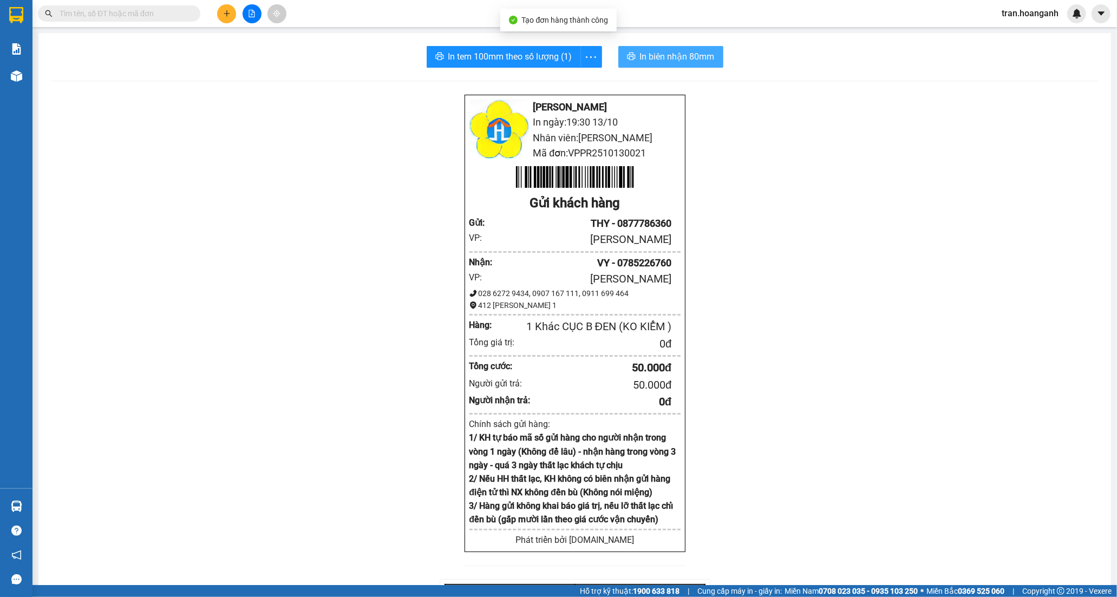
click at [652, 61] on span "In biên nhận 80mm" at bounding box center [677, 57] width 75 height 14
click at [490, 53] on span "In tem 100mm theo số lượng (1)" at bounding box center [510, 57] width 124 height 14
click at [226, 11] on icon "plus" at bounding box center [226, 13] width 1 height 6
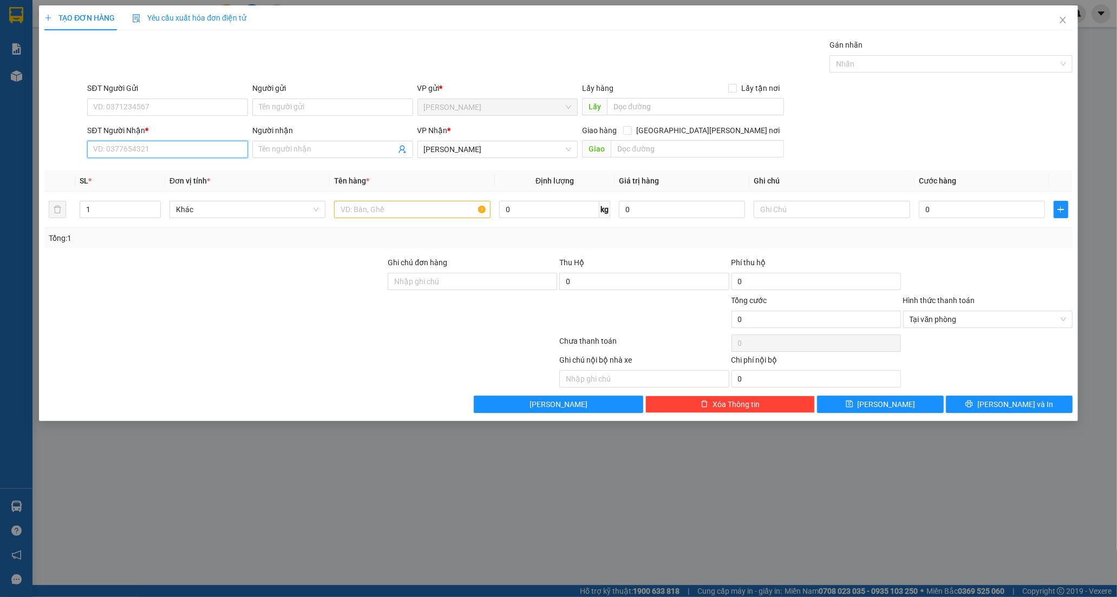
click at [159, 153] on input "SĐT Người Nhận *" at bounding box center [167, 149] width 161 height 17
type input "0911397788"
click at [158, 168] on div "0911397788 - HƯNG" at bounding box center [168, 171] width 148 height 12
type input "HƯNG"
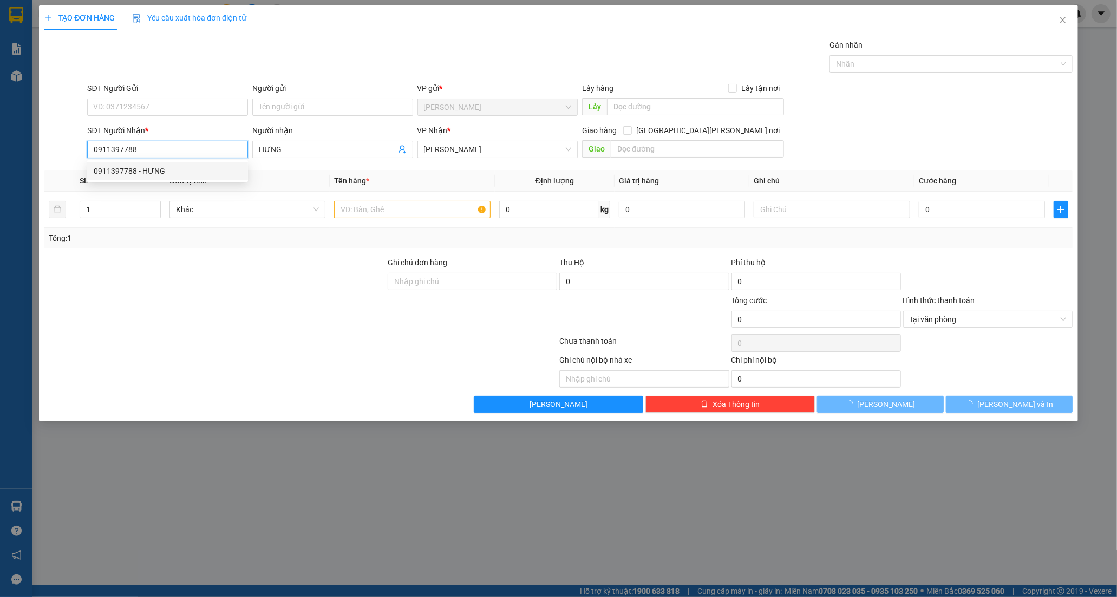
type input "30.000"
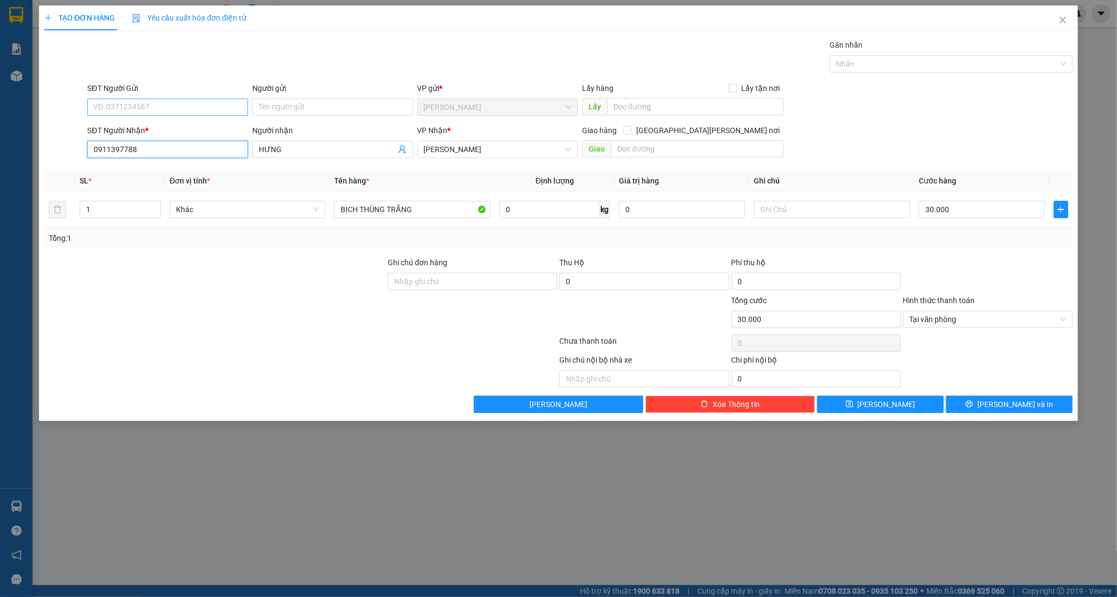
type input "0911397788"
click at [145, 105] on input "SĐT Người Gửi" at bounding box center [167, 107] width 161 height 17
click at [272, 109] on input "Người gửi" at bounding box center [332, 107] width 161 height 17
type input "MÁ LAN"
click at [414, 211] on input "BỊCH THÙNG TRẮNG" at bounding box center [412, 209] width 156 height 17
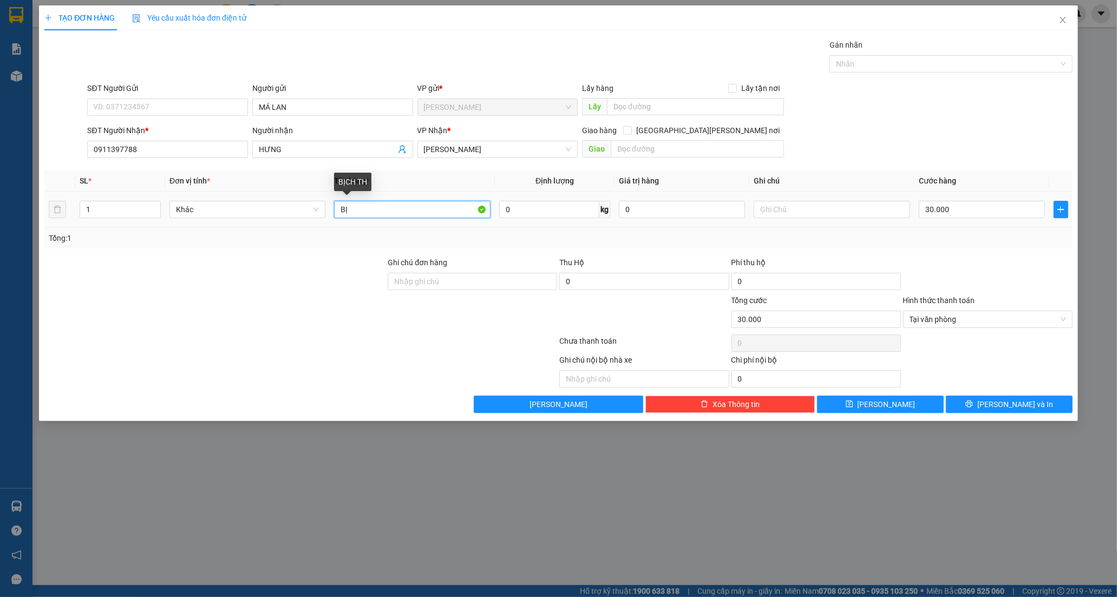
type input "B"
type input "BT TRẮNG"
click at [988, 206] on input "30.000" at bounding box center [982, 209] width 126 height 17
type input "2"
type input "20"
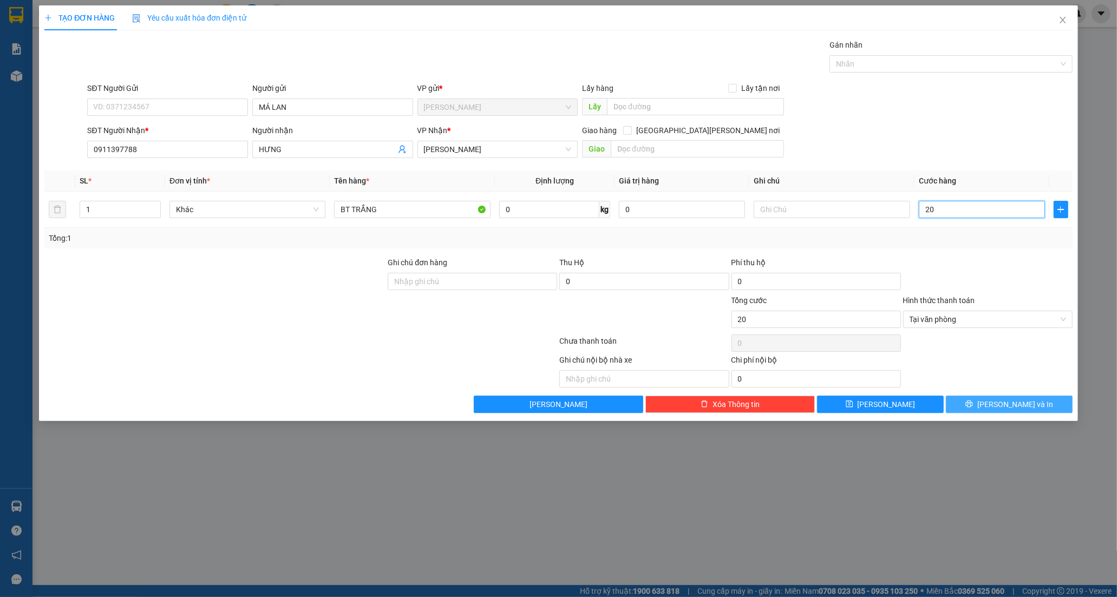
type input "20"
type input "20.000"
click at [976, 402] on button "[PERSON_NAME] và In" at bounding box center [1009, 404] width 127 height 17
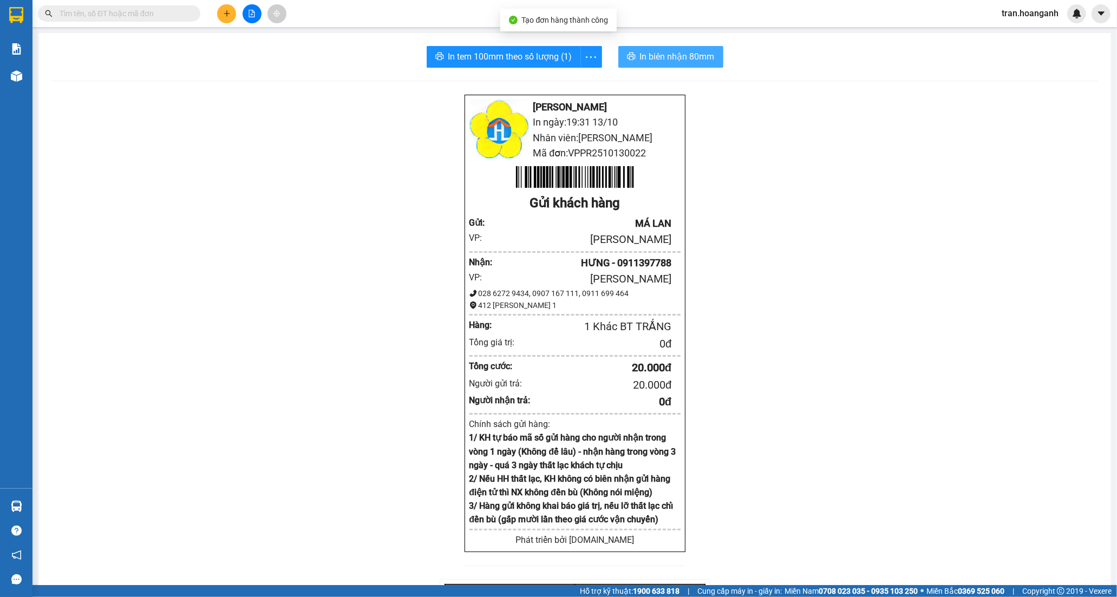
click at [680, 65] on button "In biên nhận 80mm" at bounding box center [671, 57] width 105 height 22
drag, startPoint x: 472, startPoint y: 52, endPoint x: 529, endPoint y: 2, distance: 76.0
click at [477, 47] on button "In tem 100mm theo số lượng (1)" at bounding box center [504, 57] width 154 height 22
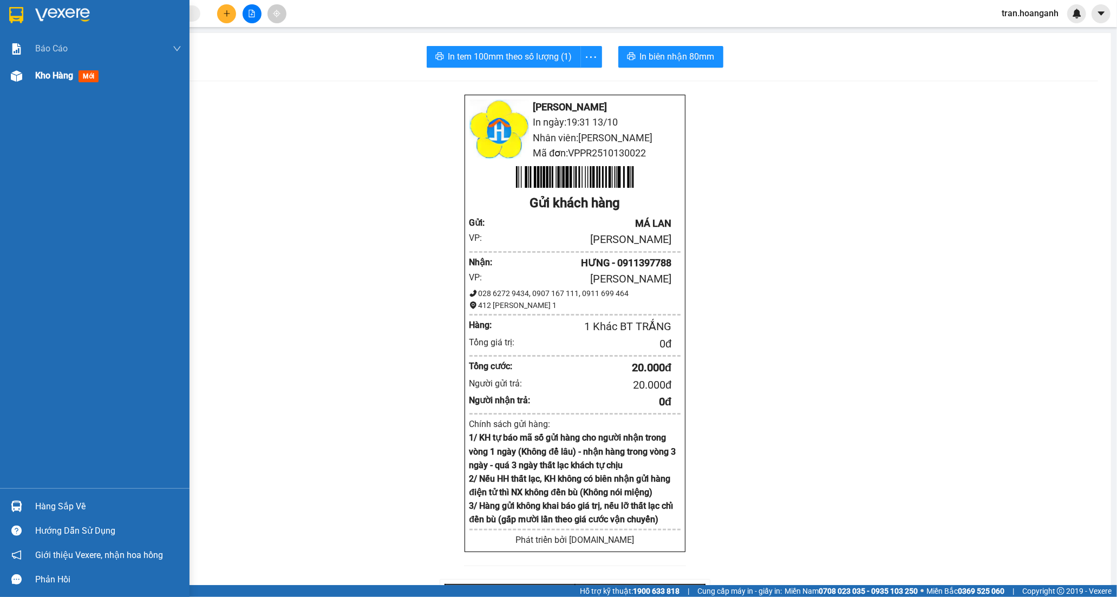
click at [39, 76] on span "Kho hàng" at bounding box center [54, 75] width 38 height 10
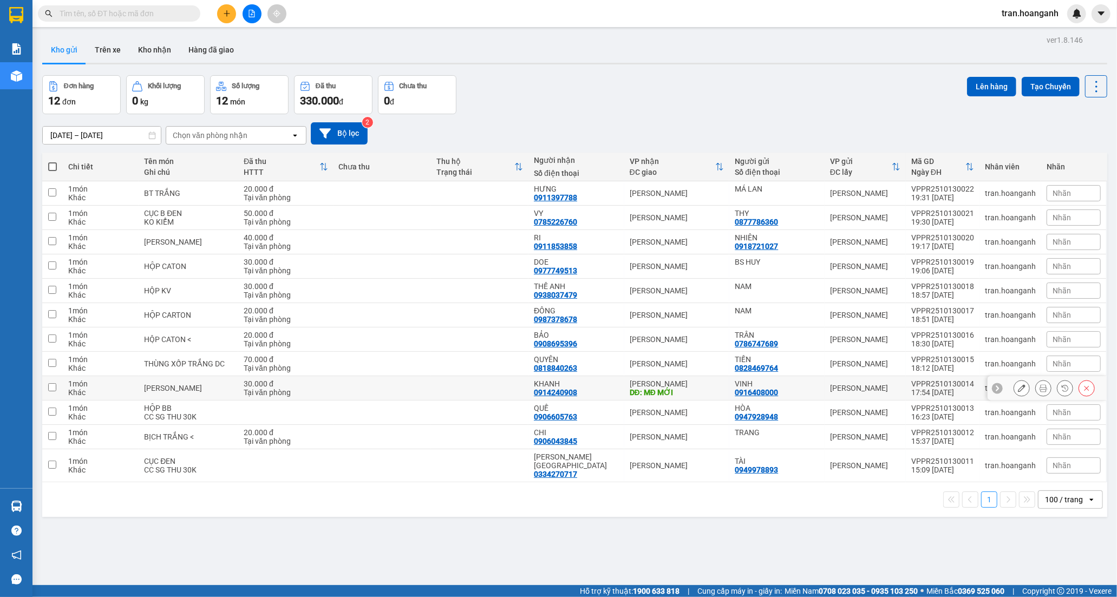
click at [698, 391] on div "DĐ: MĐ MỚI" at bounding box center [677, 392] width 95 height 9
checkbox input "true"
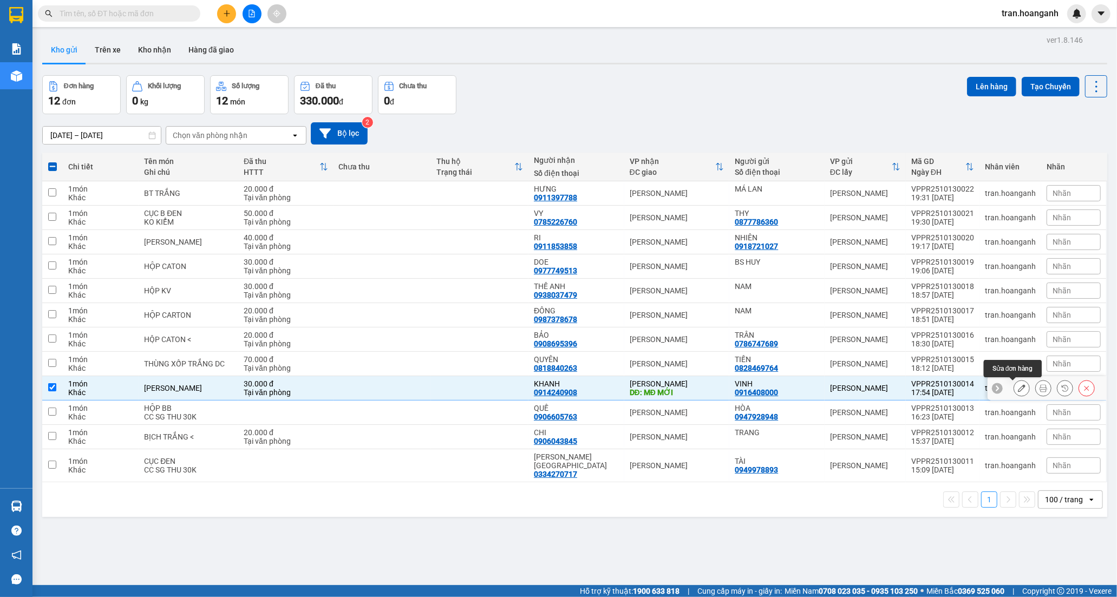
click at [1015, 385] on button at bounding box center [1022, 388] width 15 height 19
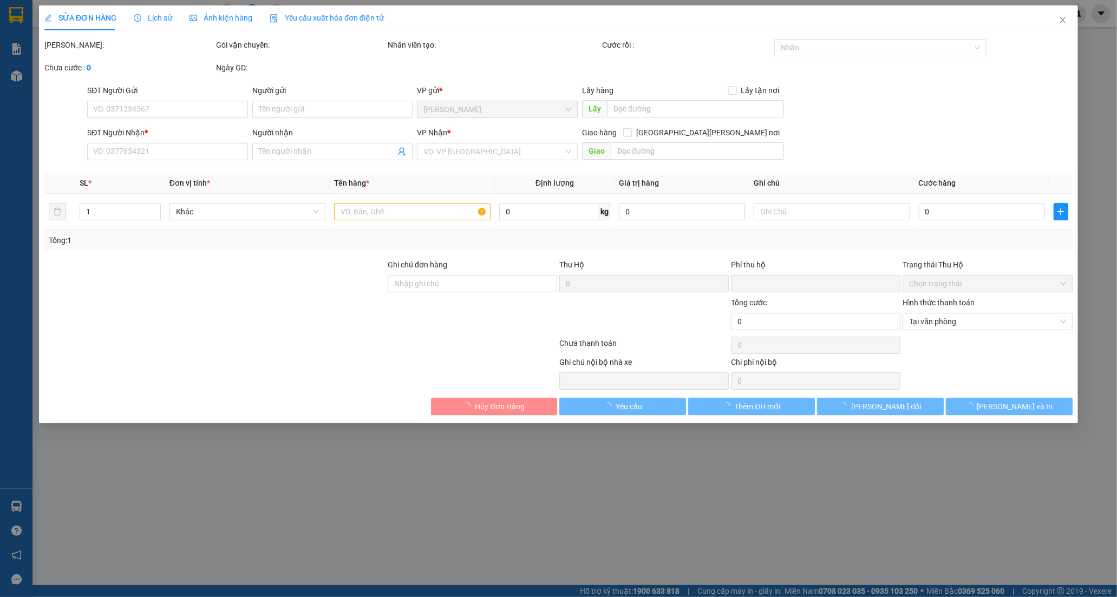
type input "0916408000"
type input "VINH"
type input "0914240908"
type input "KHANH"
type input "MĐ MỚI"
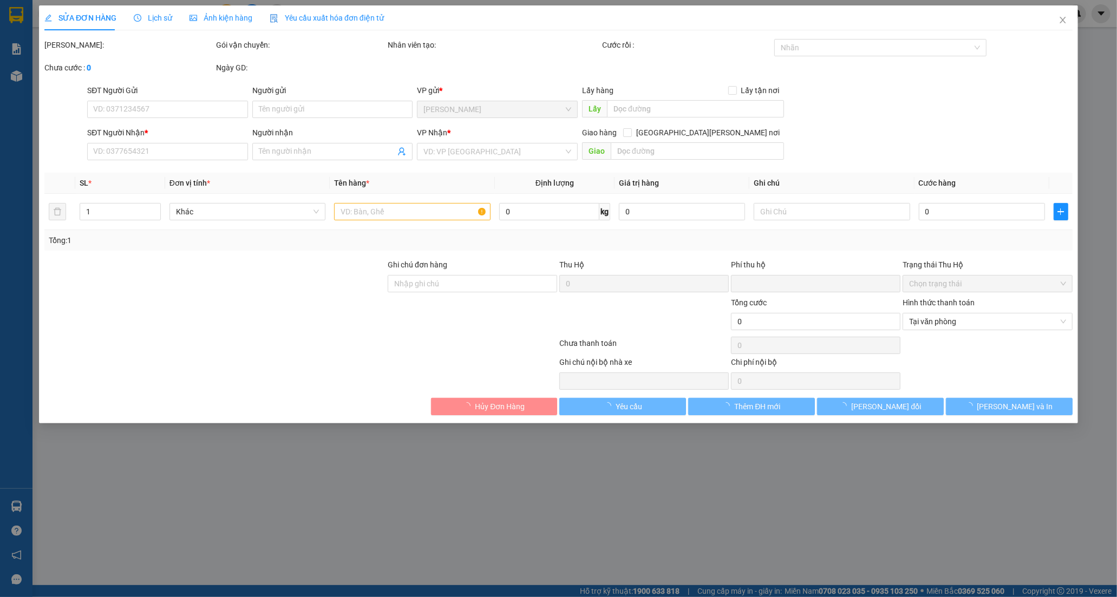
type input "0"
type input "30.000"
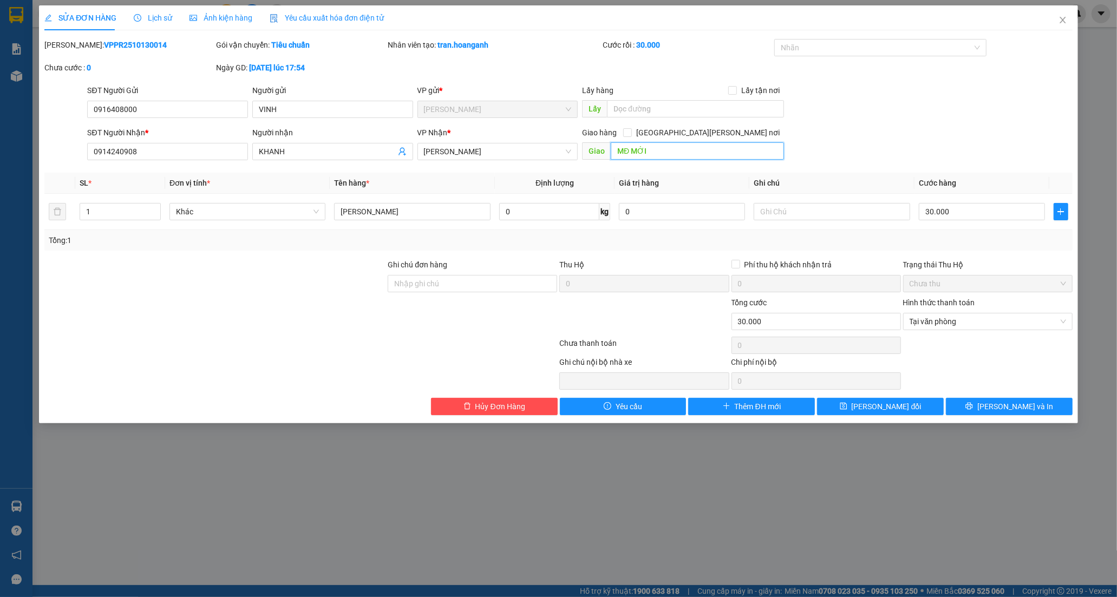
click at [694, 155] on input "MĐ MỚI" at bounding box center [697, 150] width 173 height 17
click at [889, 408] on span "[PERSON_NAME] đổi" at bounding box center [887, 407] width 70 height 12
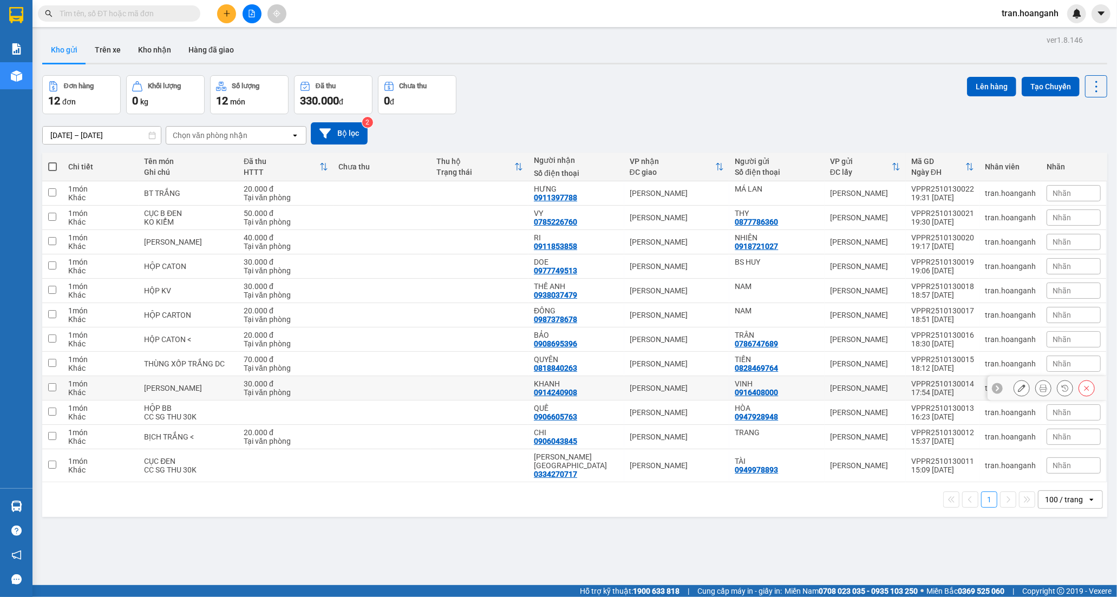
click at [582, 391] on div "KHANH 0914240908" at bounding box center [576, 388] width 85 height 17
checkbox input "true"
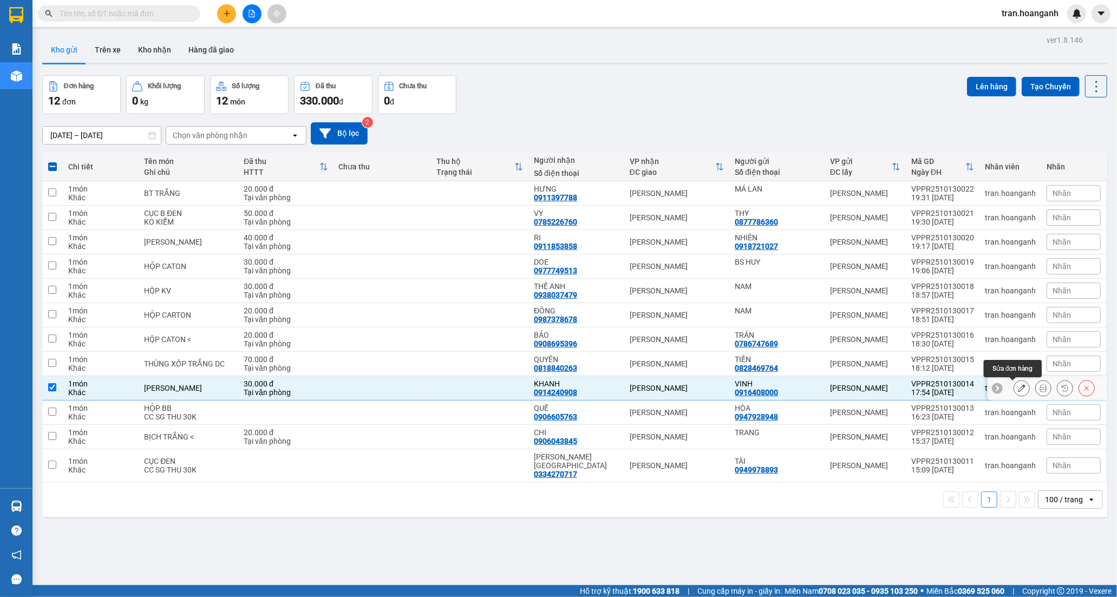
click at [1018, 391] on icon at bounding box center [1022, 389] width 8 height 8
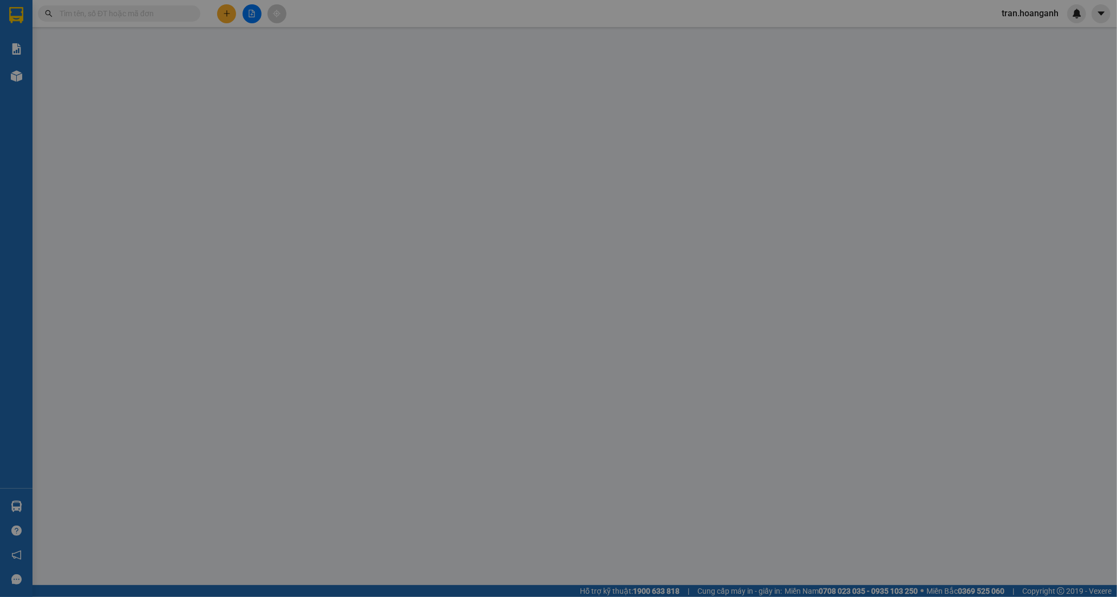
type input "0916408000"
type input "VINH"
type input "0914240908"
type input "KHANH"
type input "0"
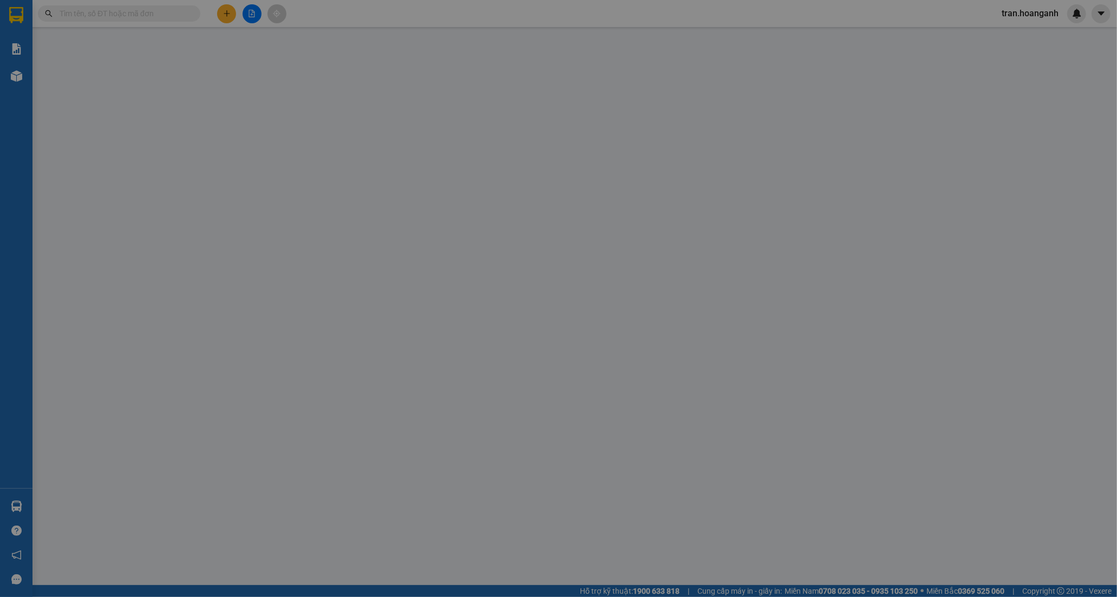
type input "30.000"
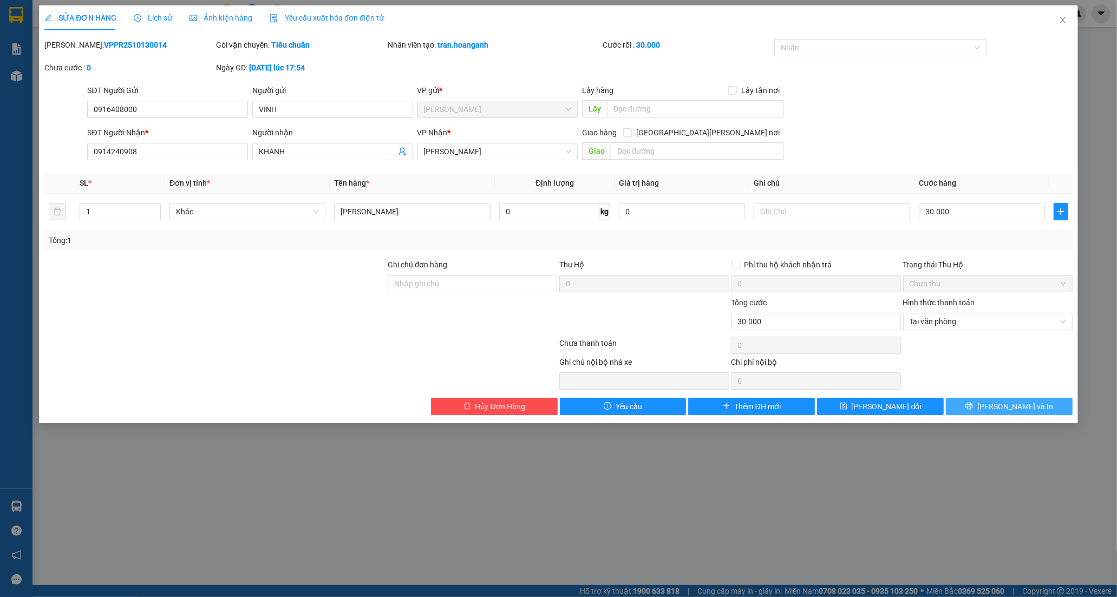
drag, startPoint x: 994, startPoint y: 409, endPoint x: 933, endPoint y: 151, distance: 265.5
click at [973, 408] on icon "printer" at bounding box center [970, 406] width 8 height 8
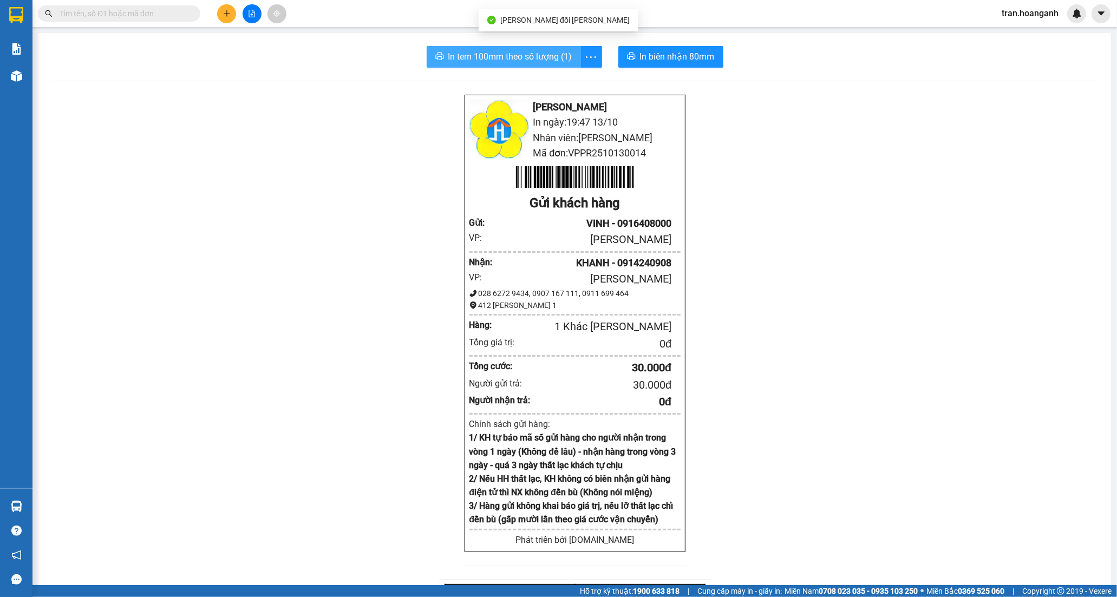
click at [508, 58] on span "In tem 100mm theo số lượng (1)" at bounding box center [510, 57] width 124 height 14
click at [226, 9] on button at bounding box center [226, 13] width 19 height 19
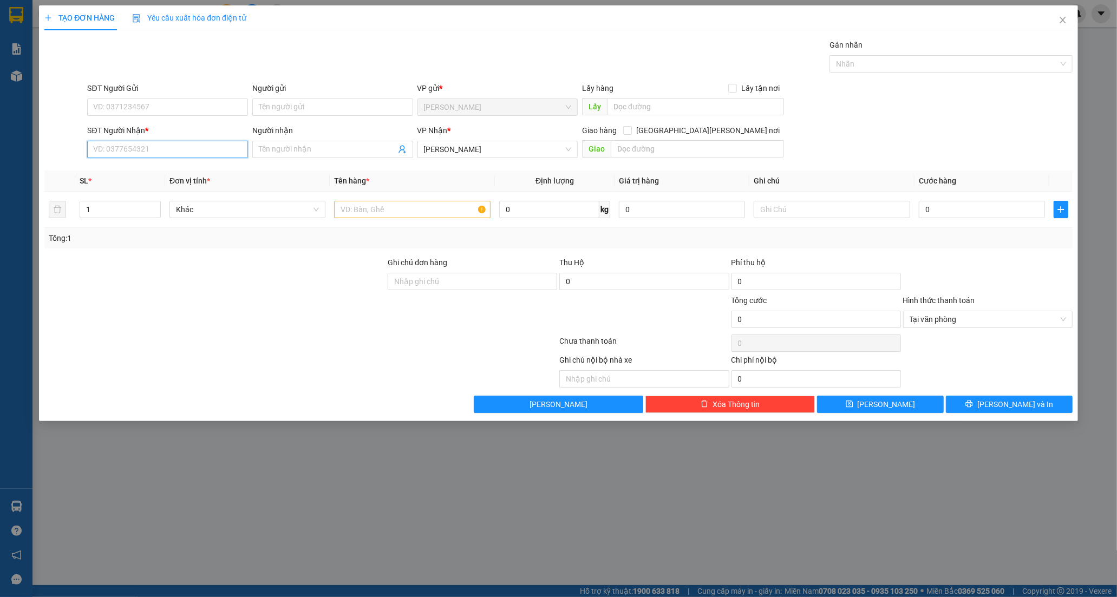
click at [153, 150] on input "SĐT Người Nhận *" at bounding box center [167, 149] width 161 height 17
type input "0906717716"
drag, startPoint x: 143, startPoint y: 174, endPoint x: 148, endPoint y: 144, distance: 31.3
click at [143, 172] on div "0906717716 - HÙNG" at bounding box center [168, 171] width 148 height 12
type input "HÙNG"
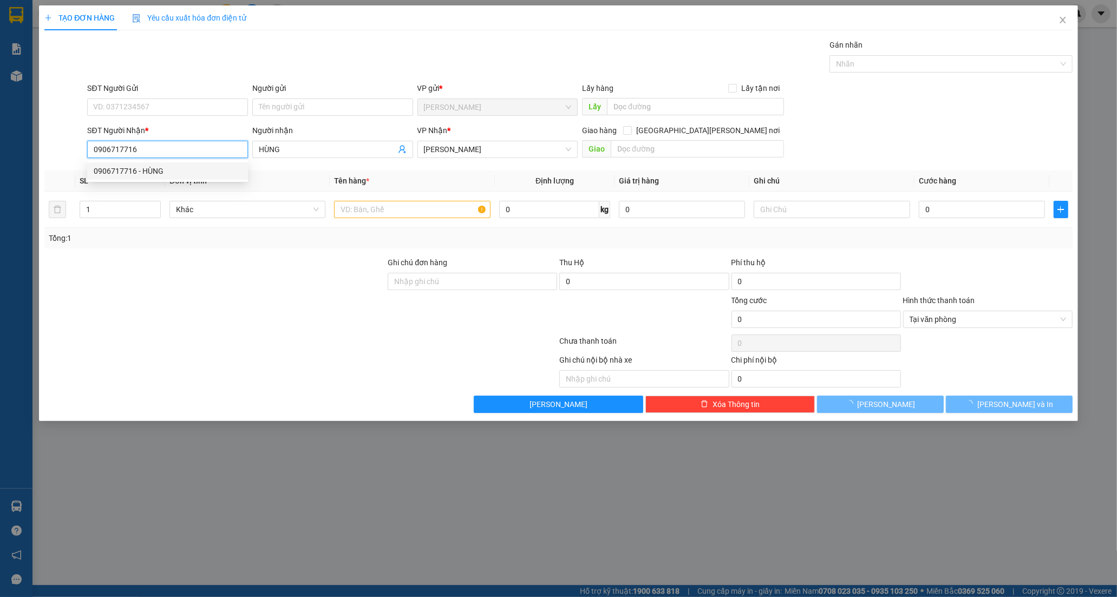
type input "20.000"
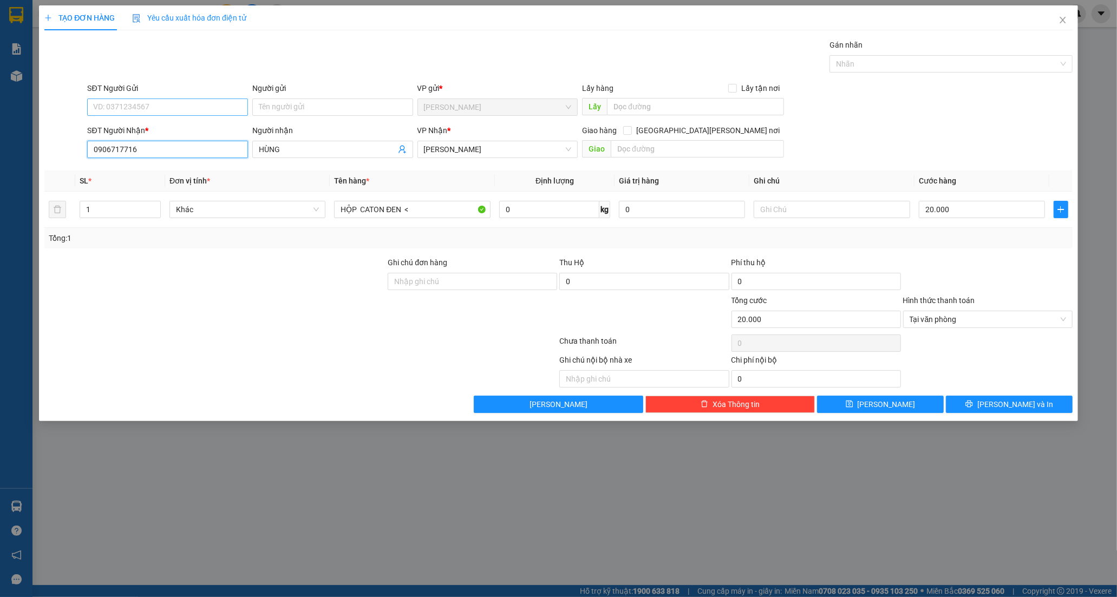
type input "0906717716"
click at [164, 109] on input "SĐT Người Gửi" at bounding box center [167, 107] width 161 height 17
click at [269, 109] on input "Người gửi" at bounding box center [332, 107] width 161 height 17
type input "QUANG PHÚ"
click at [362, 328] on div at bounding box center [214, 314] width 343 height 38
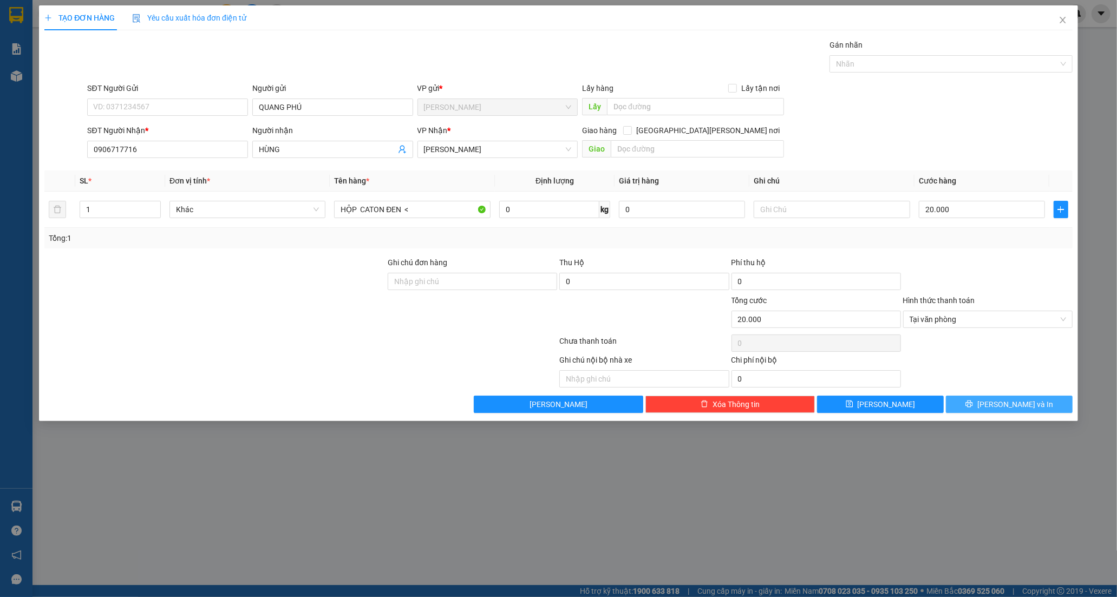
click at [1028, 404] on span "[PERSON_NAME] và In" at bounding box center [1016, 405] width 76 height 12
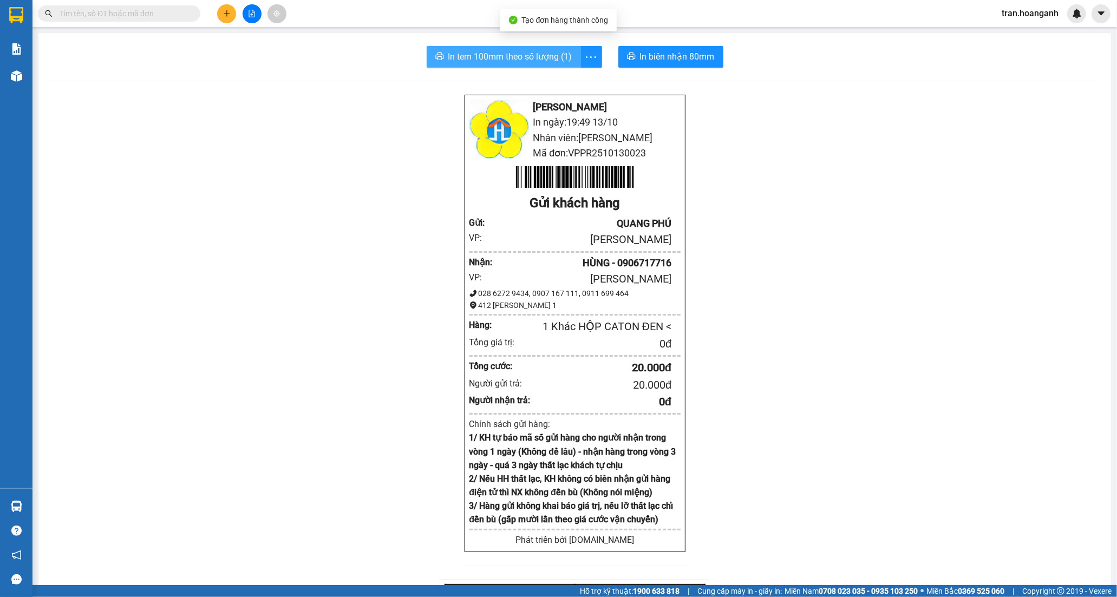
click at [524, 53] on span "In tem 100mm theo số lượng (1)" at bounding box center [510, 57] width 124 height 14
click at [226, 15] on icon "plus" at bounding box center [226, 13] width 1 height 6
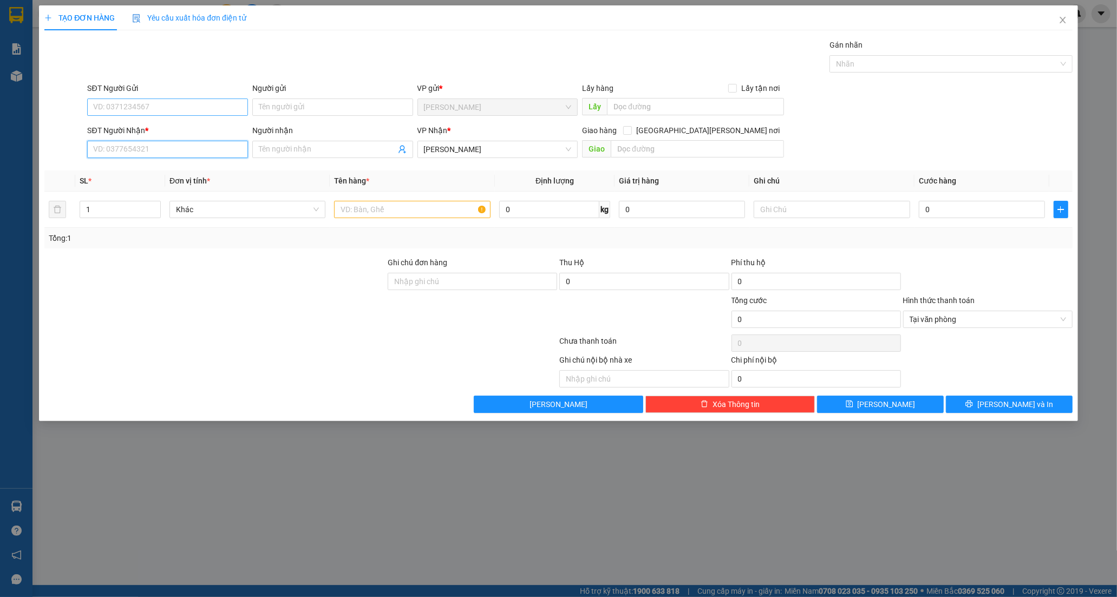
drag, startPoint x: 129, startPoint y: 152, endPoint x: 220, endPoint y: 111, distance: 100.2
click at [129, 151] on input "SĐT Người Nhận *" at bounding box center [167, 149] width 161 height 17
type input "0902764218"
click at [269, 149] on input "Người nhận" at bounding box center [327, 150] width 137 height 12
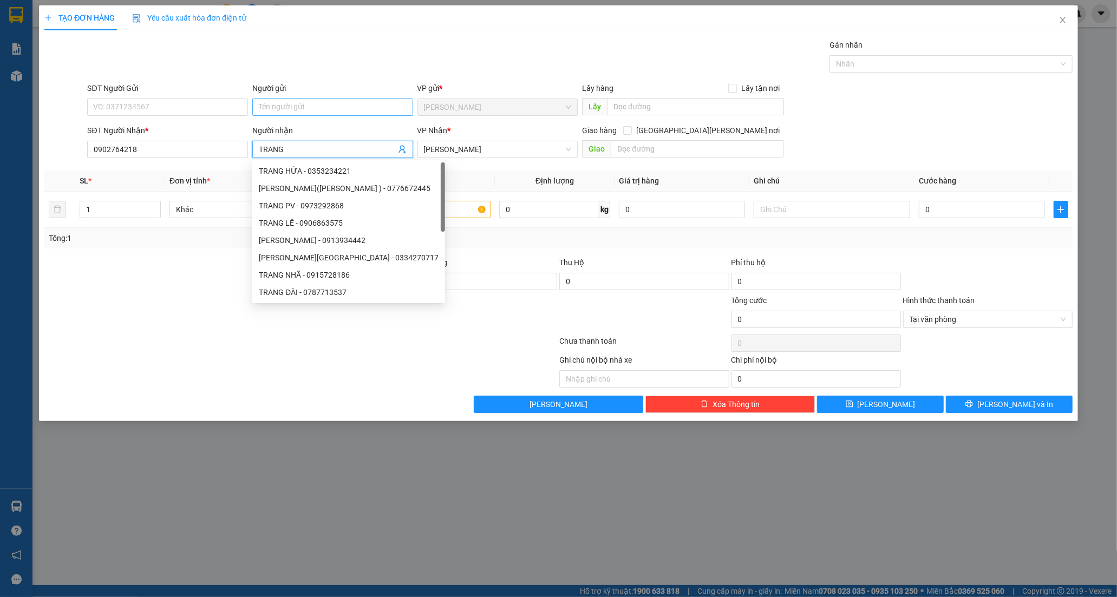
type input "TRANG"
click at [285, 108] on input "Người gửi" at bounding box center [332, 107] width 161 height 17
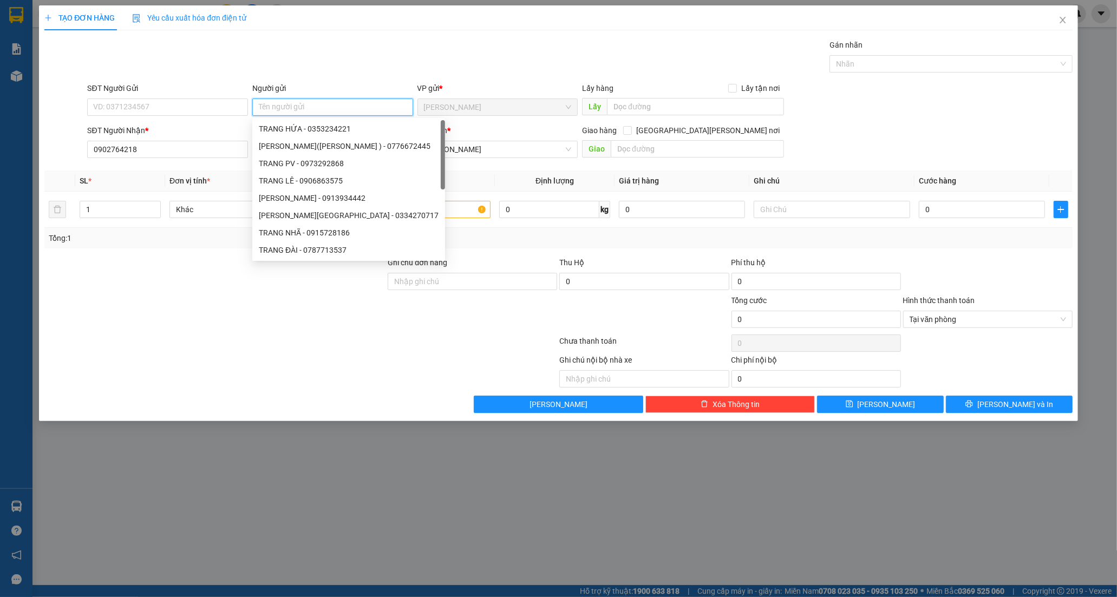
type input "N"
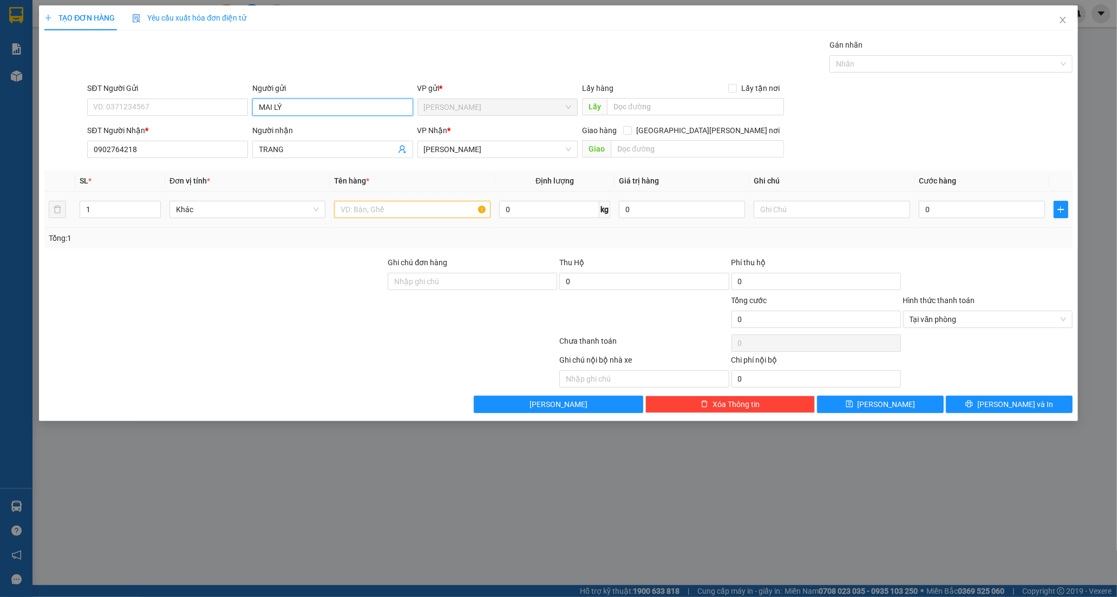
type input "MAI LÝ"
click at [448, 216] on input "text" at bounding box center [412, 209] width 156 height 17
type input "[PERSON_NAME]"
click at [851, 216] on input "text" at bounding box center [832, 209] width 156 height 17
click at [1066, 313] on span "Tại văn phòng" at bounding box center [988, 319] width 157 height 16
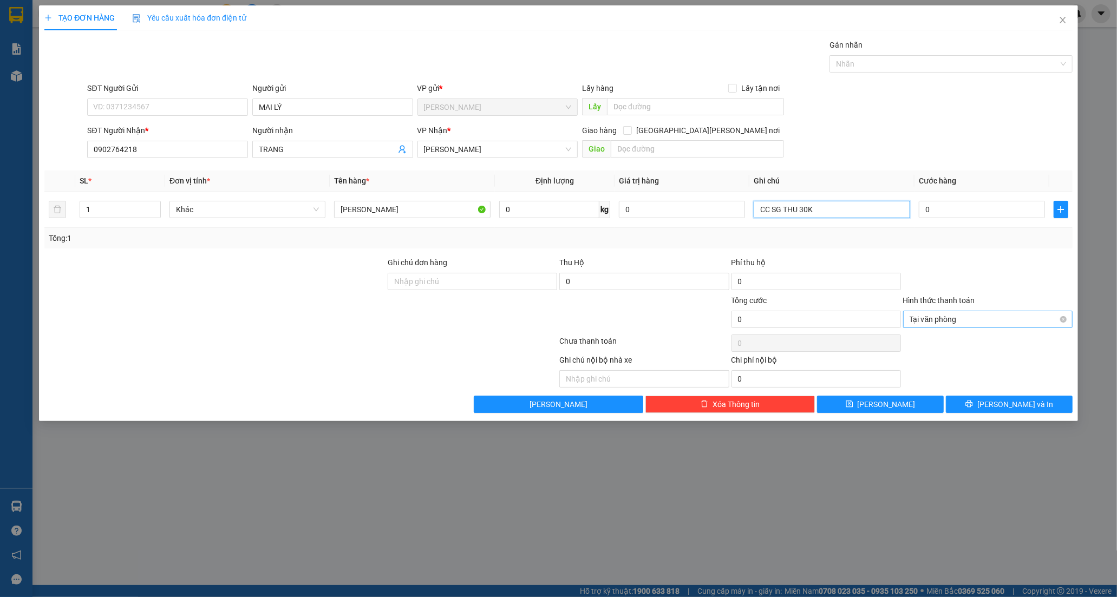
type input "CC SG THU 30K"
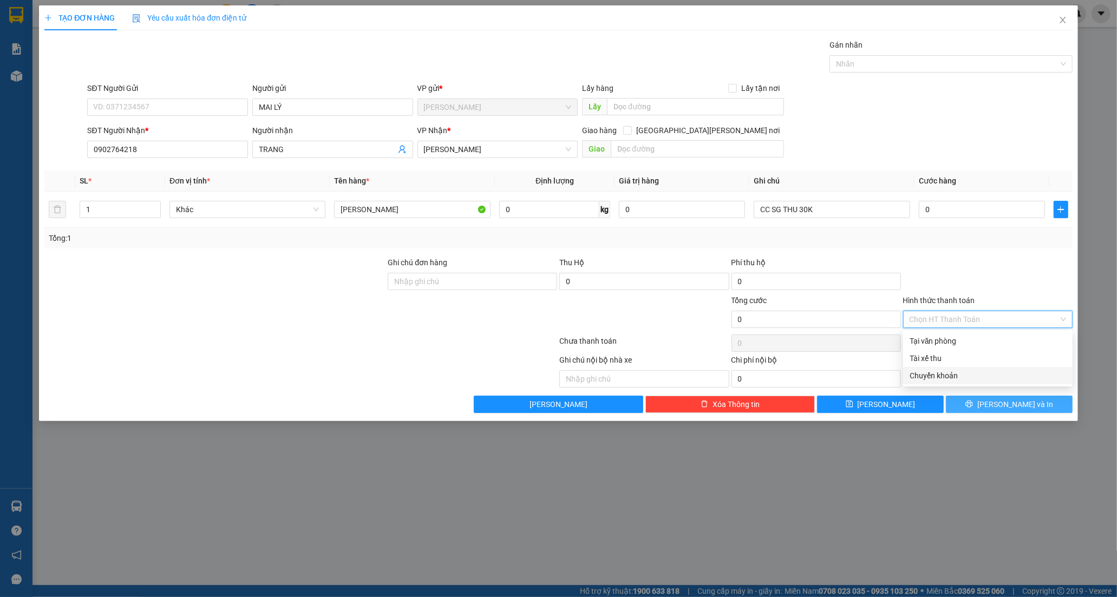
click at [1022, 410] on span "[PERSON_NAME] và In" at bounding box center [1016, 405] width 76 height 12
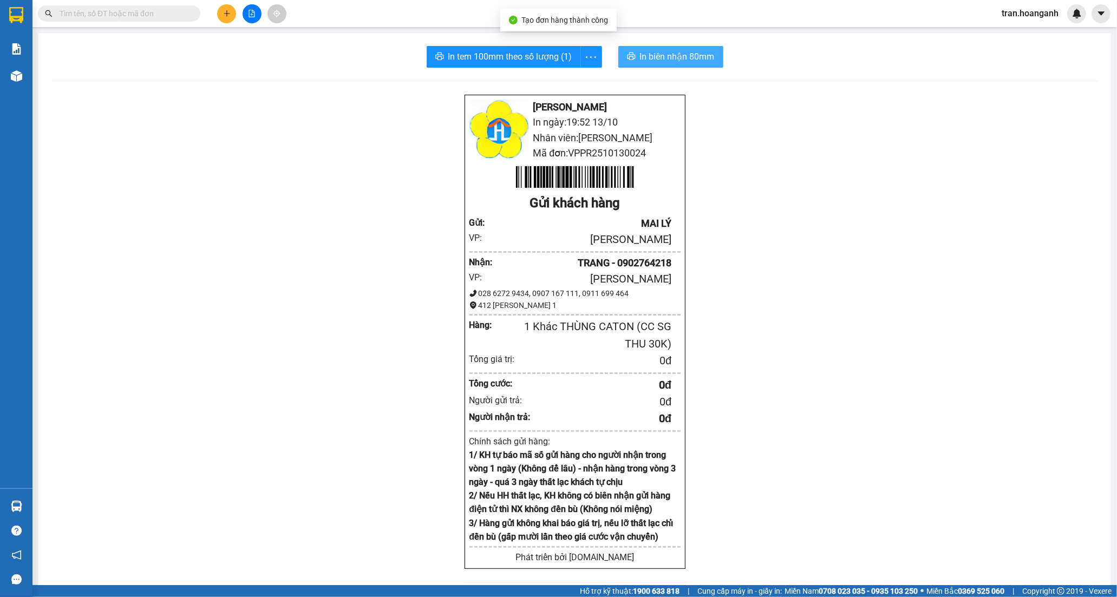
click at [642, 60] on span "In biên nhận 80mm" at bounding box center [677, 57] width 75 height 14
click at [501, 50] on span "In tem 100mm theo số lượng (1)" at bounding box center [510, 57] width 124 height 14
click at [225, 10] on icon "plus" at bounding box center [227, 14] width 8 height 8
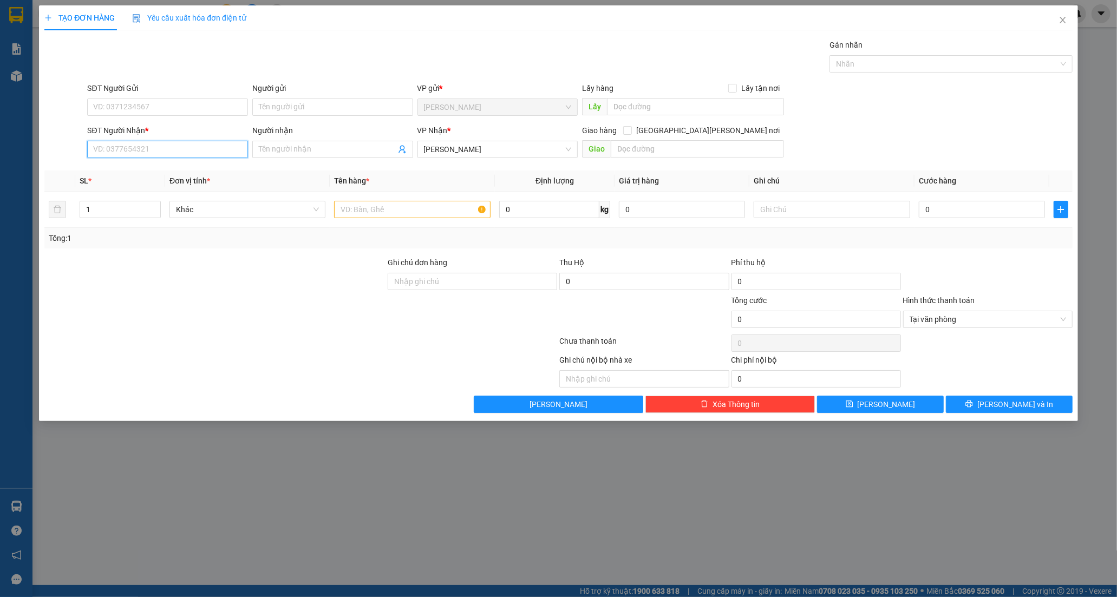
drag, startPoint x: 153, startPoint y: 155, endPoint x: 154, endPoint y: 149, distance: 5.5
click at [153, 154] on input "SĐT Người Nhận *" at bounding box center [167, 149] width 161 height 17
type input "0907294684"
click at [129, 168] on div "0907294684 - THUỶ" at bounding box center [168, 171] width 148 height 12
type input "THUỶ"
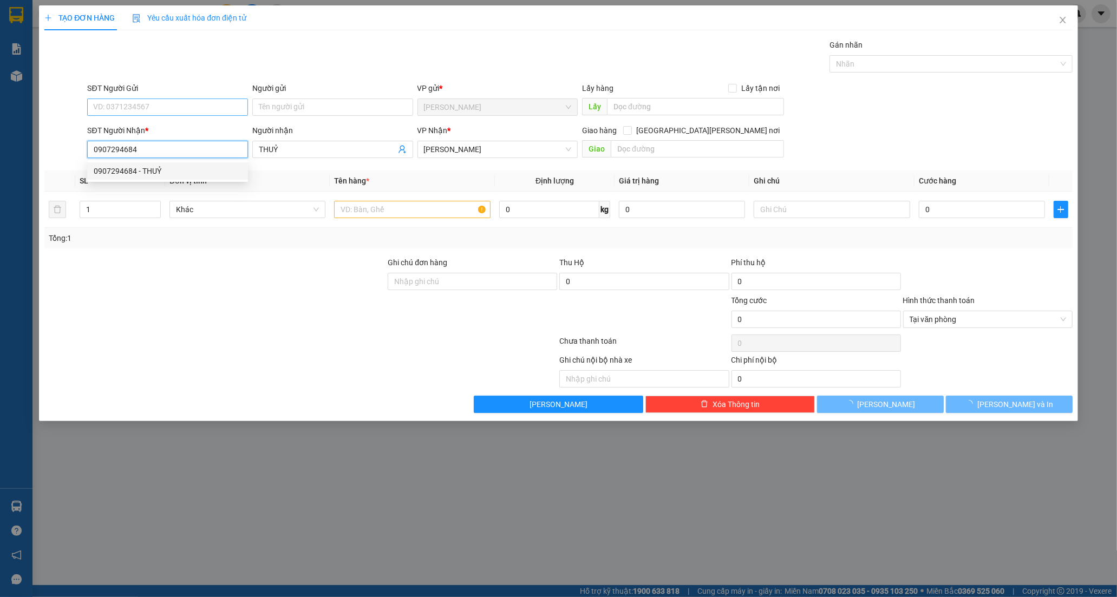
type input "100.000"
type input "0907294684"
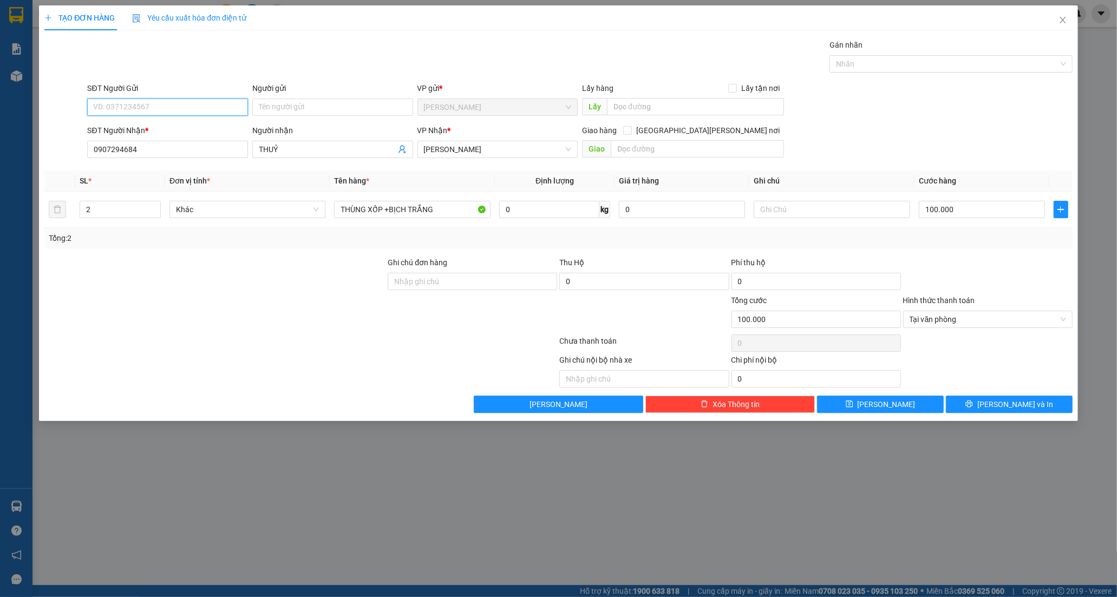
click at [151, 99] on input "SĐT Người Gửi" at bounding box center [167, 107] width 161 height 17
type input "0937714177"
click at [295, 106] on input "Người gửi" at bounding box center [332, 107] width 161 height 17
type input "CUNG"
type input "1"
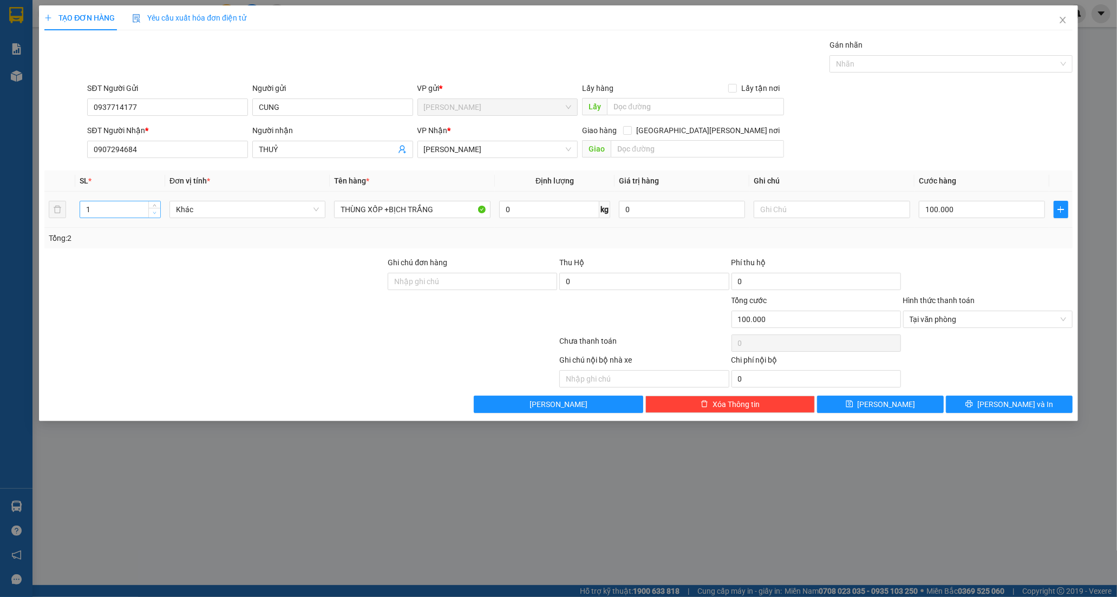
click at [152, 213] on span "down" at bounding box center [155, 213] width 6 height 6
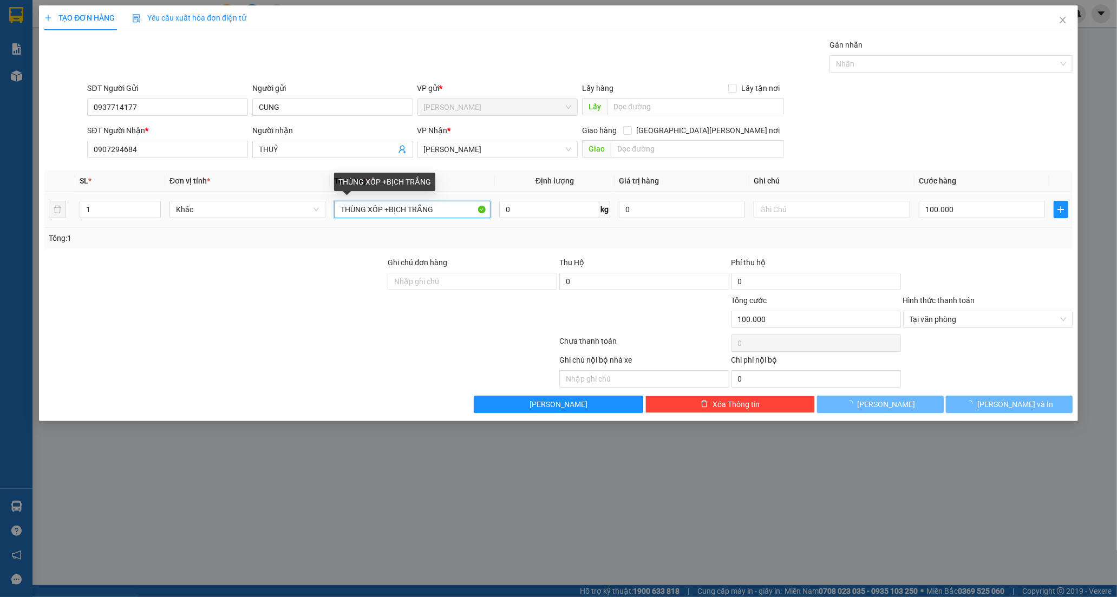
click at [440, 213] on input "THÙNG XỐP +BỊCH TRẮNG" at bounding box center [412, 209] width 156 height 17
type input "0"
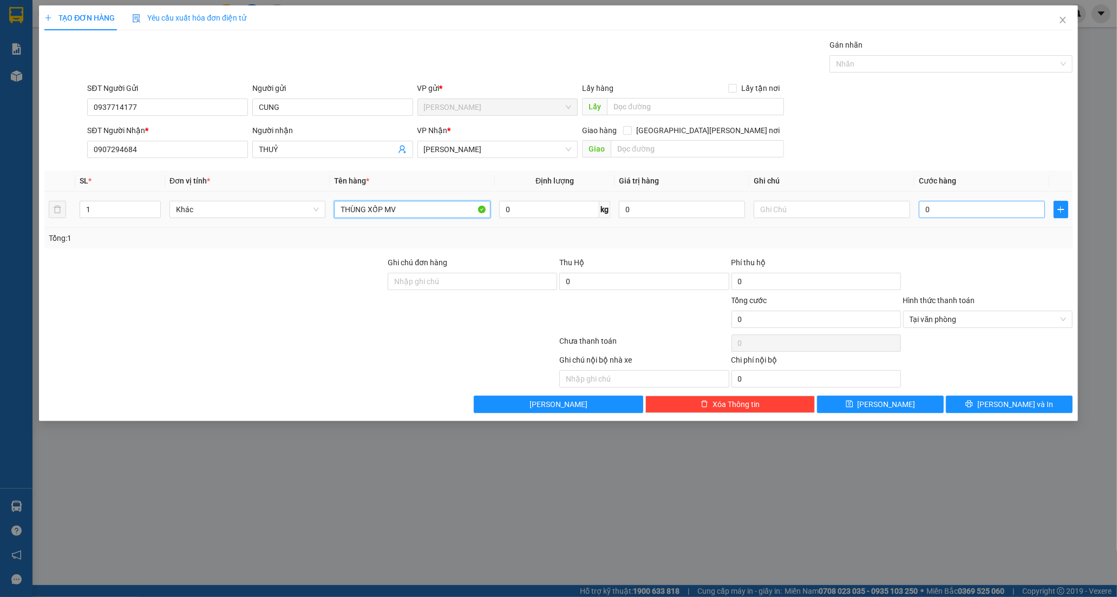
type input "THÙNG XỐP MV"
click at [933, 210] on input "0" at bounding box center [982, 209] width 126 height 17
type input "5"
type input "50"
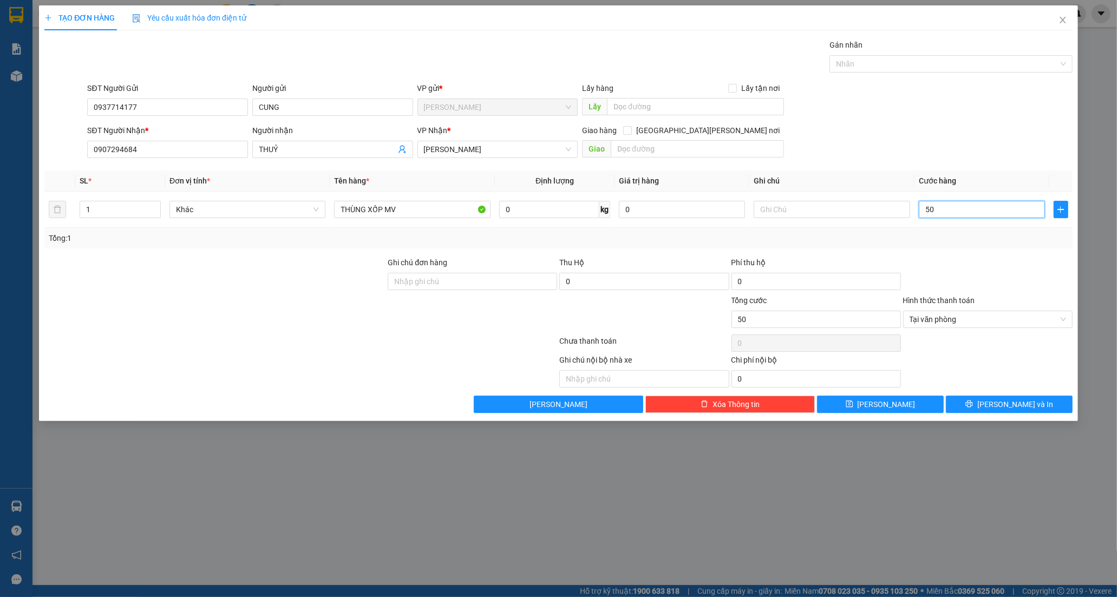
type input "50"
type input "50.000"
click at [960, 388] on div "Transit Pickup Surcharge Ids Transit Deliver Surcharge Ids Transit Deliver Surc…" at bounding box center [558, 226] width 1029 height 374
click at [977, 411] on button "[PERSON_NAME] và In" at bounding box center [1009, 404] width 127 height 17
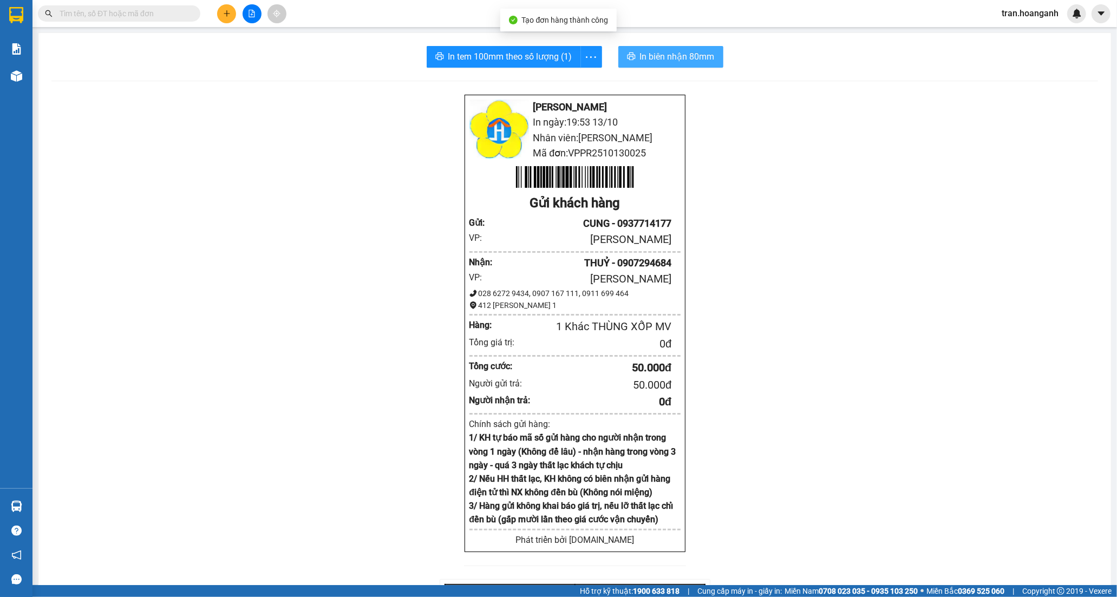
click at [680, 55] on span "In biên nhận 80mm" at bounding box center [677, 57] width 75 height 14
drag, startPoint x: 477, startPoint y: 44, endPoint x: 477, endPoint y: 50, distance: 6.5
click at [477, 44] on div "In tem 100mm theo số [PERSON_NAME] (1) In [PERSON_NAME] 80mm [PERSON_NAME] Rang…" at bounding box center [574, 424] width 1073 height 782
drag, startPoint x: 477, startPoint y: 50, endPoint x: 494, endPoint y: 60, distance: 19.4
click at [477, 51] on span "In tem 100mm theo số lượng (1)" at bounding box center [510, 57] width 124 height 14
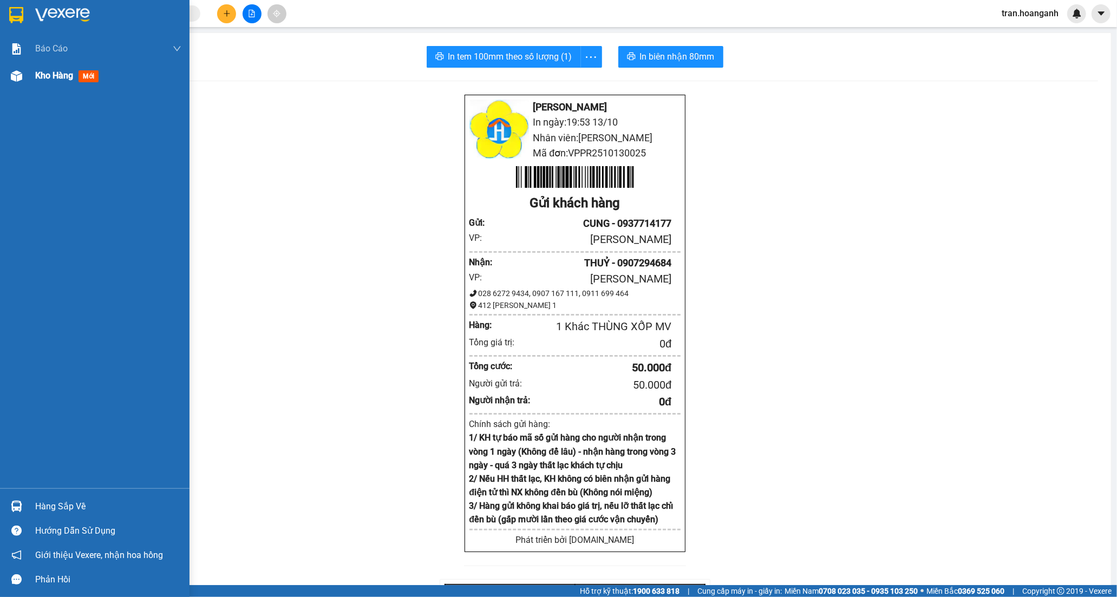
click at [44, 79] on span "Kho hàng" at bounding box center [54, 75] width 38 height 10
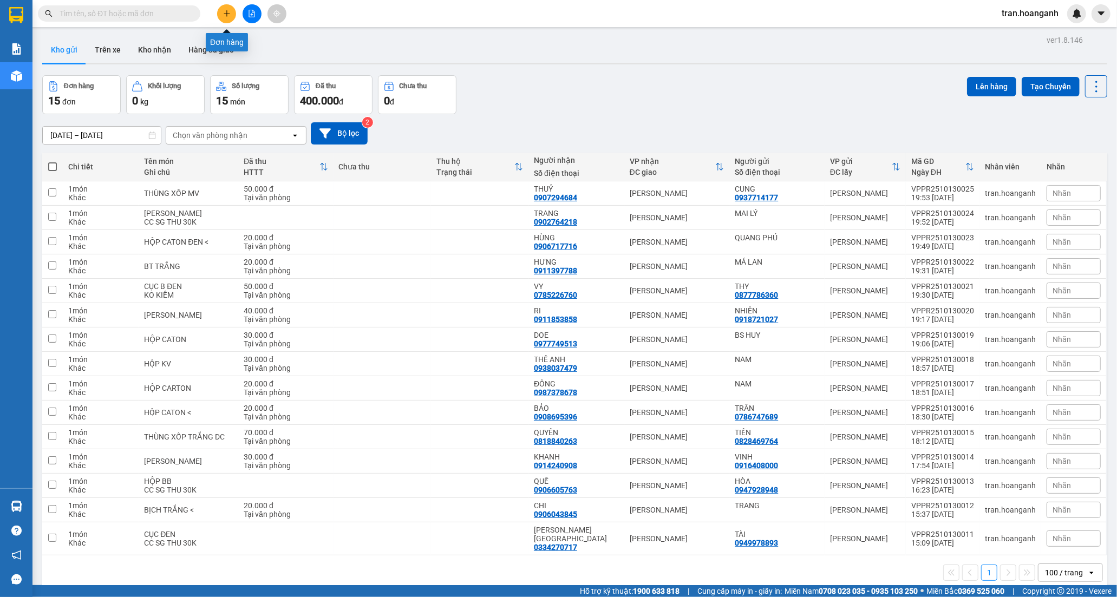
click at [226, 11] on icon "plus" at bounding box center [226, 13] width 1 height 6
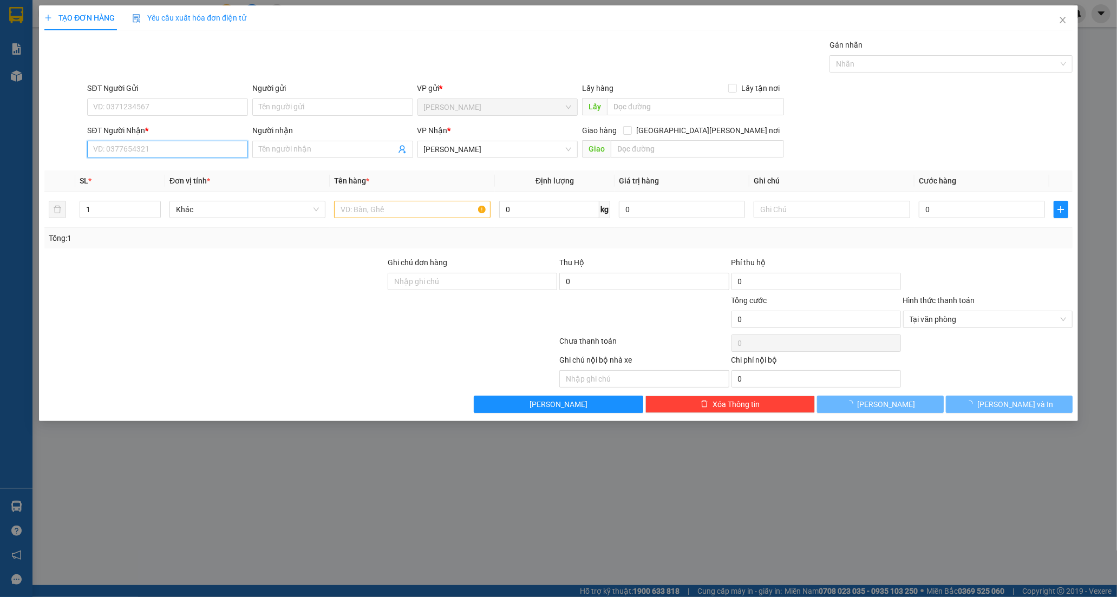
click at [153, 155] on input "SĐT Người Nhận *" at bounding box center [167, 149] width 161 height 17
type input "0919360424"
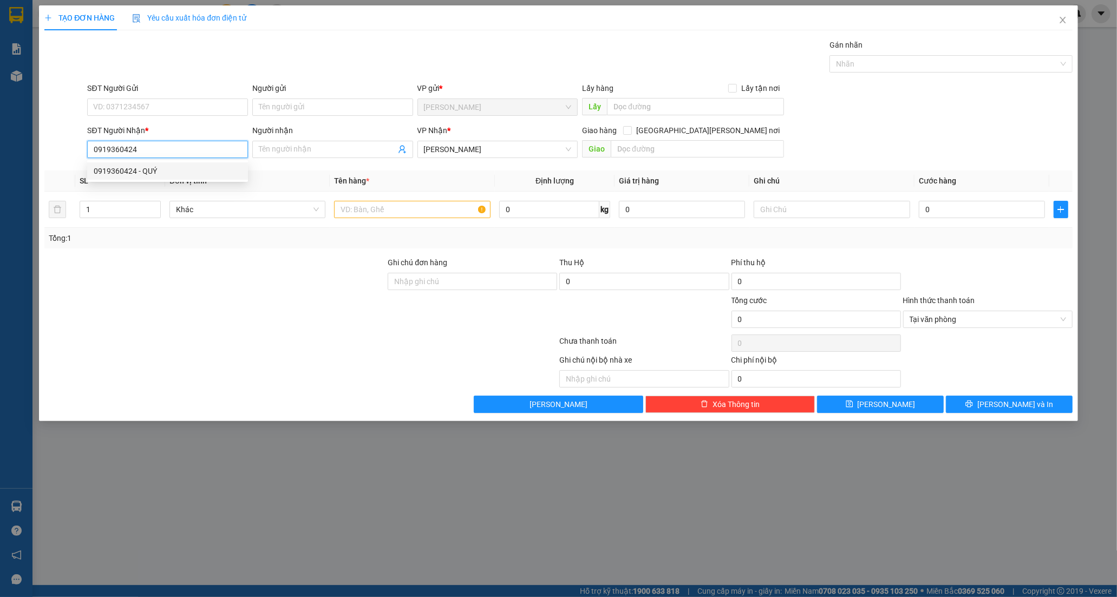
click at [166, 170] on div "0919360424 - QUÝ" at bounding box center [168, 171] width 148 height 12
type input "QUÝ"
type input "20.000"
type input "0919360424"
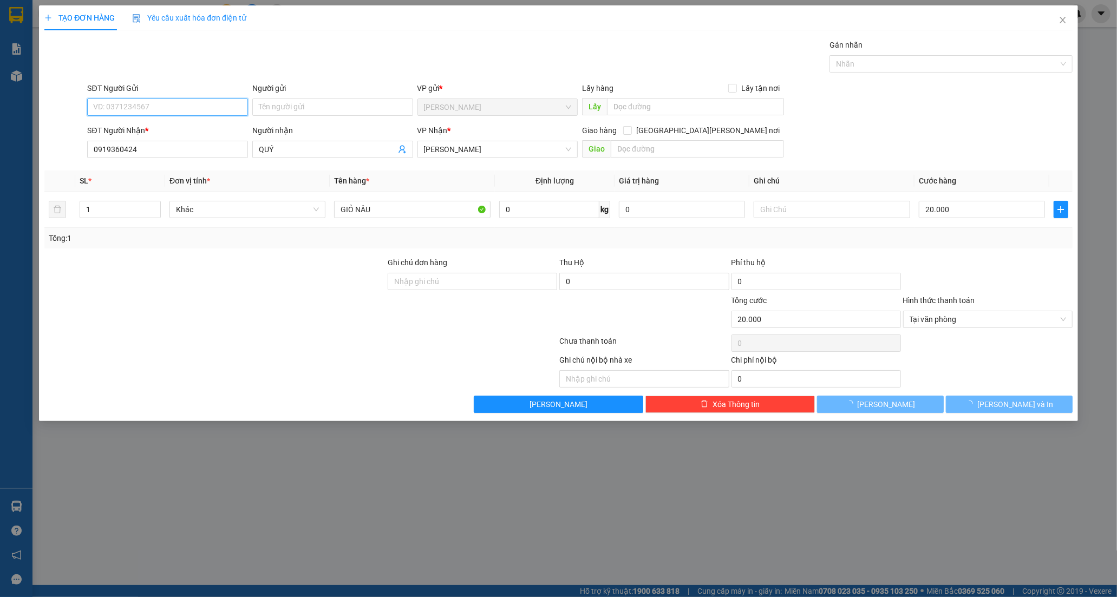
click at [173, 105] on input "SĐT Người Gửi" at bounding box center [167, 107] width 161 height 17
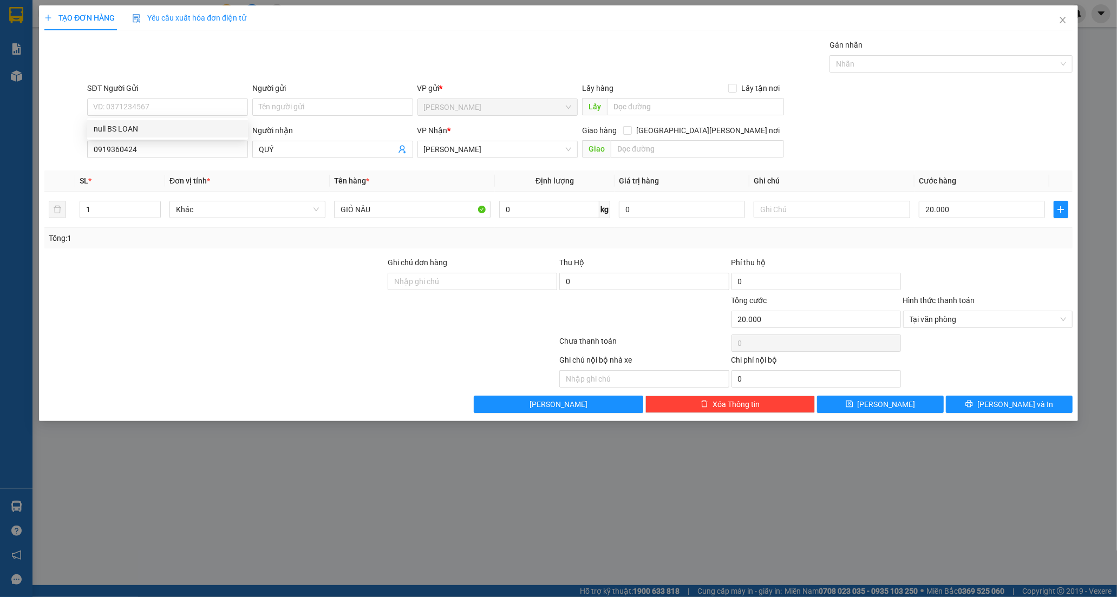
click at [320, 90] on div "Người gửi" at bounding box center [332, 88] width 161 height 12
click at [320, 99] on input "Người gửi" at bounding box center [332, 107] width 161 height 17
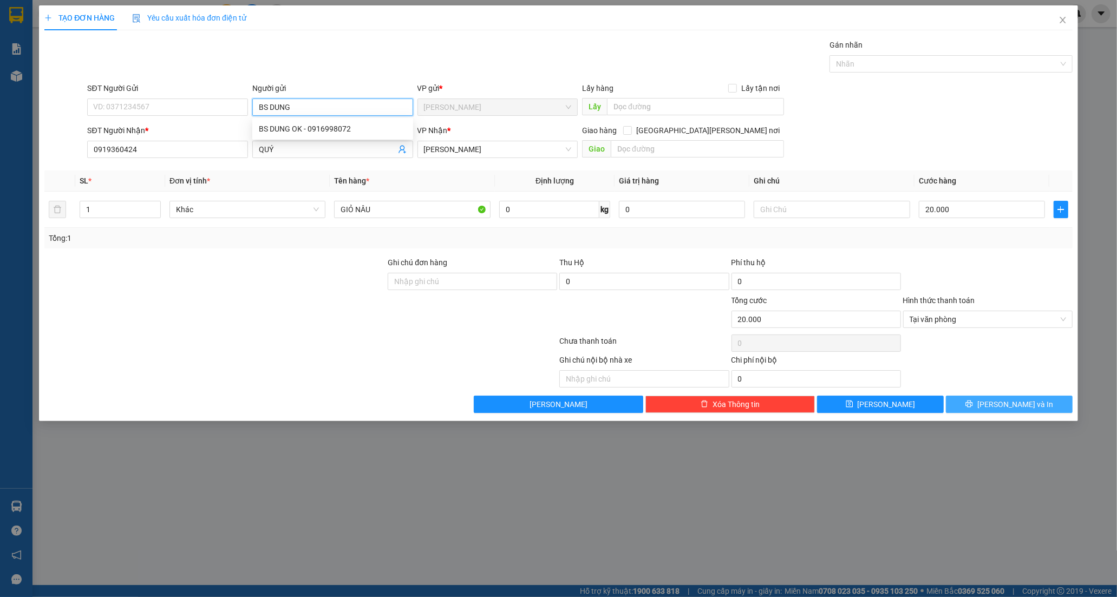
type input "BS DUNG"
click at [997, 399] on button "[PERSON_NAME] và In" at bounding box center [1009, 404] width 127 height 17
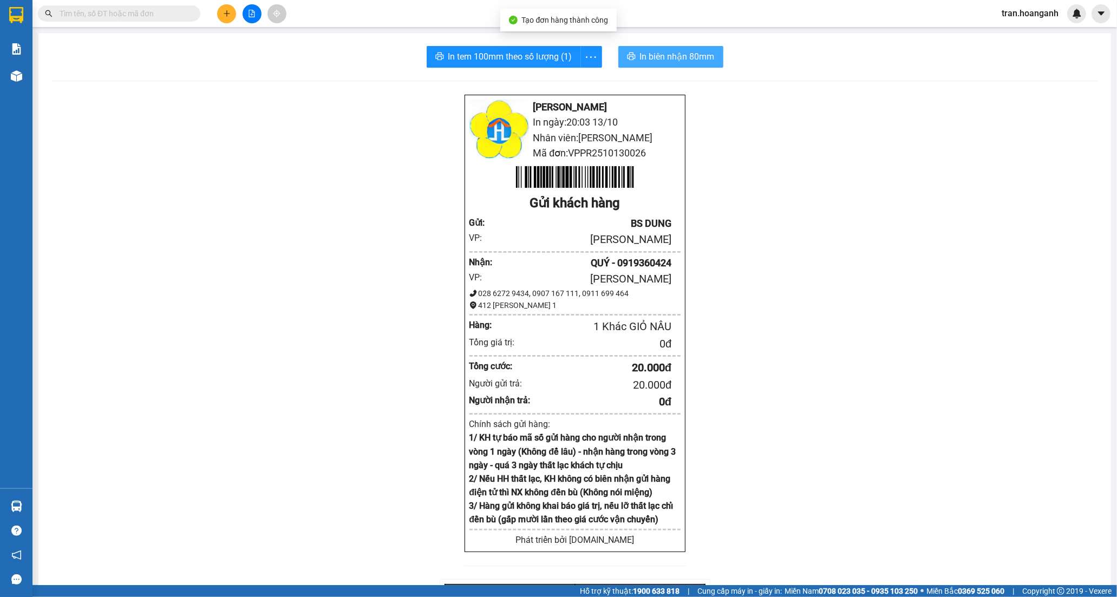
click at [677, 49] on button "In biên nhận 80mm" at bounding box center [671, 57] width 105 height 22
click at [504, 56] on span "In tem 100mm theo số lượng (1)" at bounding box center [510, 57] width 124 height 14
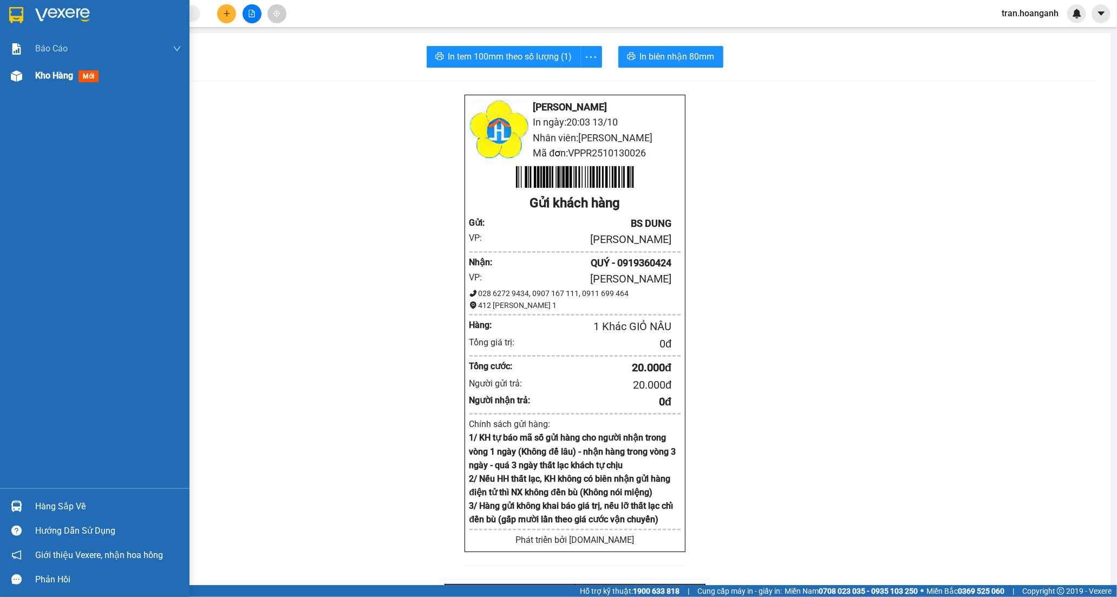
drag, startPoint x: 40, startPoint y: 76, endPoint x: 66, endPoint y: 12, distance: 69.3
click at [41, 75] on span "Kho hàng" at bounding box center [54, 75] width 38 height 10
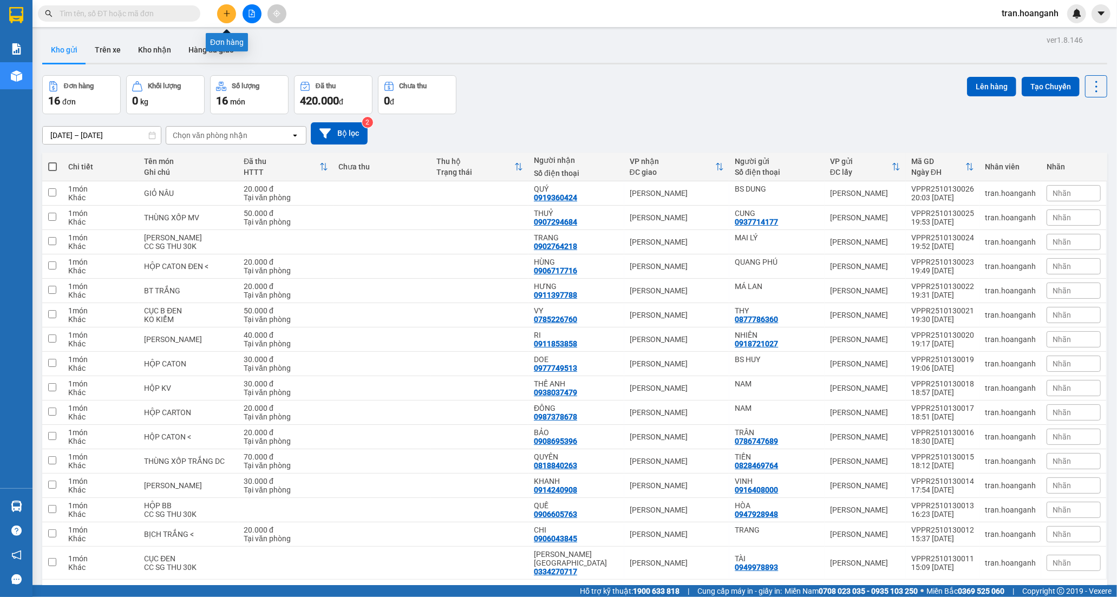
click at [223, 17] on button at bounding box center [226, 13] width 19 height 19
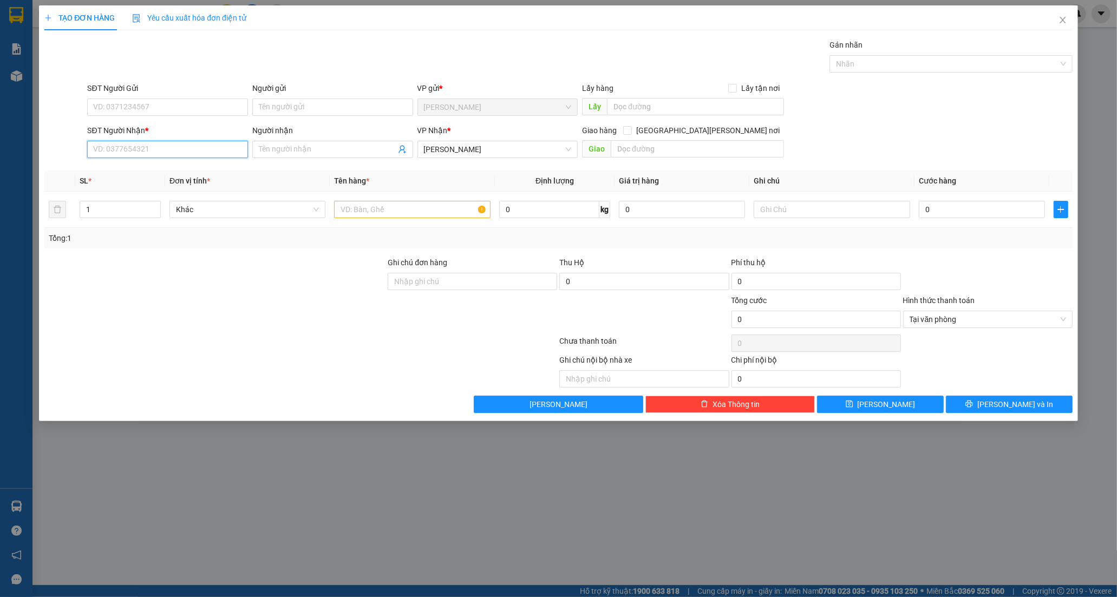
drag, startPoint x: 170, startPoint y: 152, endPoint x: 249, endPoint y: 76, distance: 109.6
click at [174, 147] on input "SĐT Người Nhận *" at bounding box center [167, 149] width 161 height 17
type input "0342235003"
click at [130, 175] on div "0342235003 - AN" at bounding box center [168, 171] width 148 height 12
type input "AN"
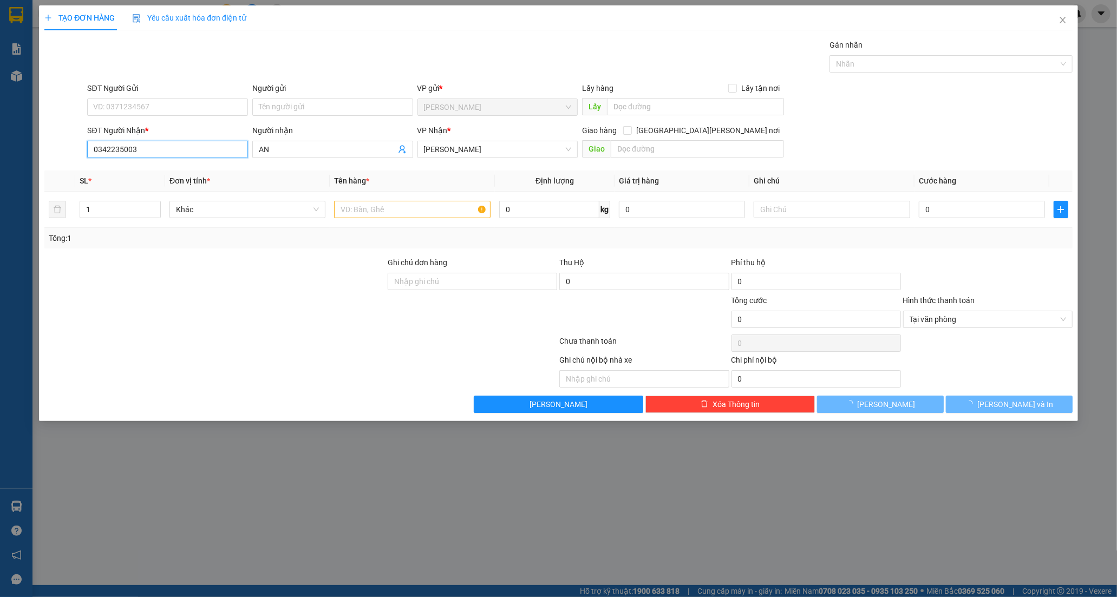
type input "40.000"
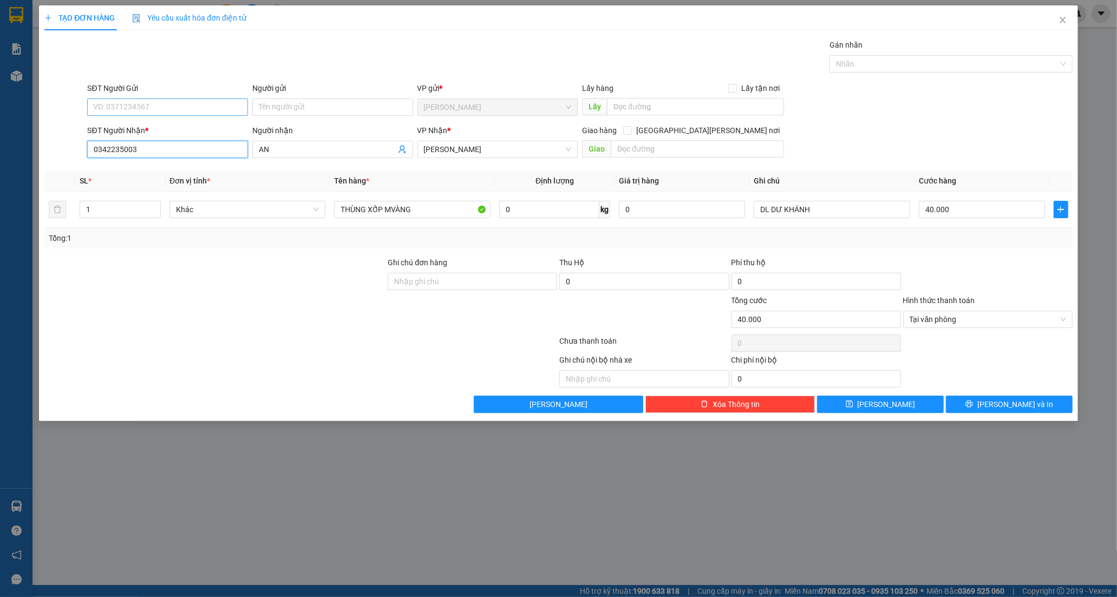
type input "0342235003"
click at [158, 103] on input "SĐT Người Gửi" at bounding box center [167, 107] width 161 height 17
click at [268, 112] on input "Người gửi" at bounding box center [332, 107] width 161 height 17
click at [172, 106] on input "SĐT Người Gửi" at bounding box center [167, 107] width 161 height 17
type input "0386509661"
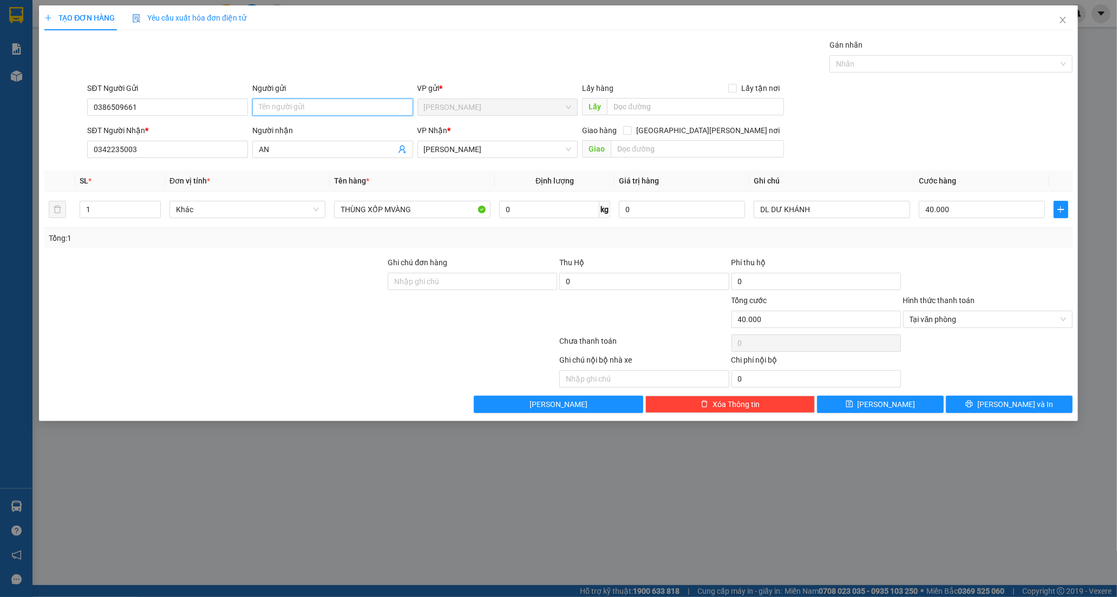
click at [327, 105] on input "Người gửi" at bounding box center [332, 107] width 161 height 17
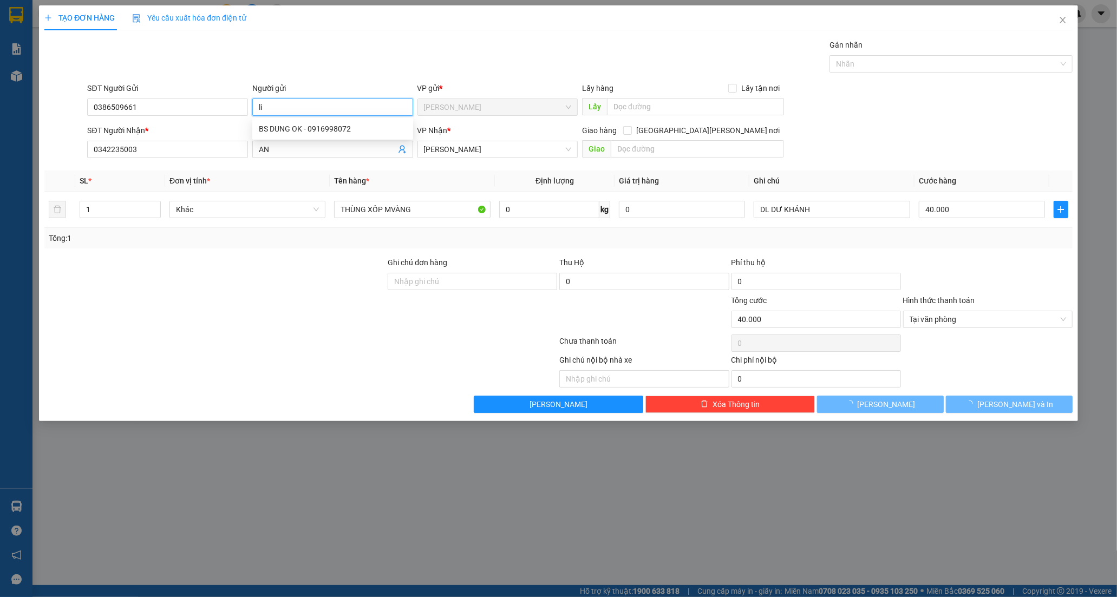
type input "l"
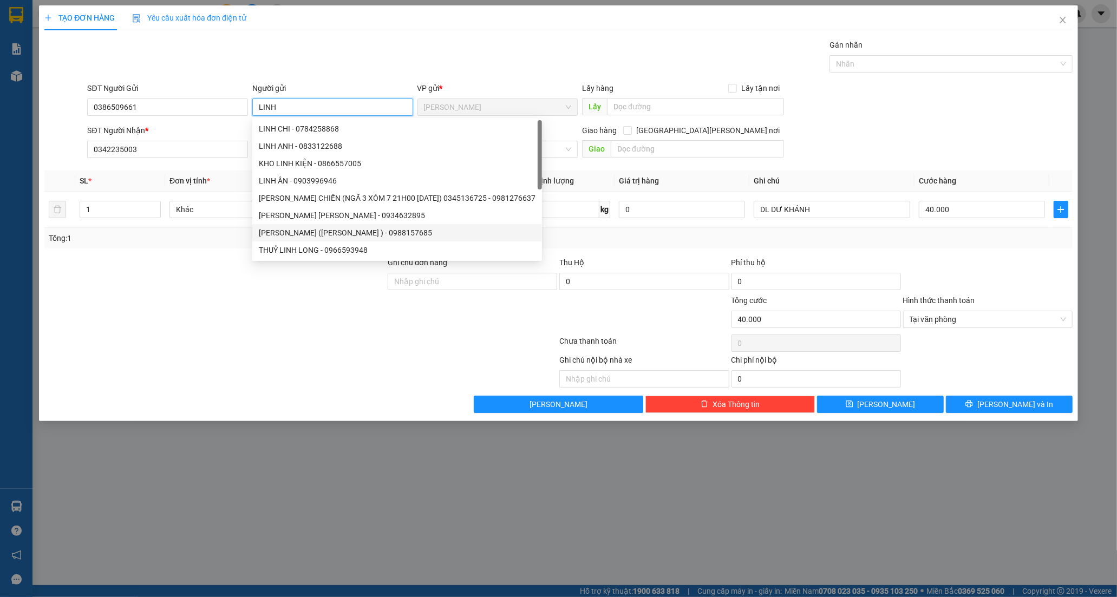
type input "LINH"
click at [255, 353] on div at bounding box center [300, 344] width 515 height 22
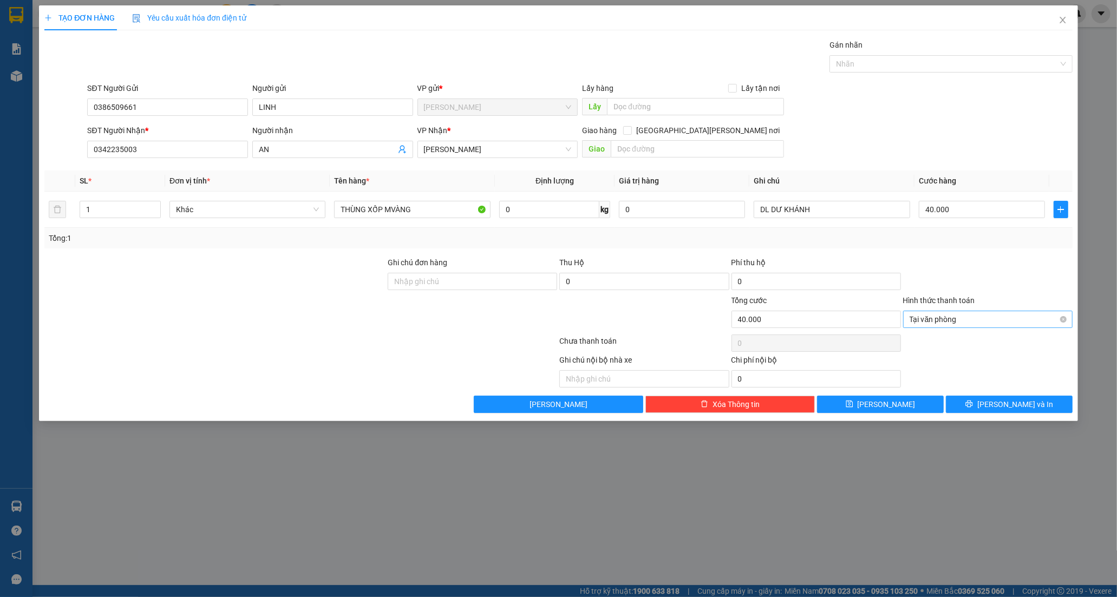
click at [970, 318] on span "Tại văn phòng" at bounding box center [988, 319] width 157 height 16
click at [949, 376] on div "Chuyển khoản" at bounding box center [988, 376] width 157 height 12
click at [973, 407] on icon "printer" at bounding box center [969, 404] width 7 height 7
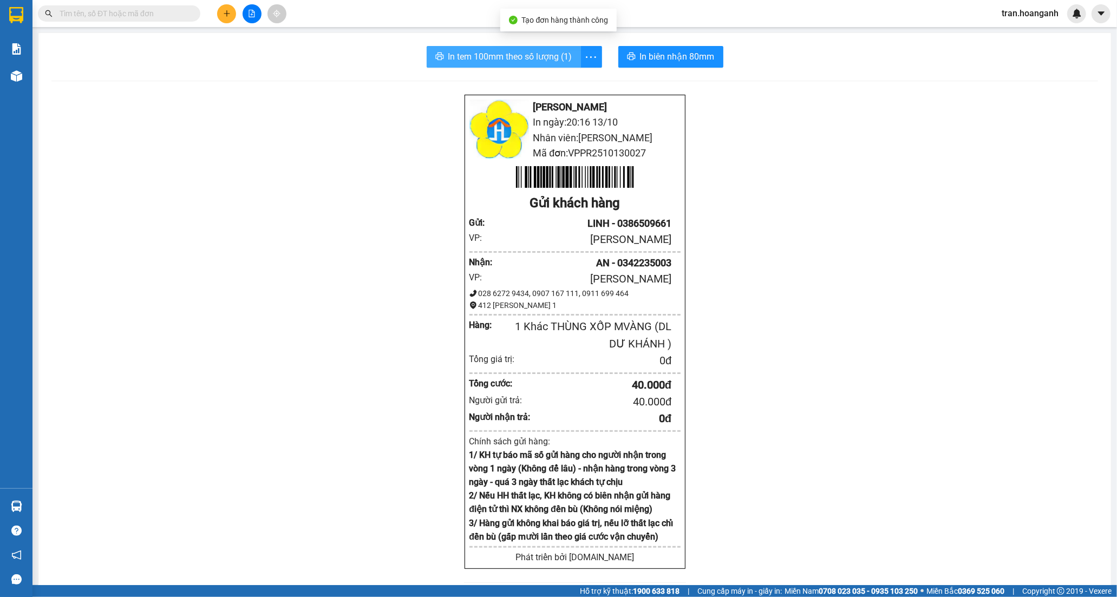
click at [531, 51] on span "In tem 100mm theo số lượng (1)" at bounding box center [510, 57] width 124 height 14
click at [223, 19] on button at bounding box center [226, 13] width 19 height 19
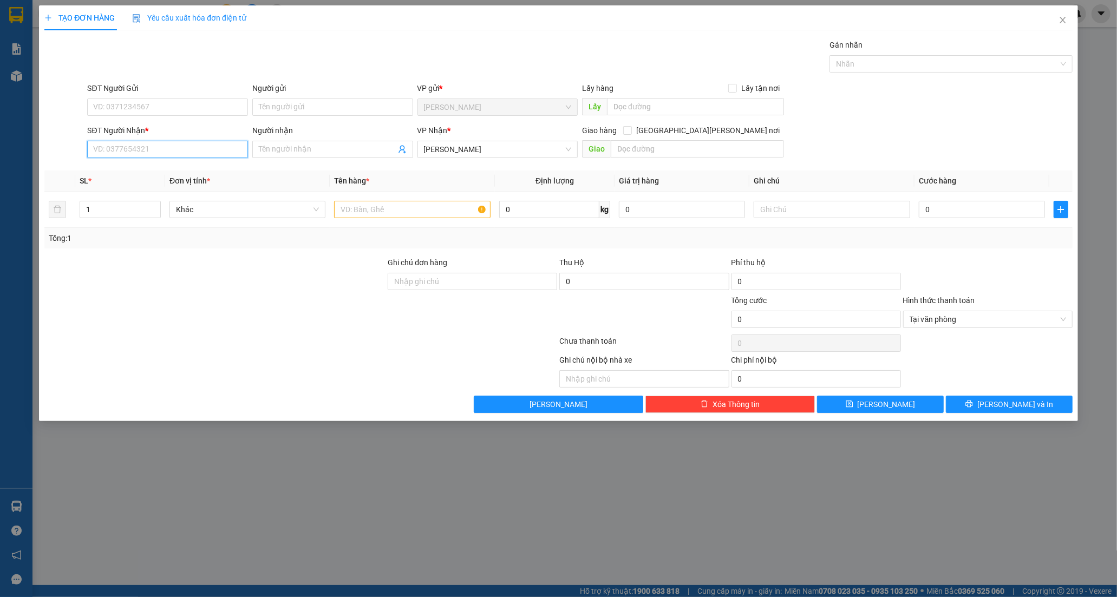
click at [144, 141] on input "SĐT Người Nhận *" at bounding box center [167, 149] width 161 height 17
click at [139, 170] on div "0378422498 - ALPHA" at bounding box center [168, 171] width 148 height 12
type input "0378422498"
type input "ALPHA"
type input "30.000"
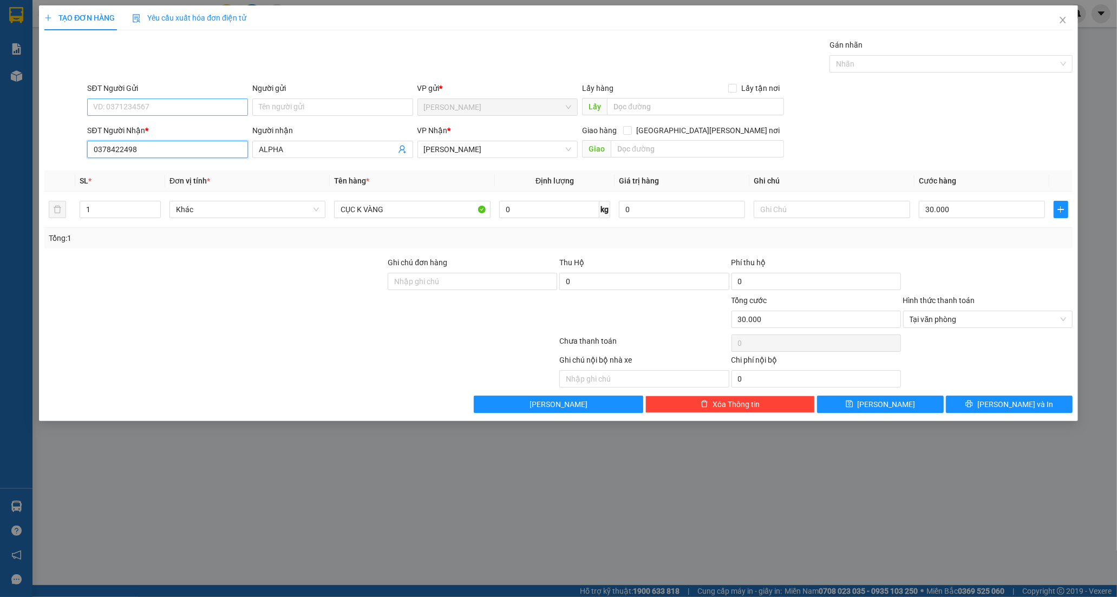
type input "0378422498"
click at [160, 110] on input "SĐT Người Gửi" at bounding box center [167, 107] width 161 height 17
click at [159, 138] on div "0947575247 - [PERSON_NAME]" at bounding box center [167, 146] width 161 height 17
type input "0947575247"
type input "VƯƠNG"
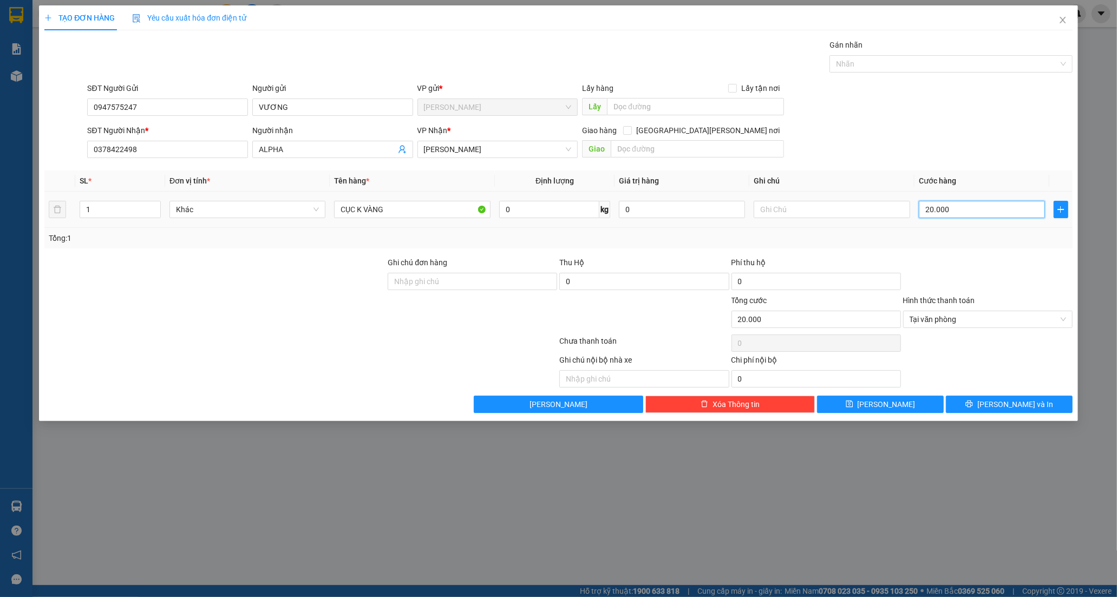
click at [953, 210] on input "20.000" at bounding box center [982, 209] width 126 height 17
type input "3"
type input "30"
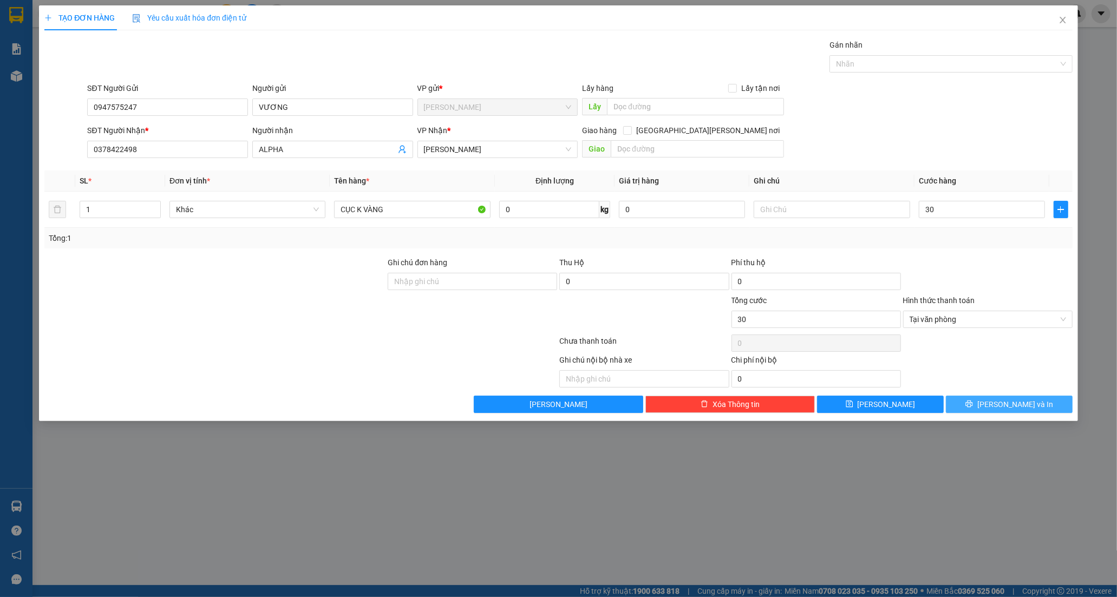
type input "30.000"
click at [973, 408] on icon "printer" at bounding box center [970, 404] width 8 height 8
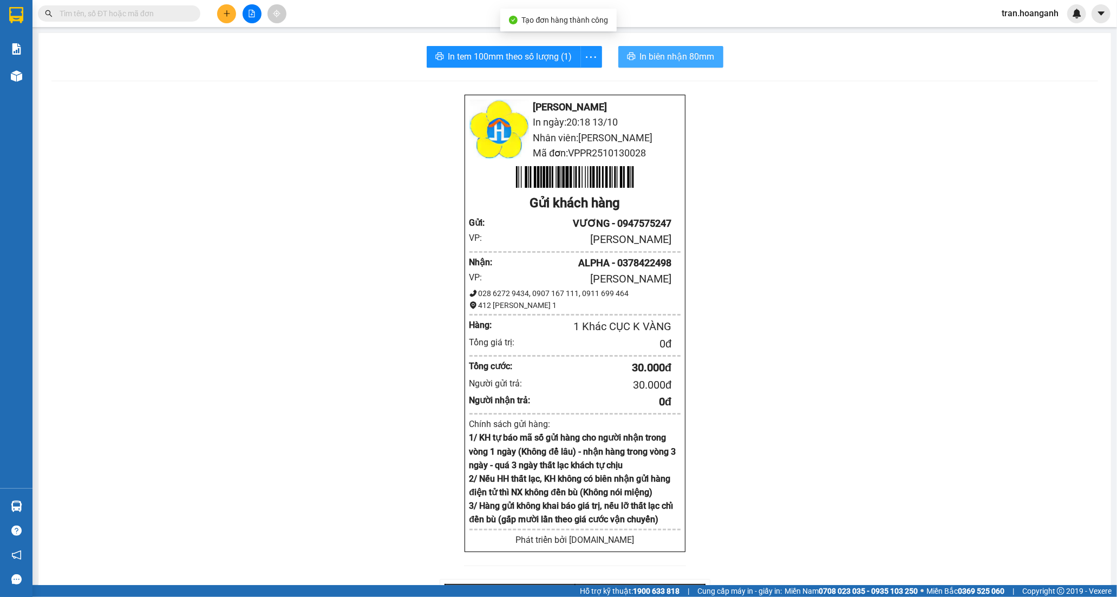
click at [646, 57] on span "In biên nhận 80mm" at bounding box center [677, 57] width 75 height 14
click at [526, 62] on span "In tem 100mm theo số lượng (1)" at bounding box center [510, 57] width 124 height 14
click at [225, 14] on icon "plus" at bounding box center [227, 13] width 6 height 1
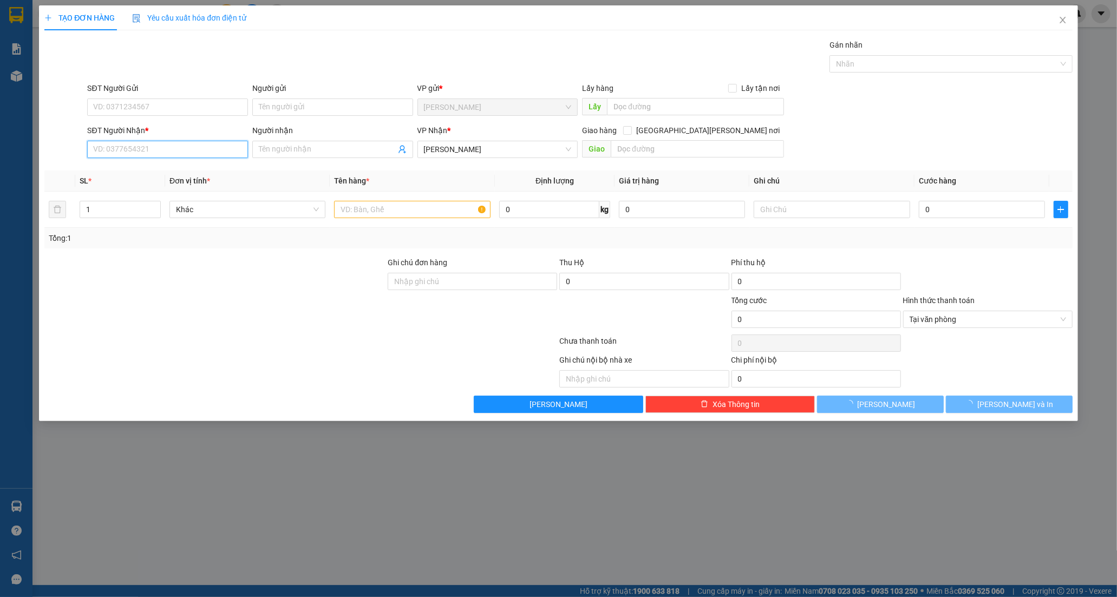
click at [148, 148] on input "SĐT Người Nhận *" at bounding box center [167, 149] width 161 height 17
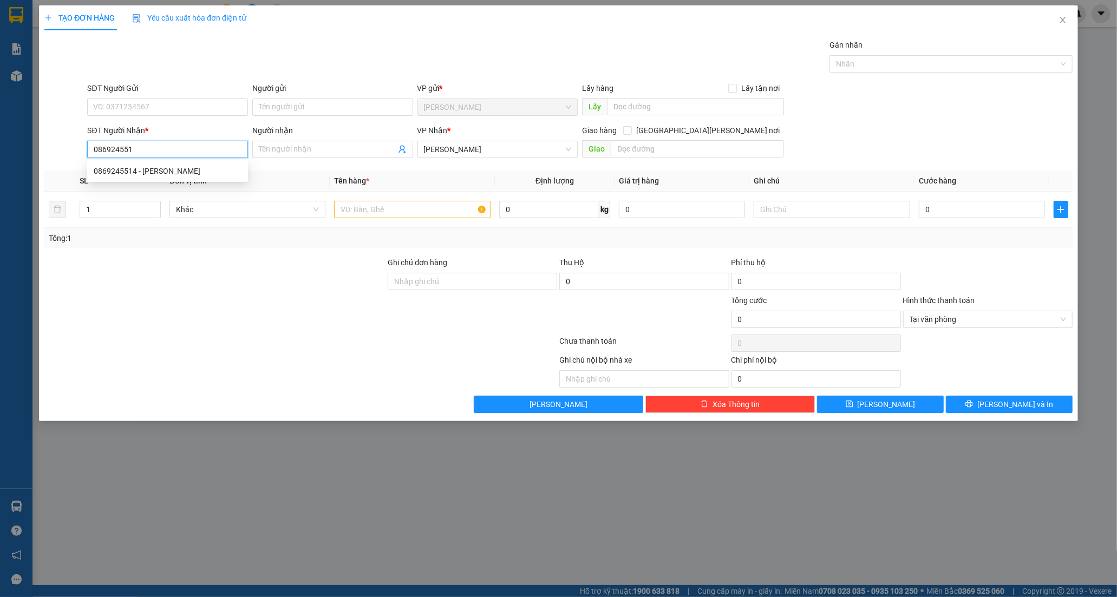
type input "0869245514"
click at [157, 174] on div "0869245514 - [PERSON_NAME]" at bounding box center [168, 171] width 148 height 12
type input "[PERSON_NAME]"
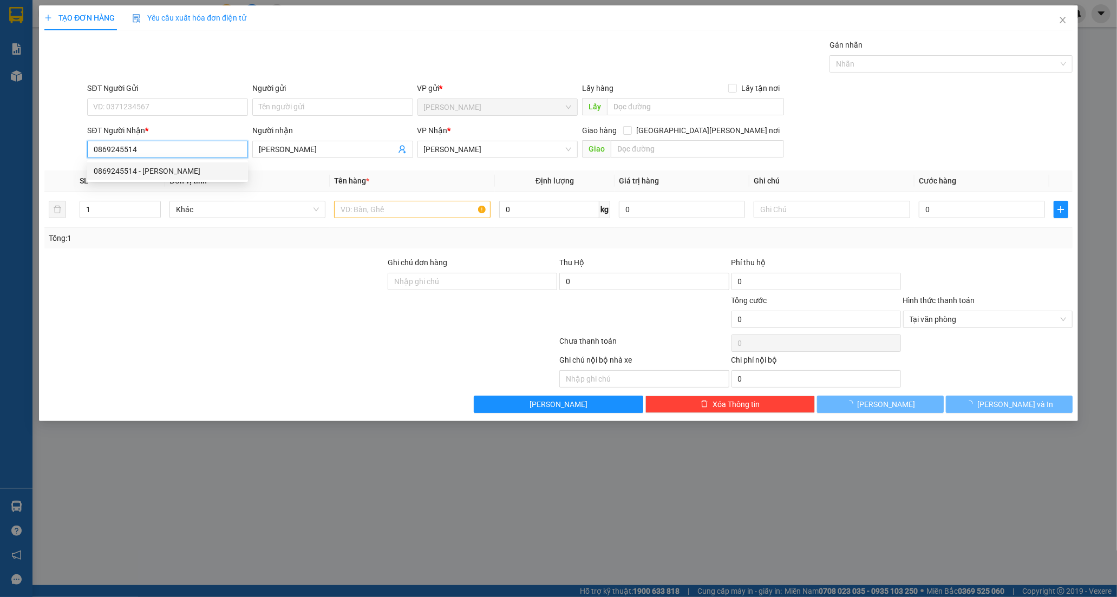
type input "300.000"
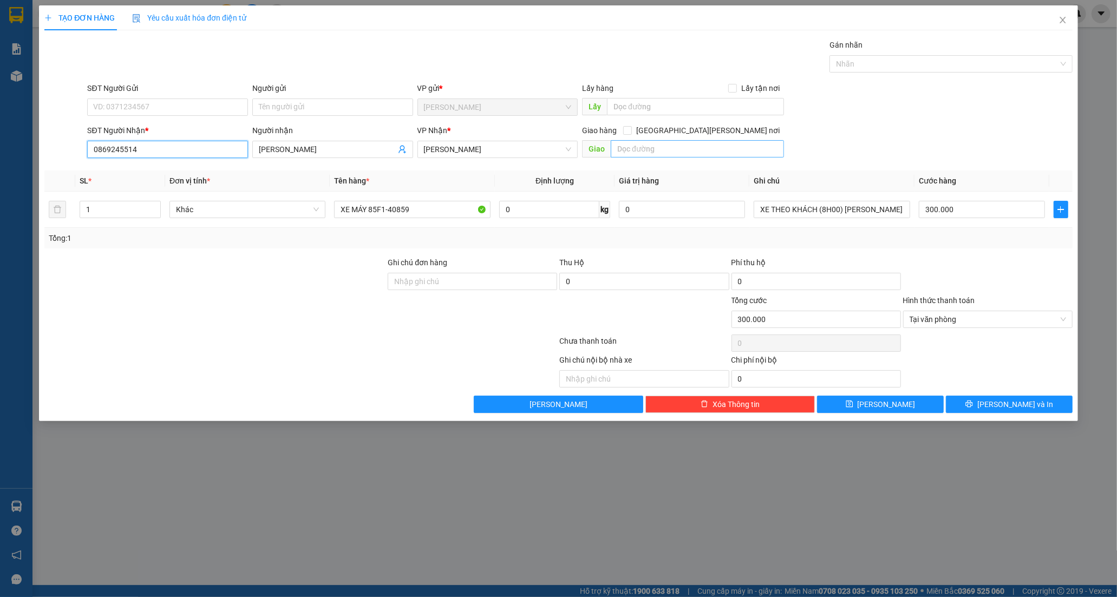
type input "0869245514"
click at [640, 150] on input "text" at bounding box center [697, 148] width 173 height 17
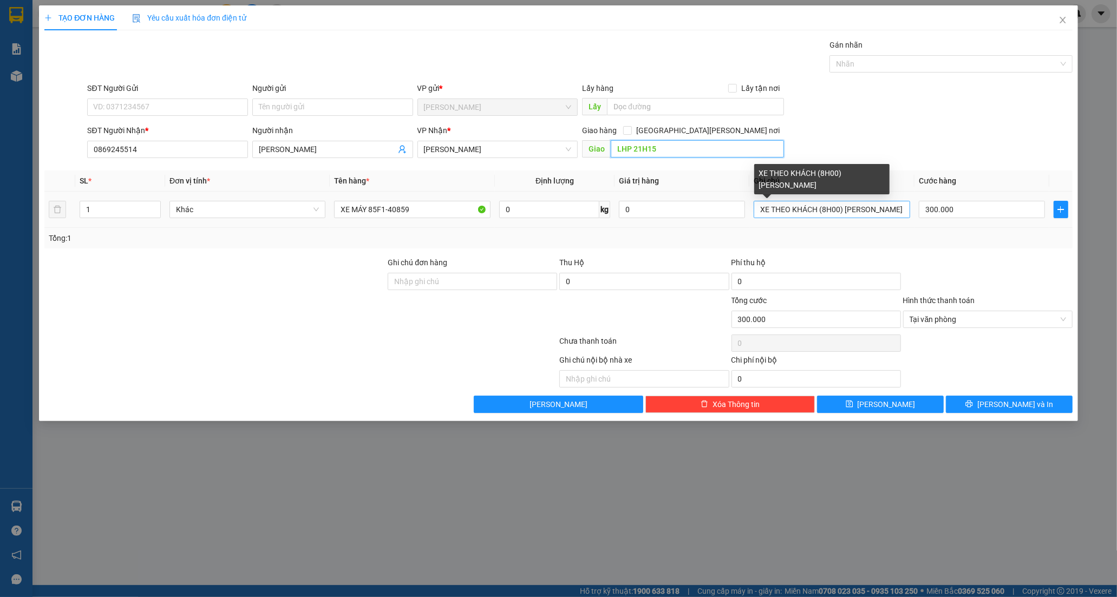
type input "LHP 21H15"
click at [898, 211] on input "XE THEO KHÁCH (8H00) [PERSON_NAME]" at bounding box center [832, 209] width 156 height 17
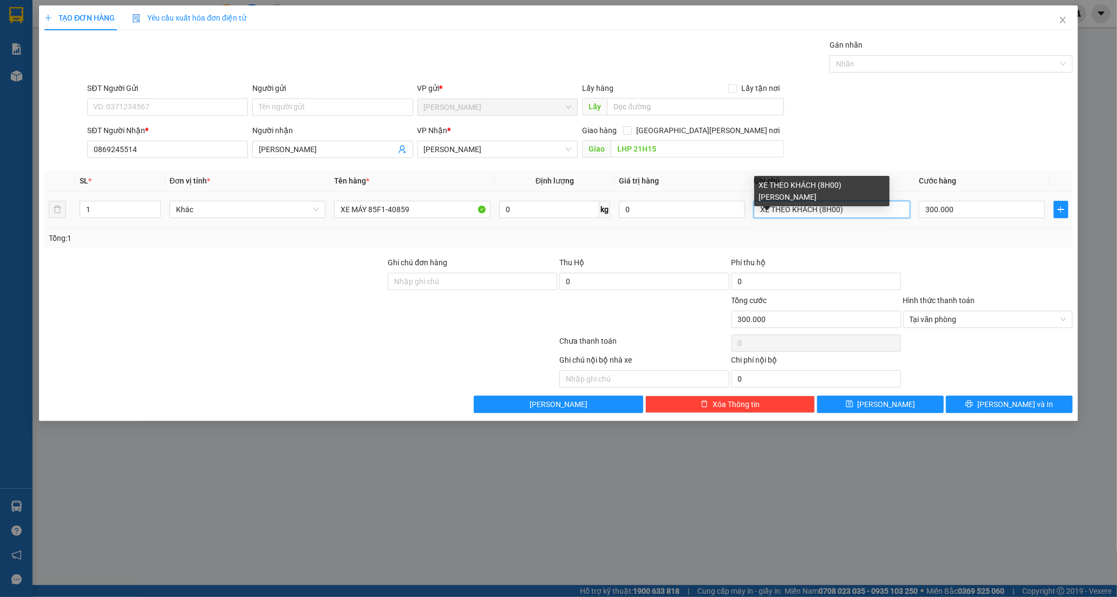
click at [898, 211] on input "XE THEO KHÁCH (8H00)" at bounding box center [832, 209] width 156 height 17
type input "X"
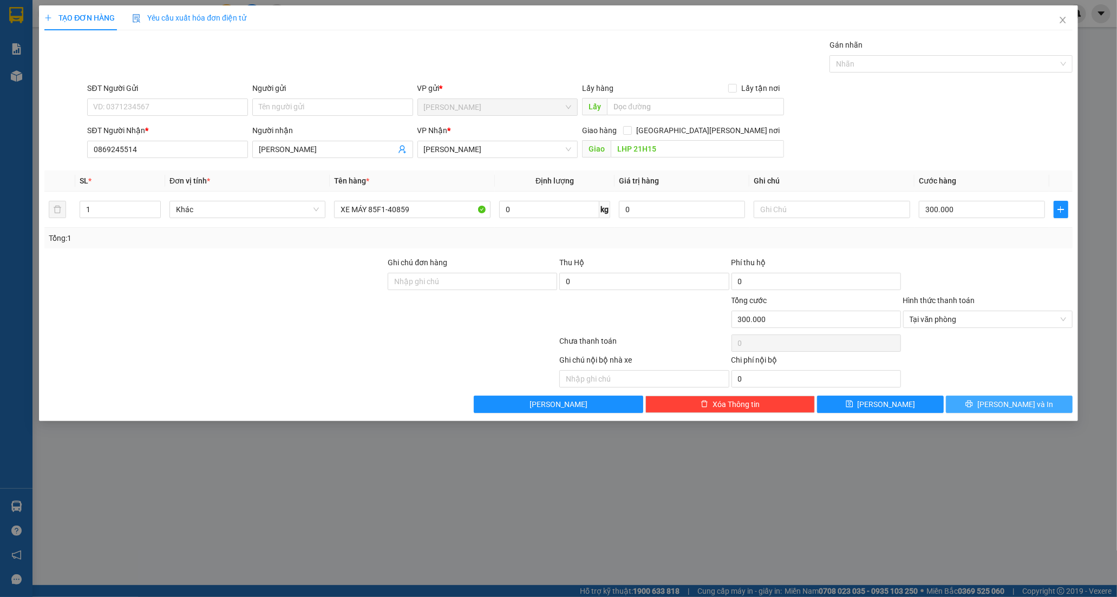
click at [973, 401] on icon "printer" at bounding box center [970, 404] width 8 height 8
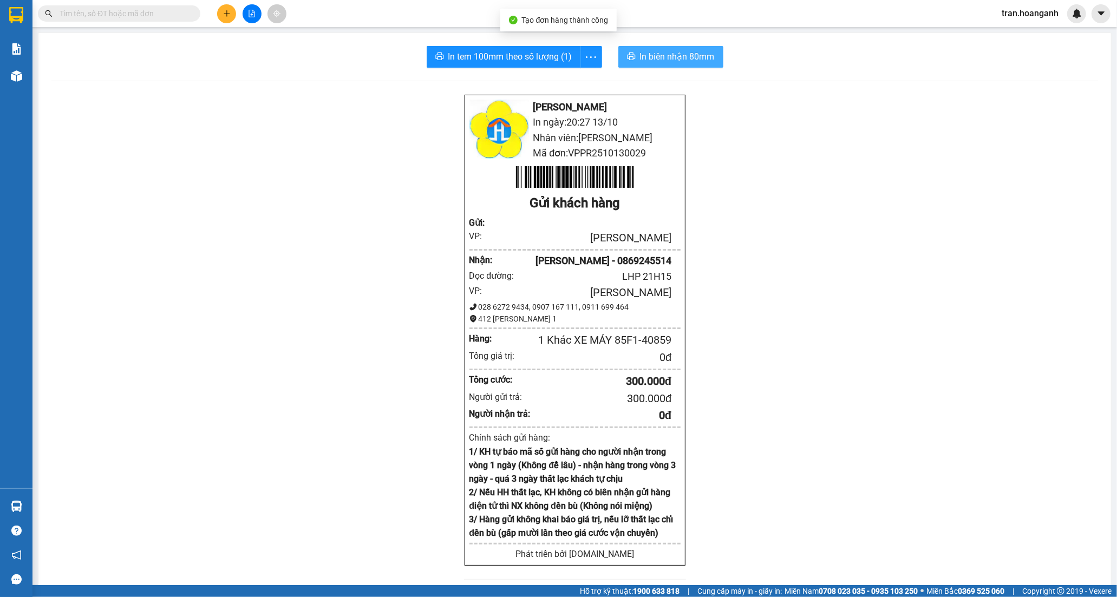
click at [648, 60] on span "In biên nhận 80mm" at bounding box center [677, 57] width 75 height 14
click at [470, 57] on span "In tem 100mm theo số lượng (1)" at bounding box center [510, 57] width 124 height 14
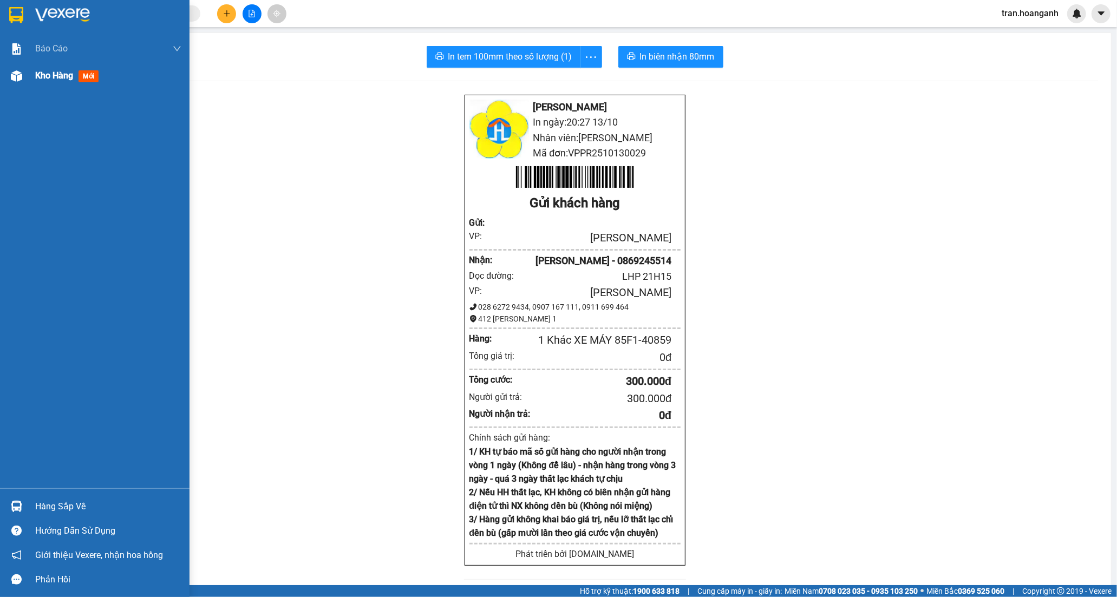
click at [40, 74] on span "Kho hàng" at bounding box center [54, 75] width 38 height 10
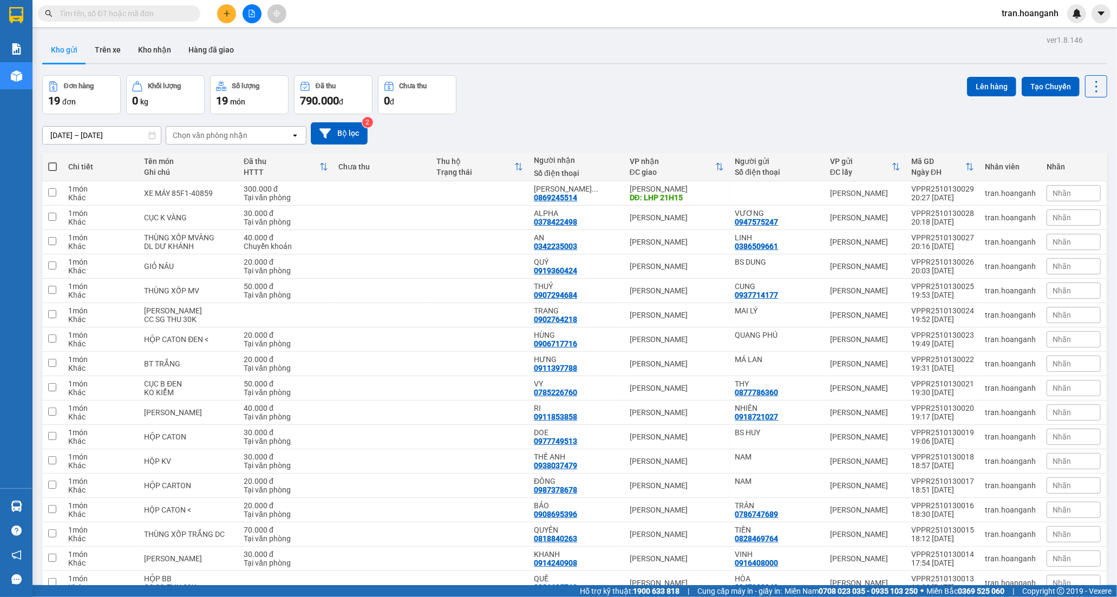
click at [50, 165] on span at bounding box center [52, 166] width 9 height 9
click at [53, 161] on input "checkbox" at bounding box center [53, 161] width 0 height 0
checkbox input "true"
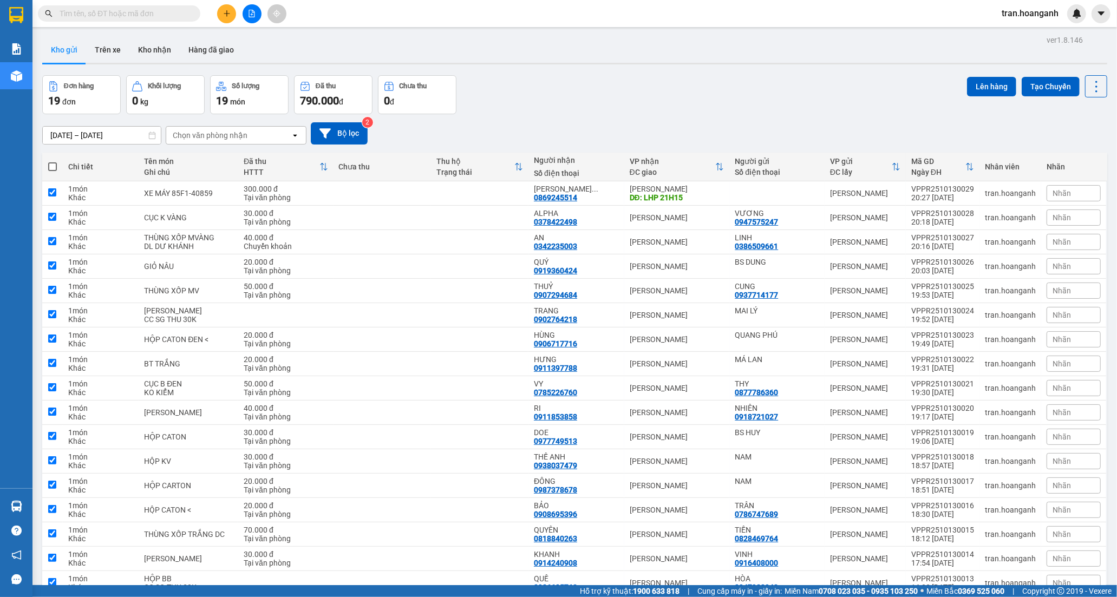
checkbox input "true"
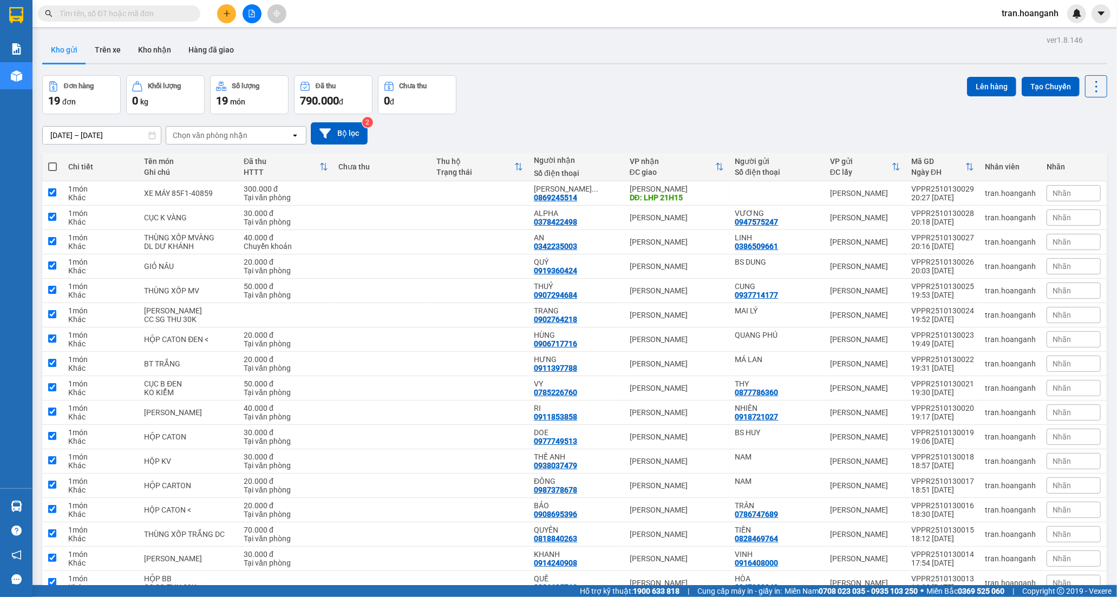
checkbox input "true"
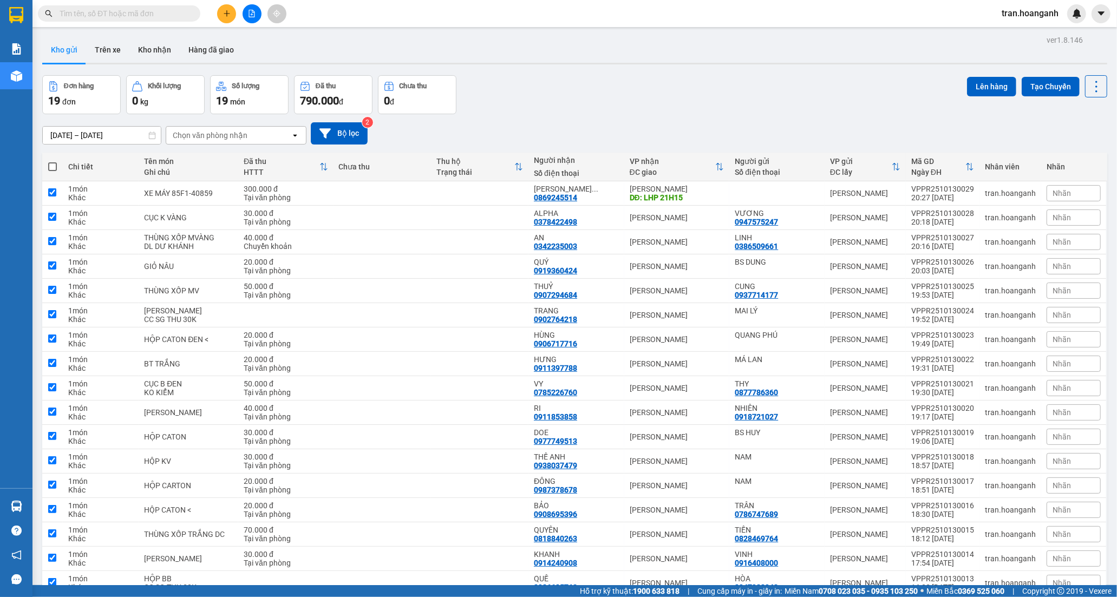
checkbox input "true"
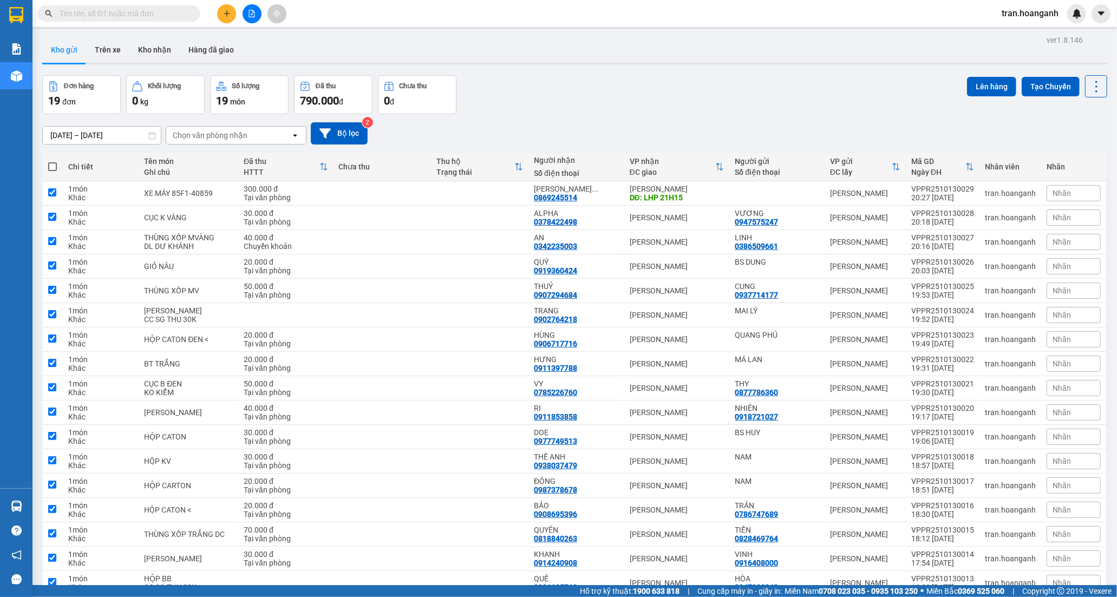
checkbox input "true"
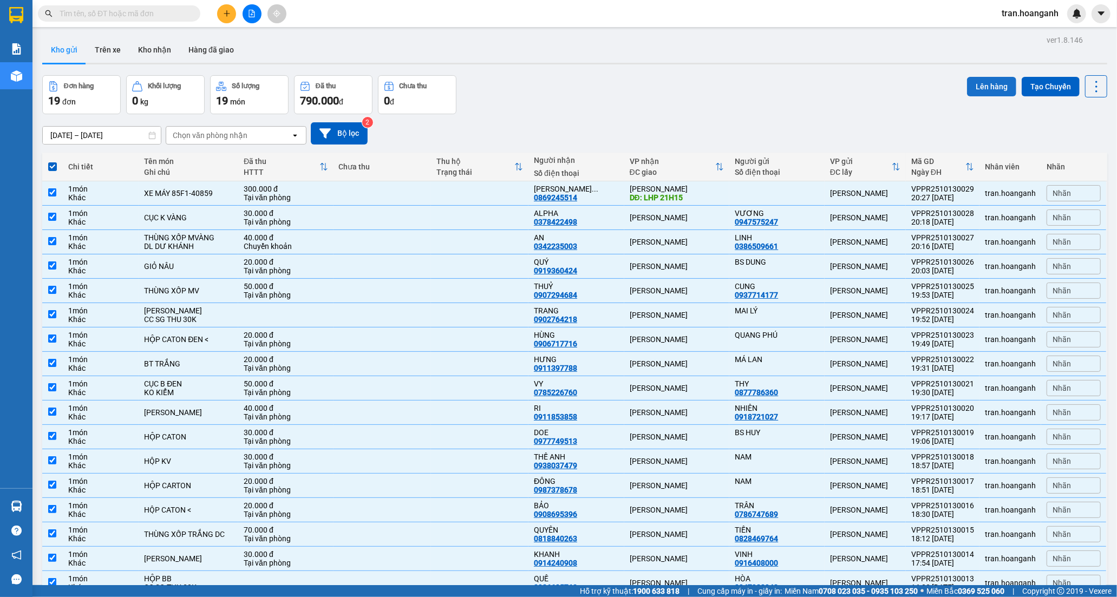
click at [984, 84] on button "Lên hàng" at bounding box center [991, 86] width 49 height 19
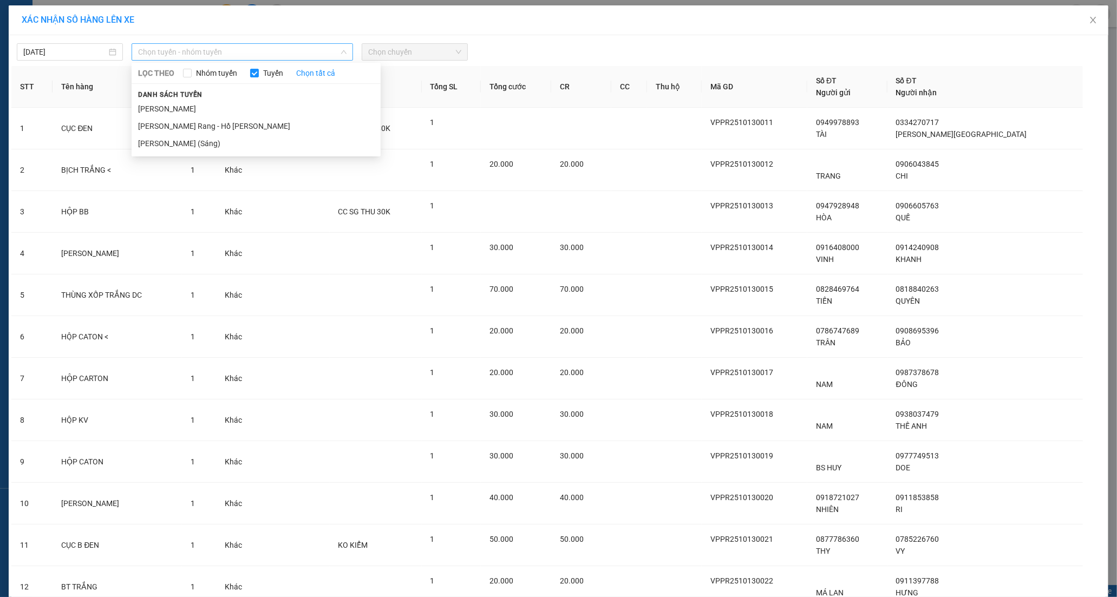
click at [180, 47] on span "Chọn tuyến - nhóm tuyến" at bounding box center [242, 52] width 208 height 16
drag, startPoint x: 172, startPoint y: 126, endPoint x: 324, endPoint y: 77, distance: 159.8
click at [178, 126] on li "[PERSON_NAME] Rang - Hồ [PERSON_NAME]" at bounding box center [256, 126] width 249 height 17
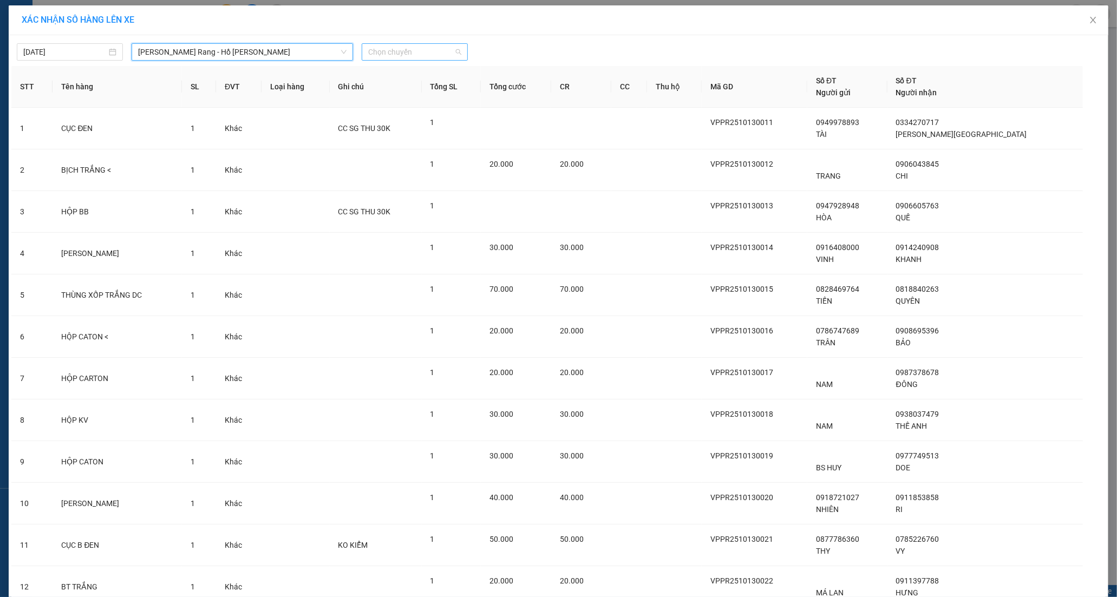
click at [404, 57] on span "Chọn chuyến" at bounding box center [414, 52] width 93 height 16
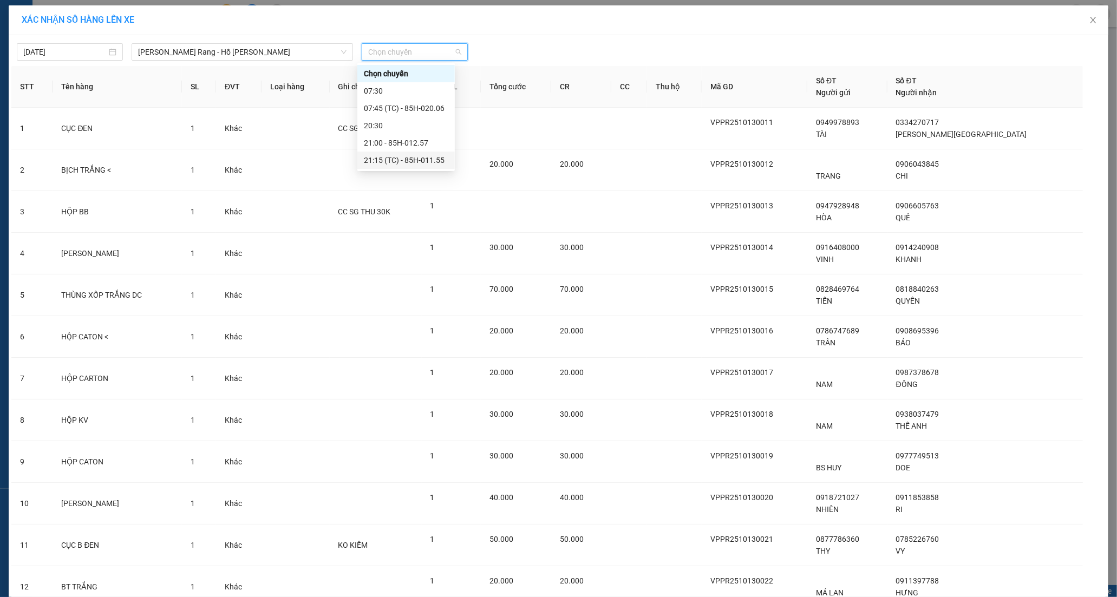
click at [413, 160] on div "21:15 (TC) - 85H-011.55" at bounding box center [406, 160] width 84 height 12
